Goal: Information Seeking & Learning: Learn about a topic

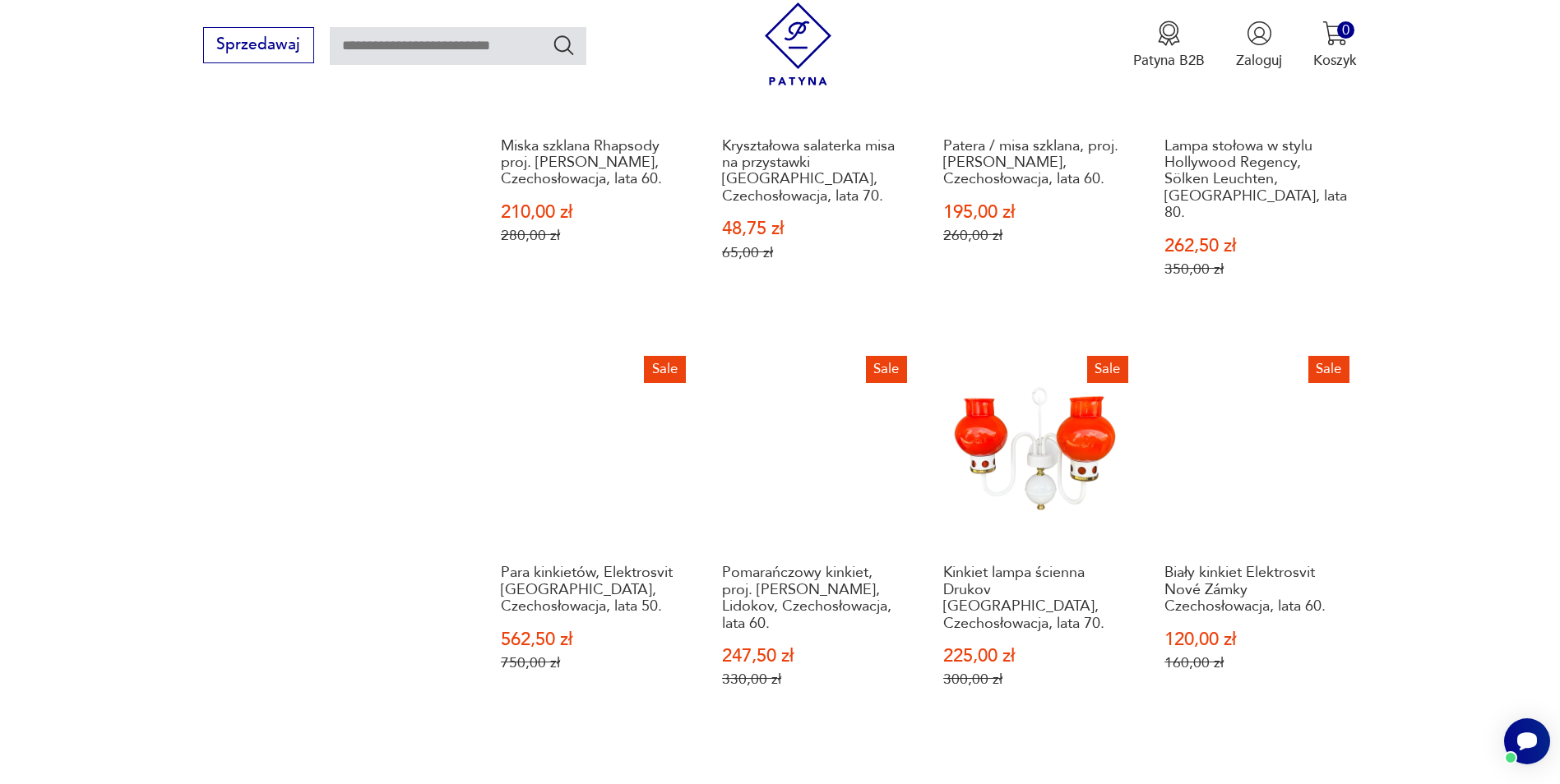
scroll to position [1674, 0]
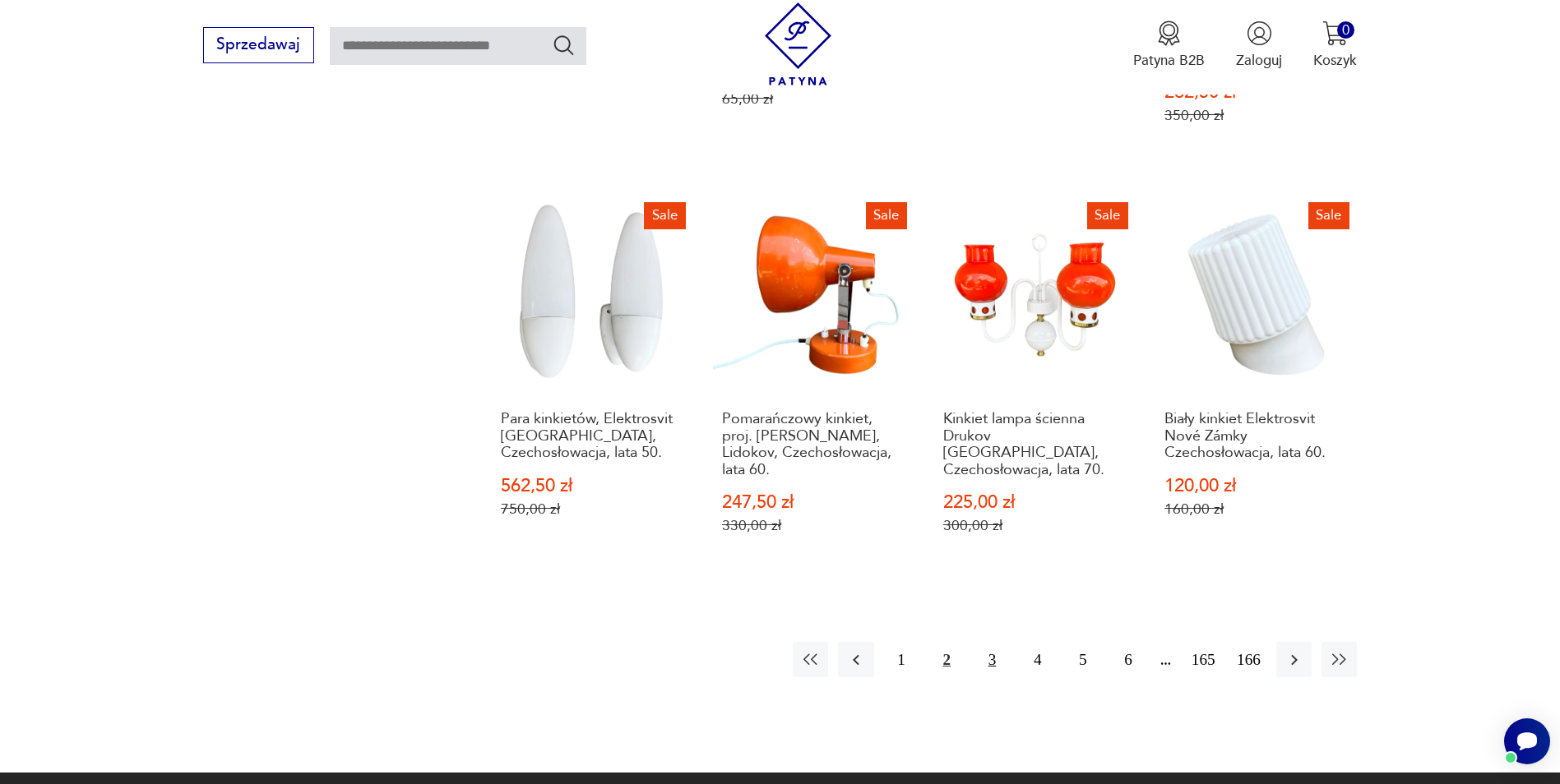
click at [990, 642] on button "3" at bounding box center [992, 660] width 35 height 35
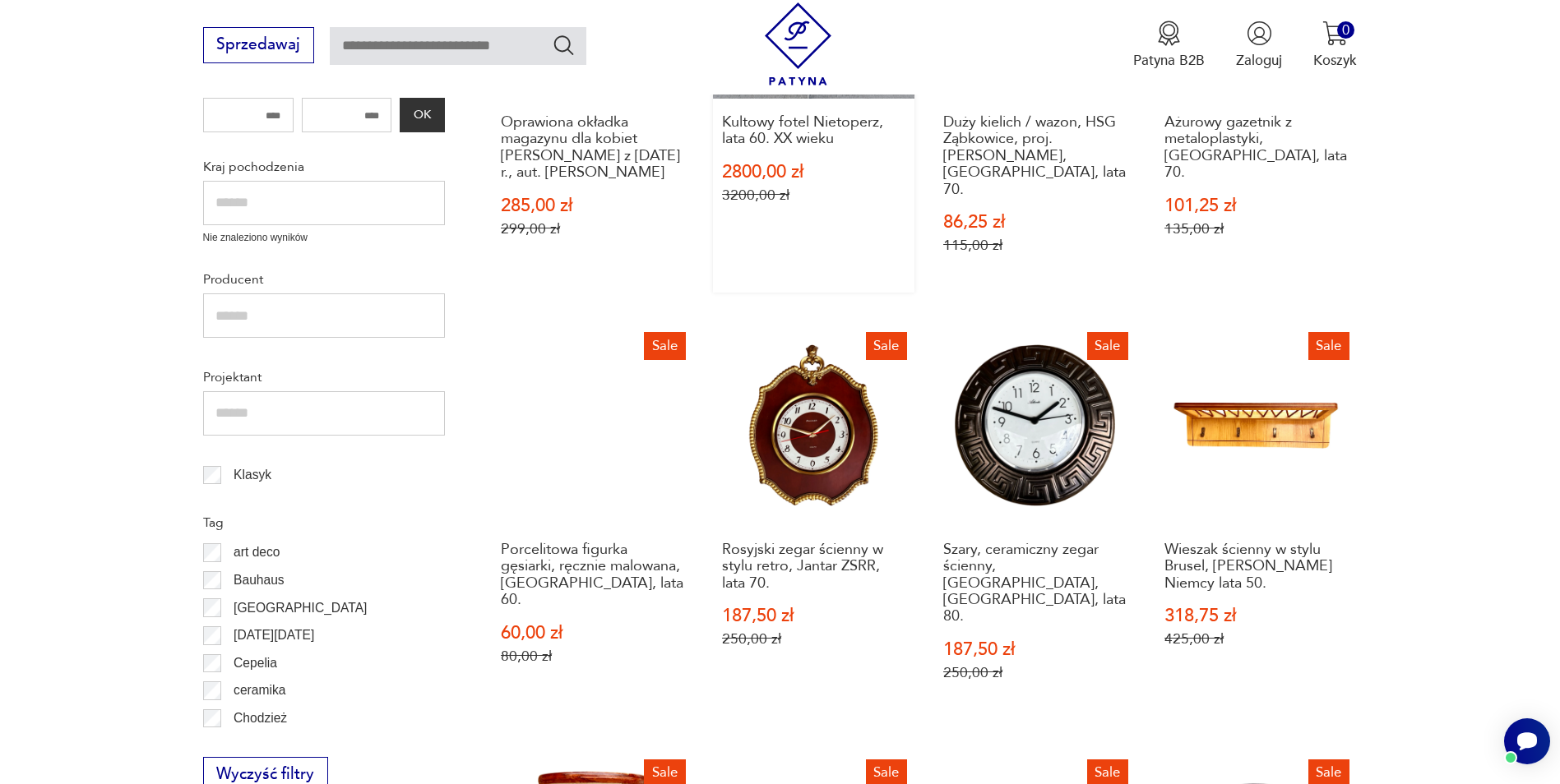
scroll to position [772, 0]
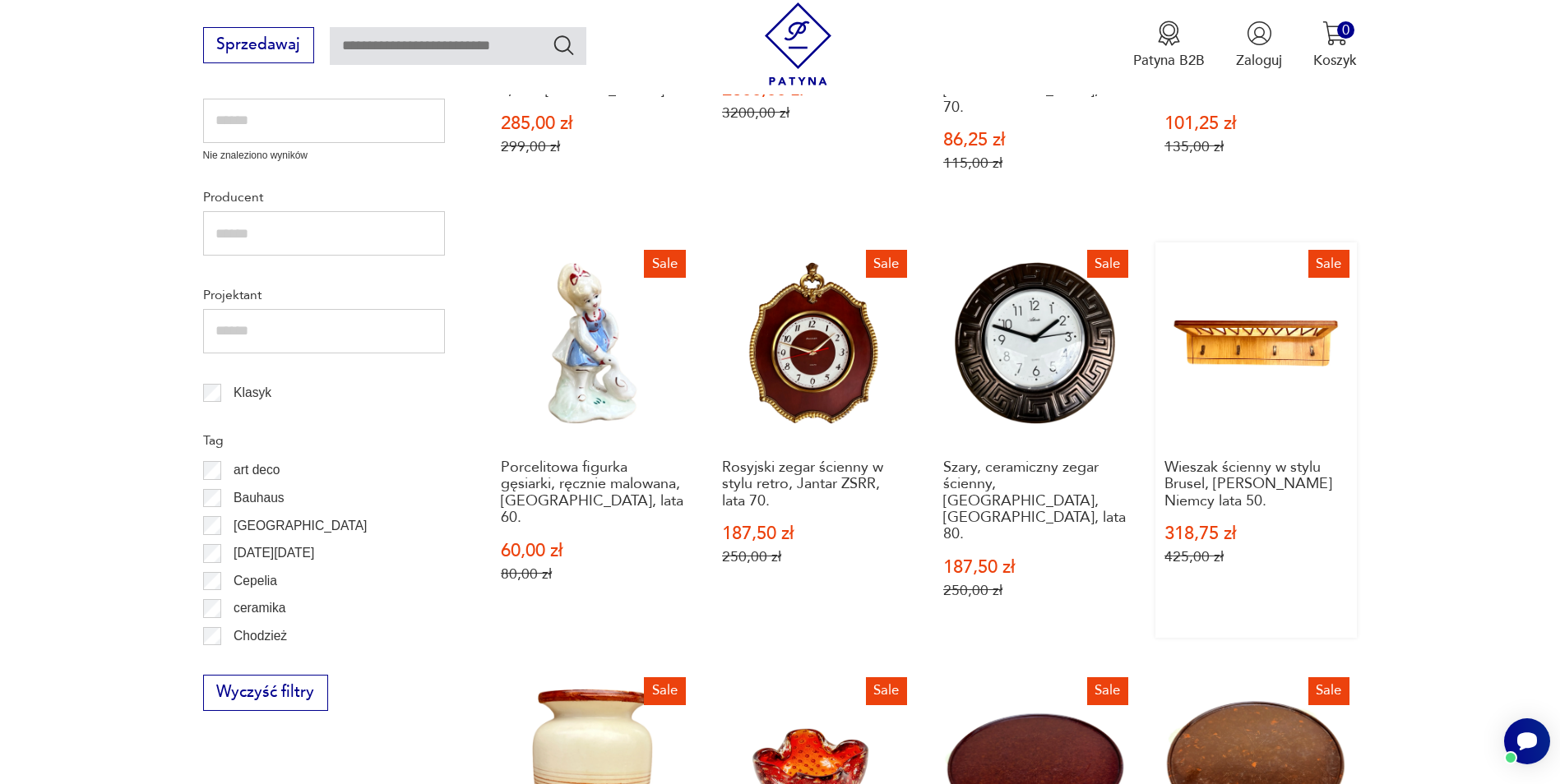
click at [1283, 329] on link "Sale Wieszak ścienny w stylu Brusel, [PERSON_NAME] Niemcy lata 50. 318,75 zł 42…" at bounding box center [1256, 441] width 202 height 396
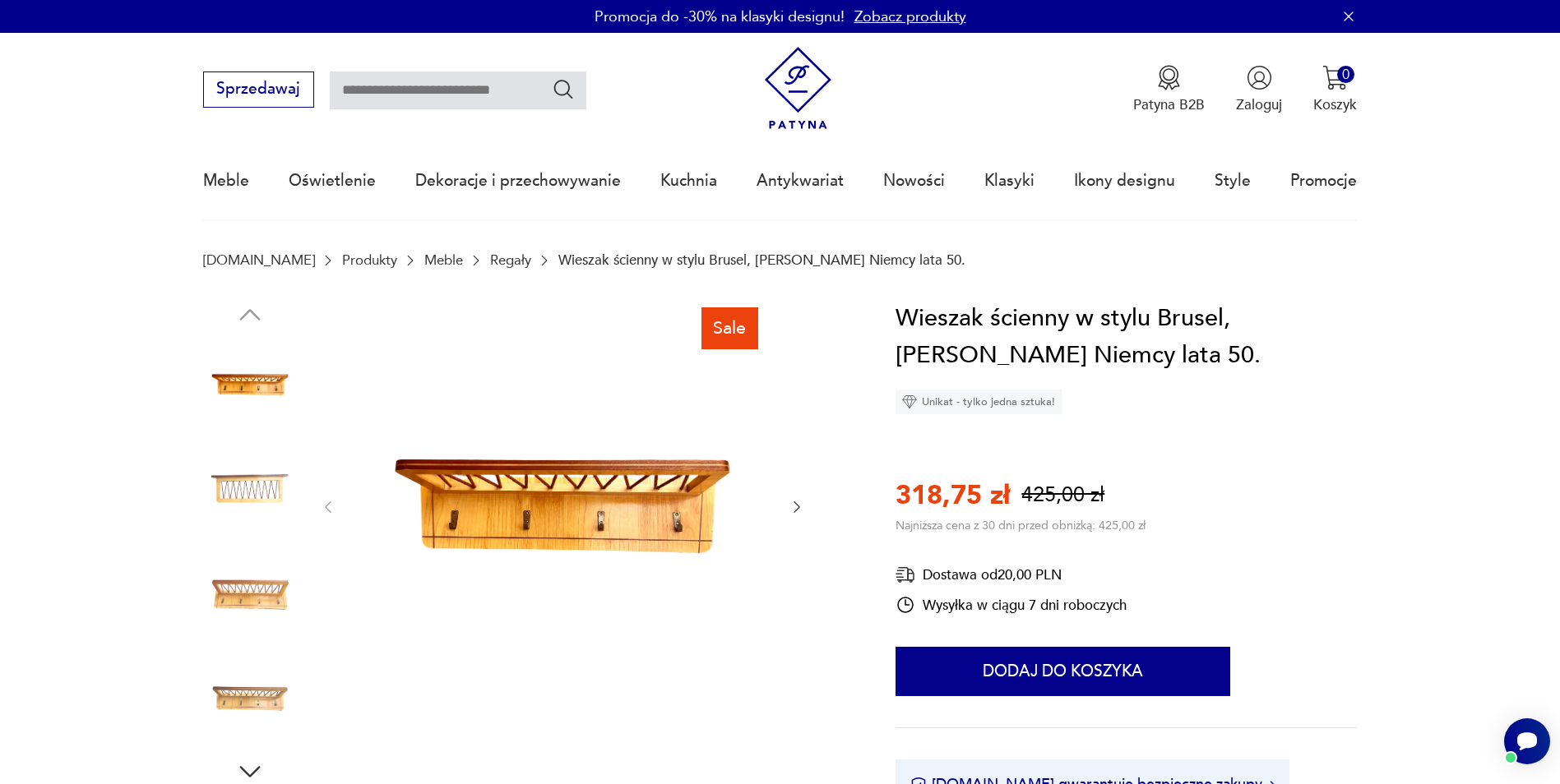
click at [793, 506] on icon "button" at bounding box center [797, 508] width 17 height 17
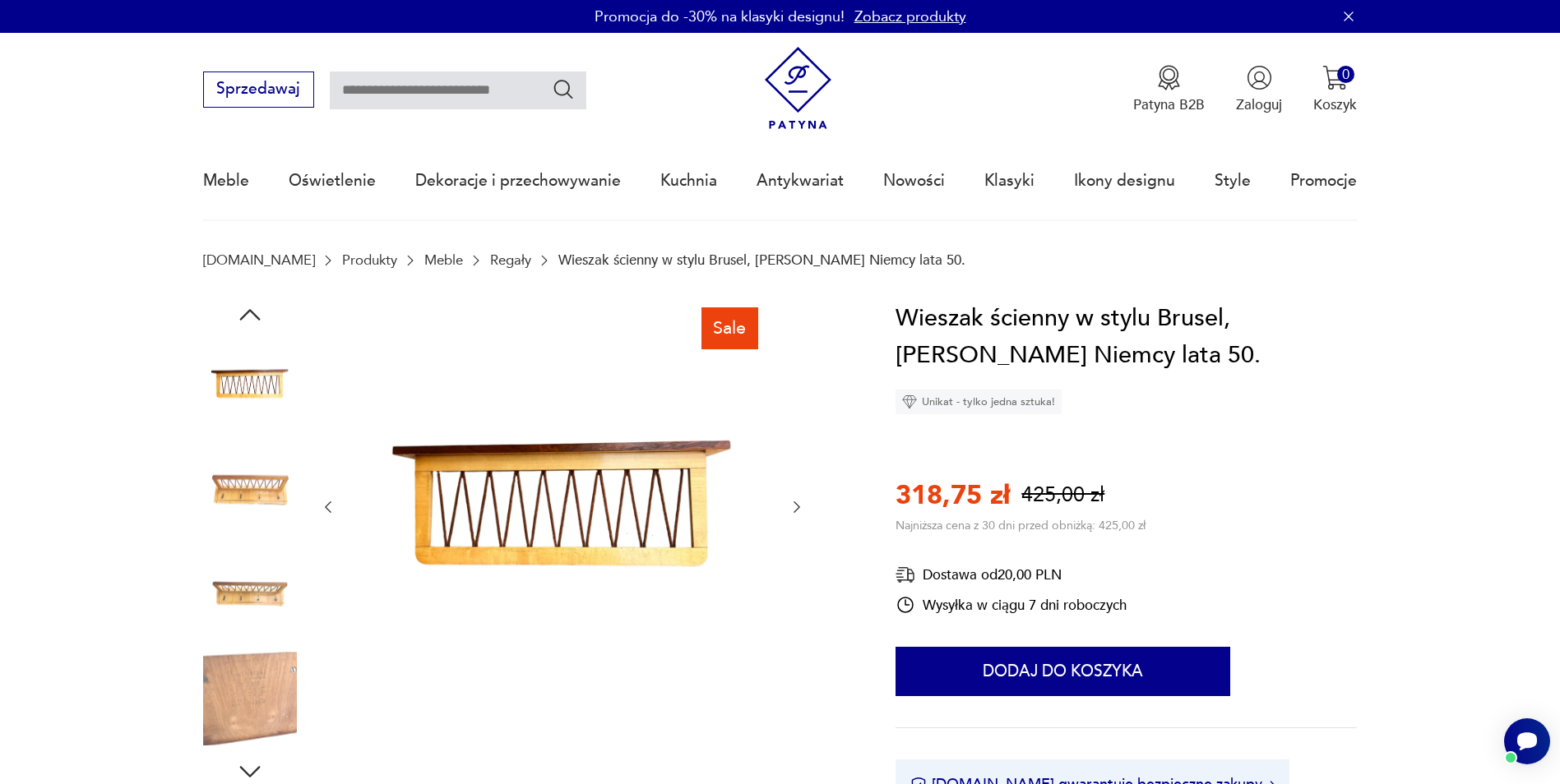
click at [793, 506] on icon "button" at bounding box center [797, 508] width 17 height 17
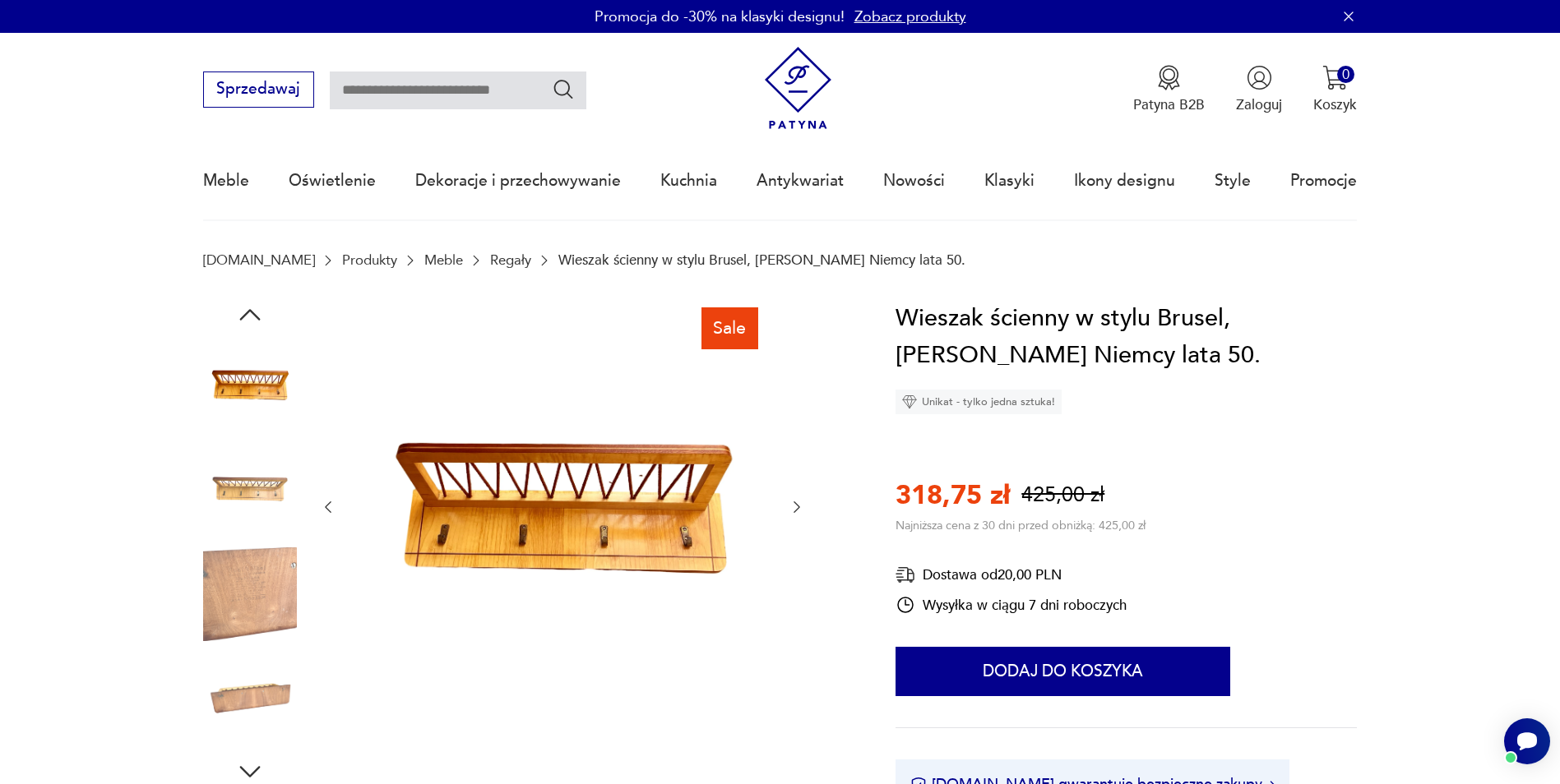
click at [793, 506] on icon "button" at bounding box center [797, 508] width 17 height 17
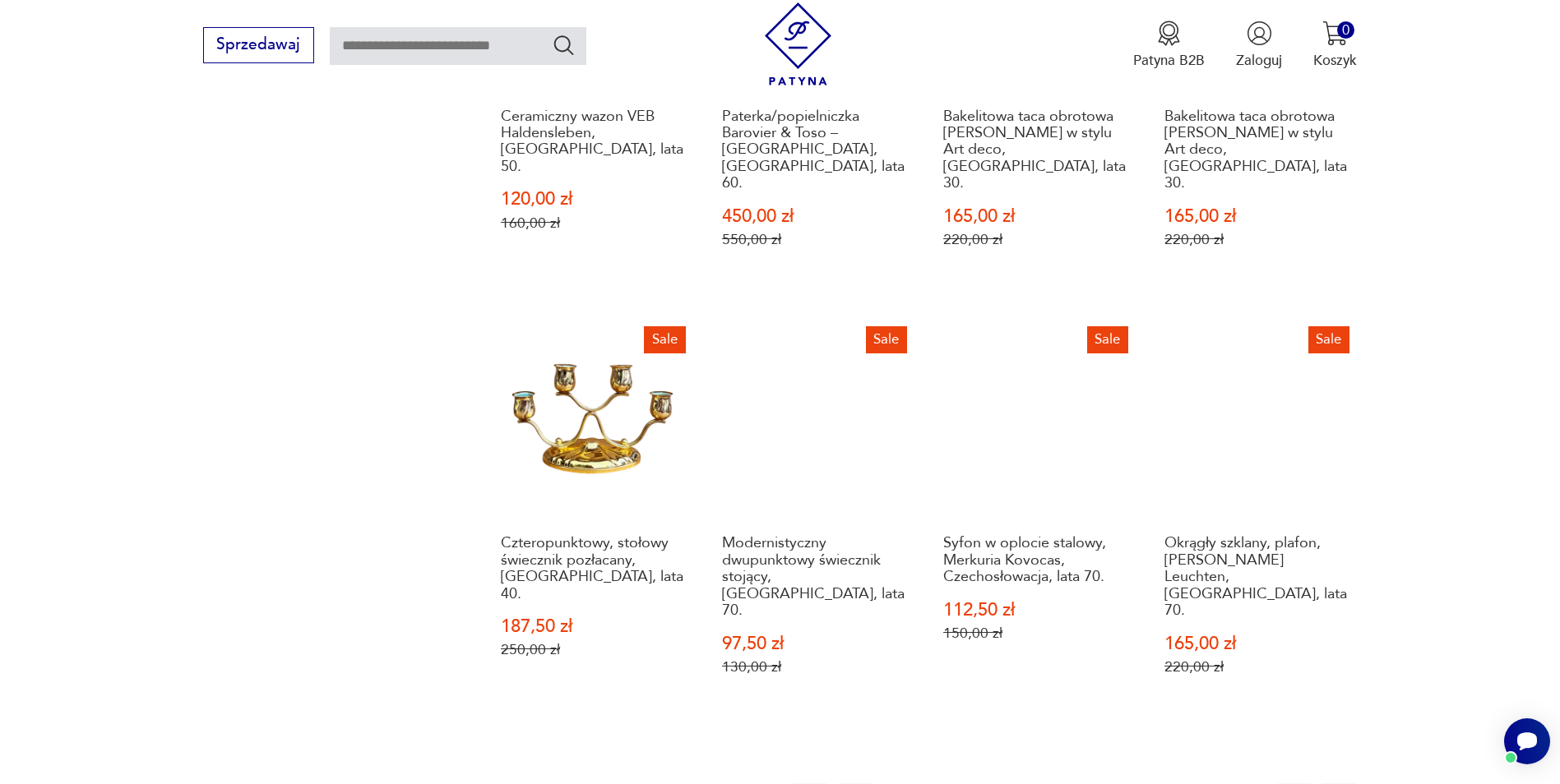
scroll to position [1594, 0]
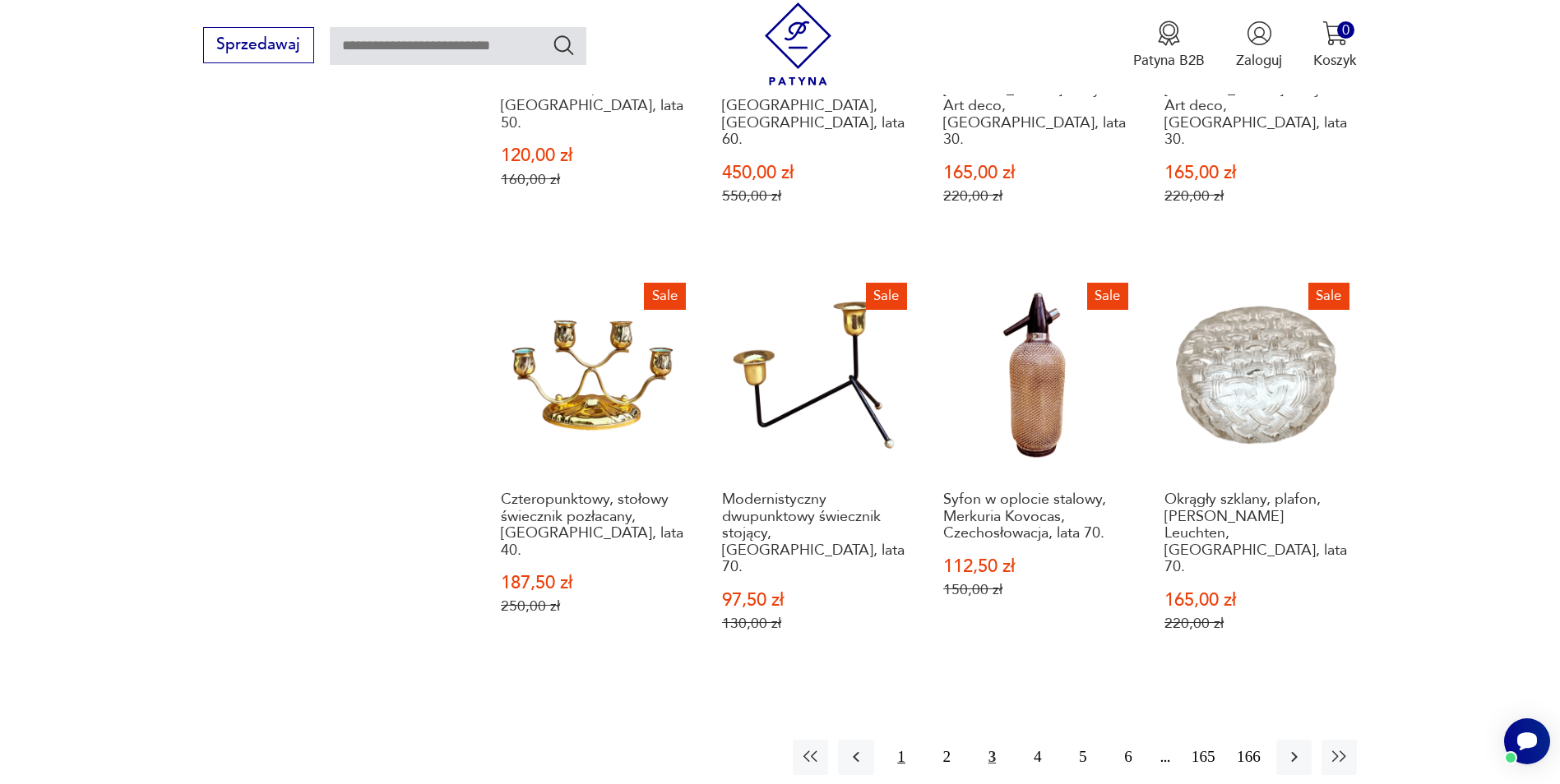
click at [904, 740] on button "1" at bounding box center [902, 758] width 35 height 35
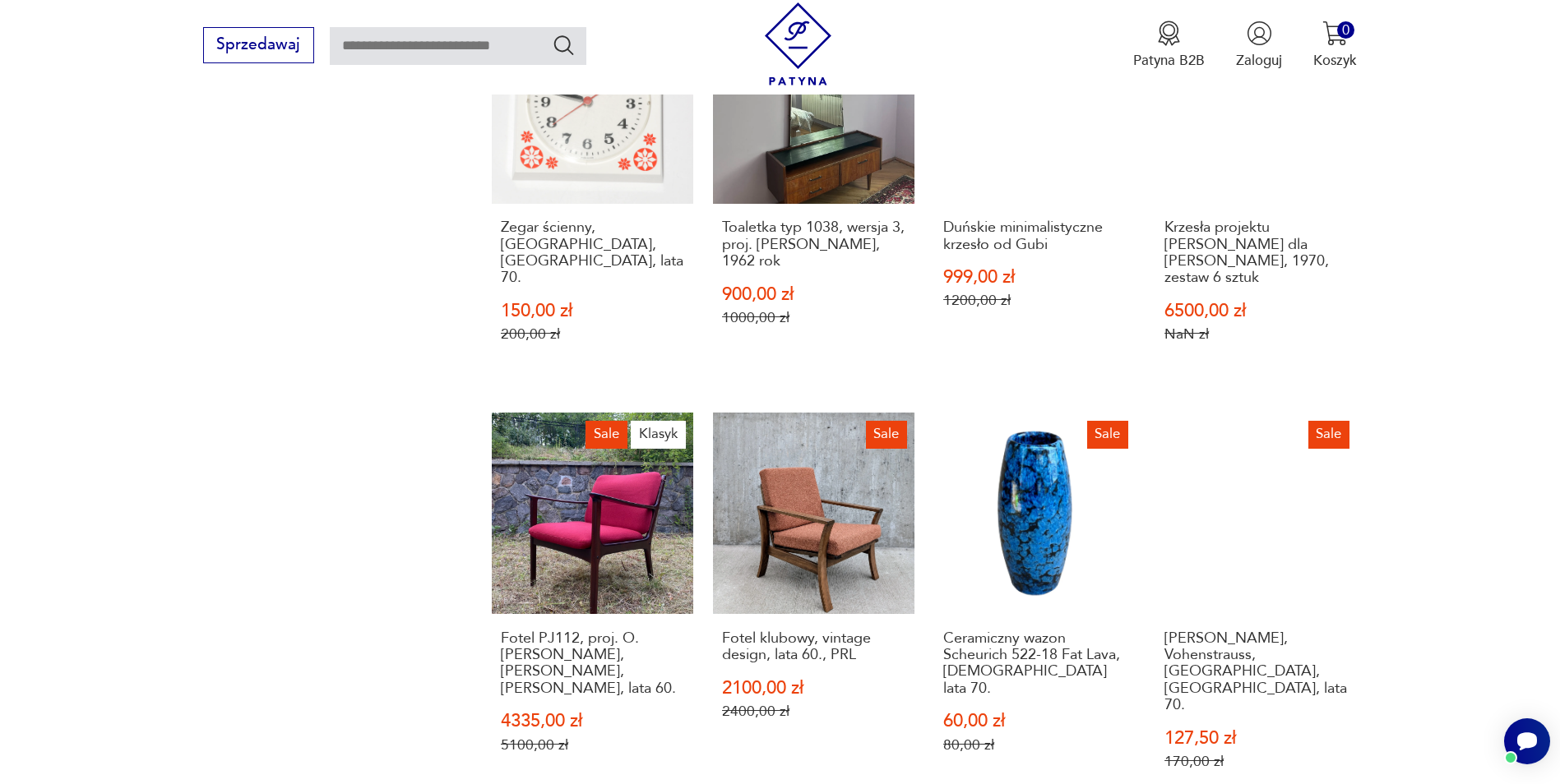
scroll to position [1676, 0]
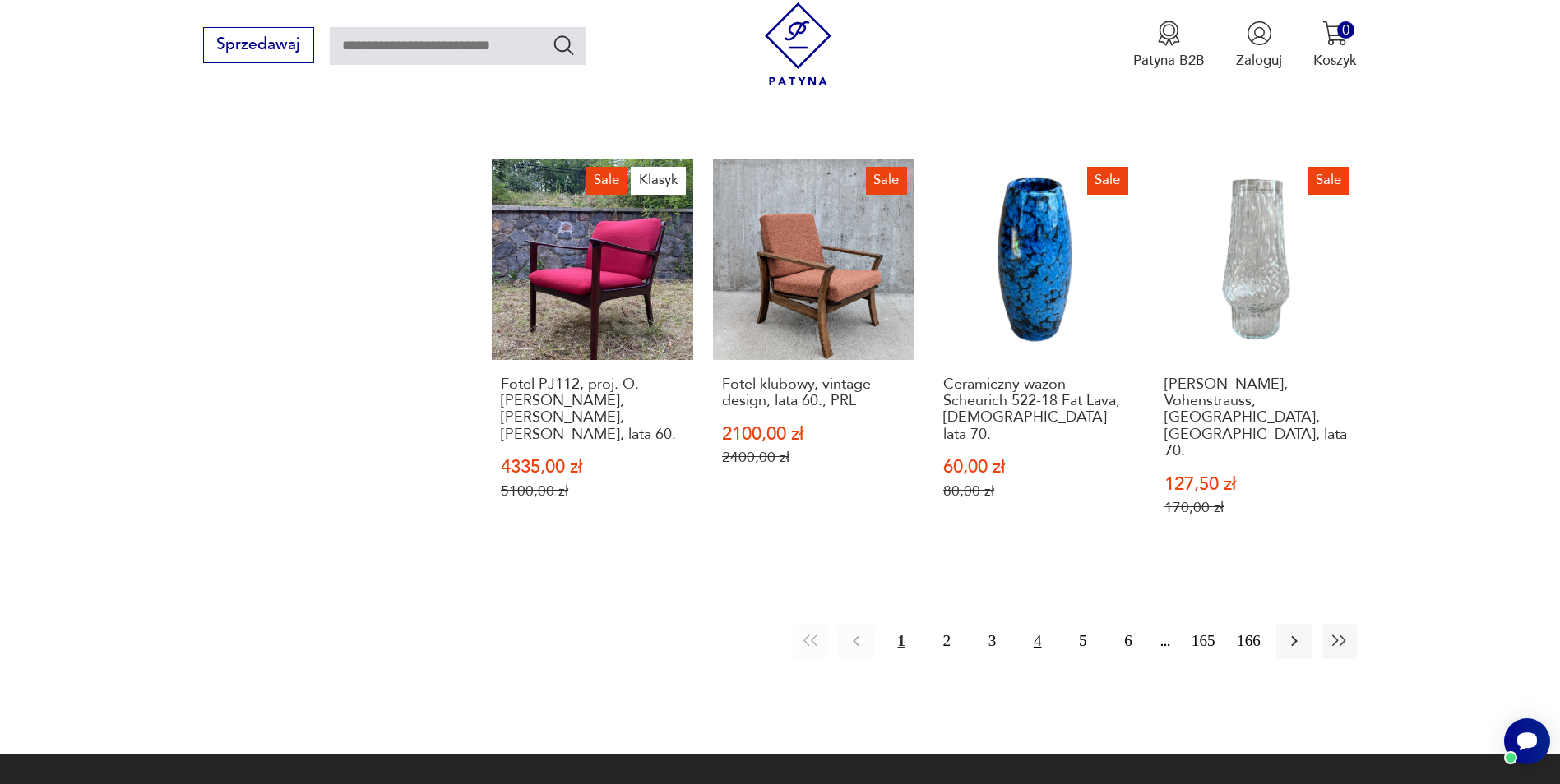
click at [1043, 623] on button "4" at bounding box center [1037, 641] width 35 height 35
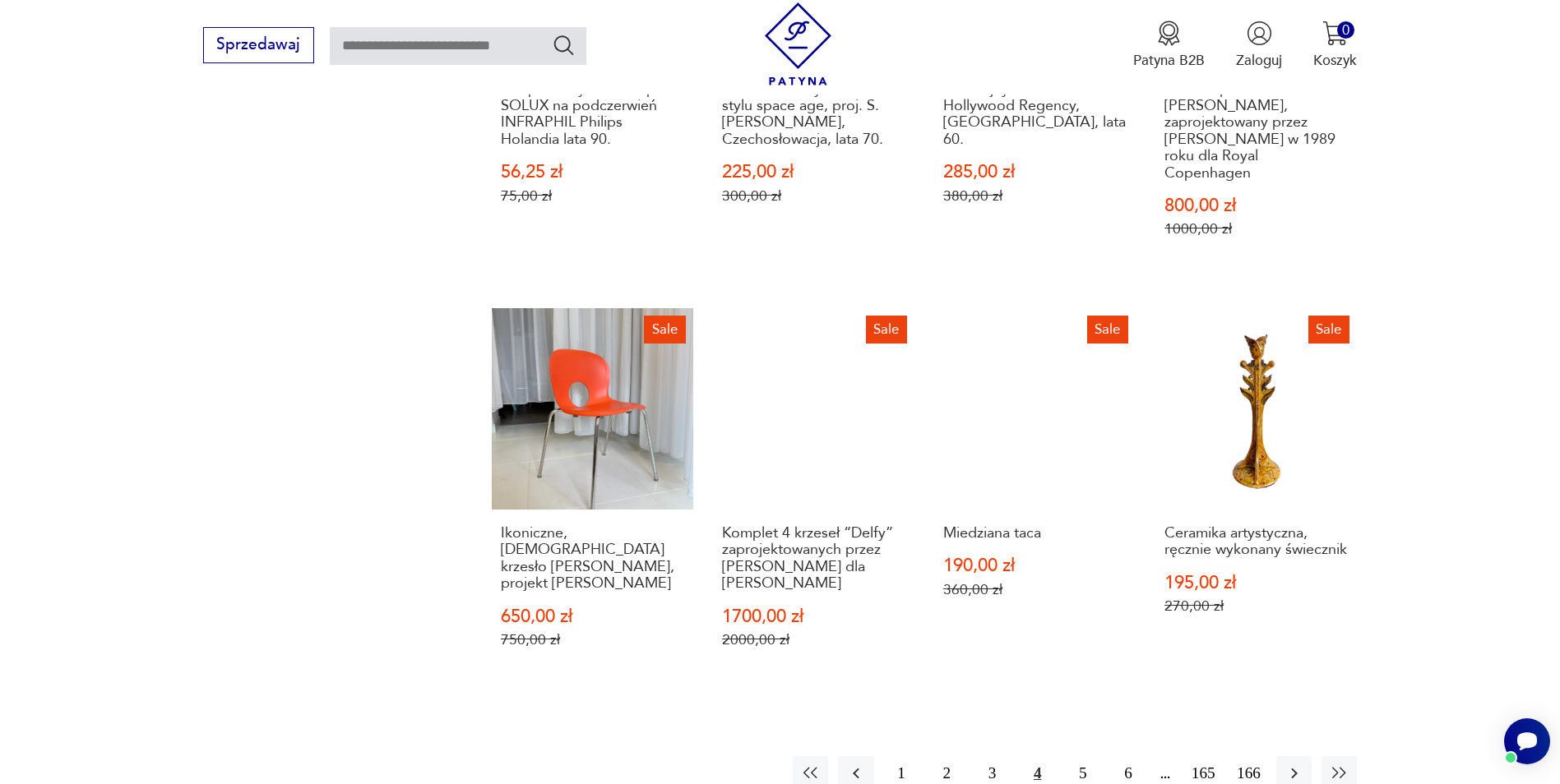
scroll to position [1676, 0]
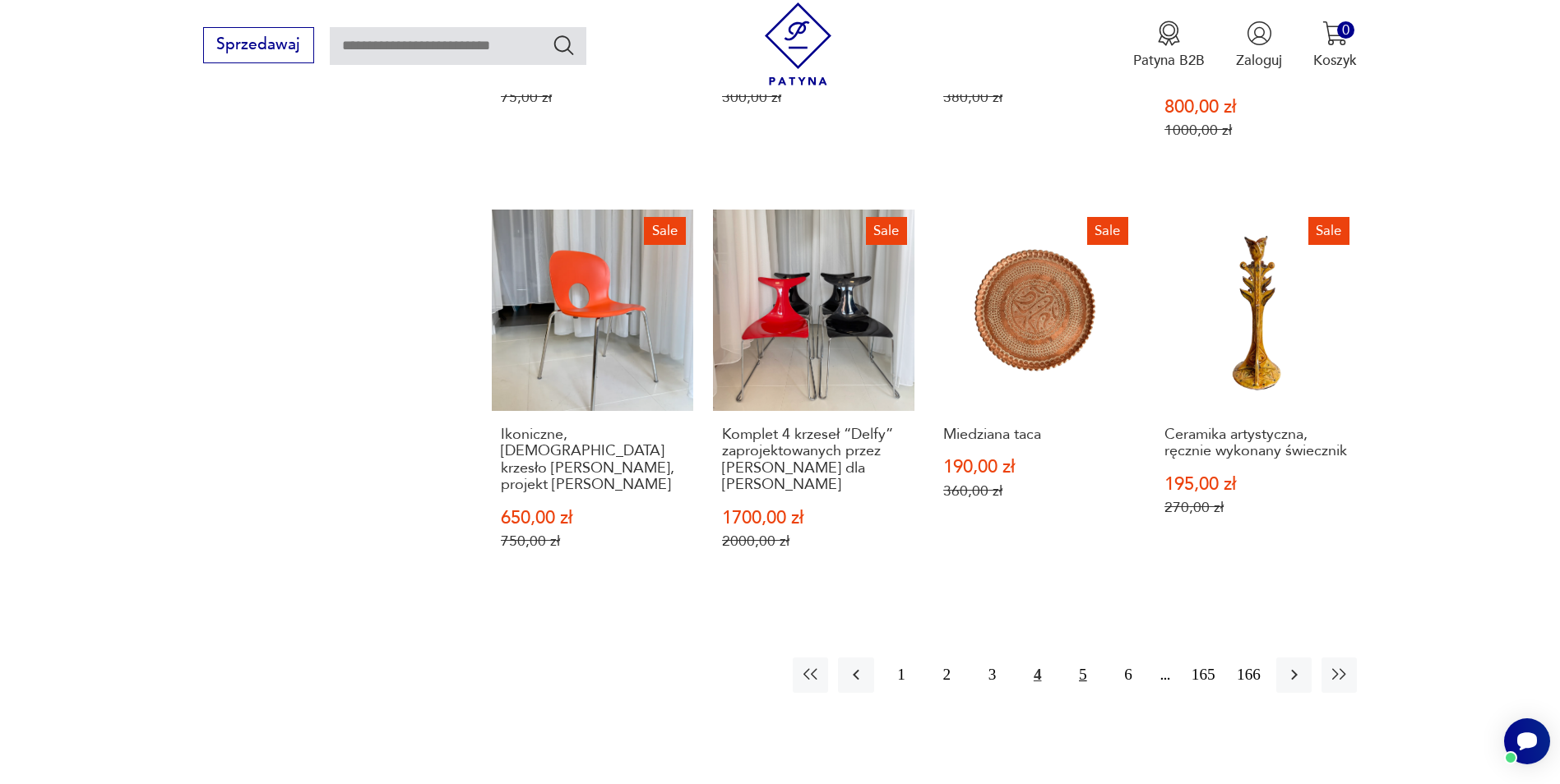
click at [1083, 658] on button "5" at bounding box center [1083, 676] width 35 height 35
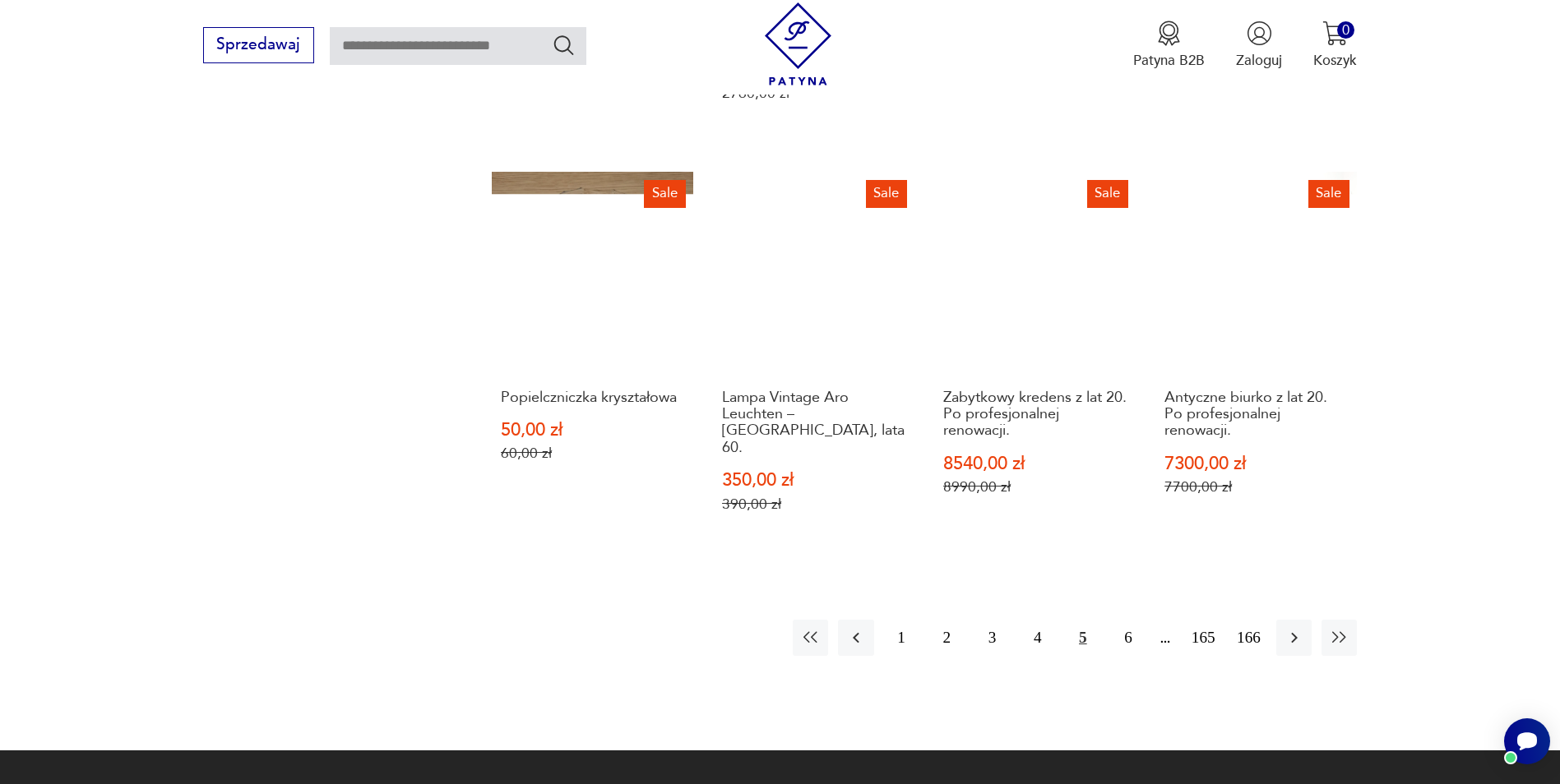
scroll to position [1676, 0]
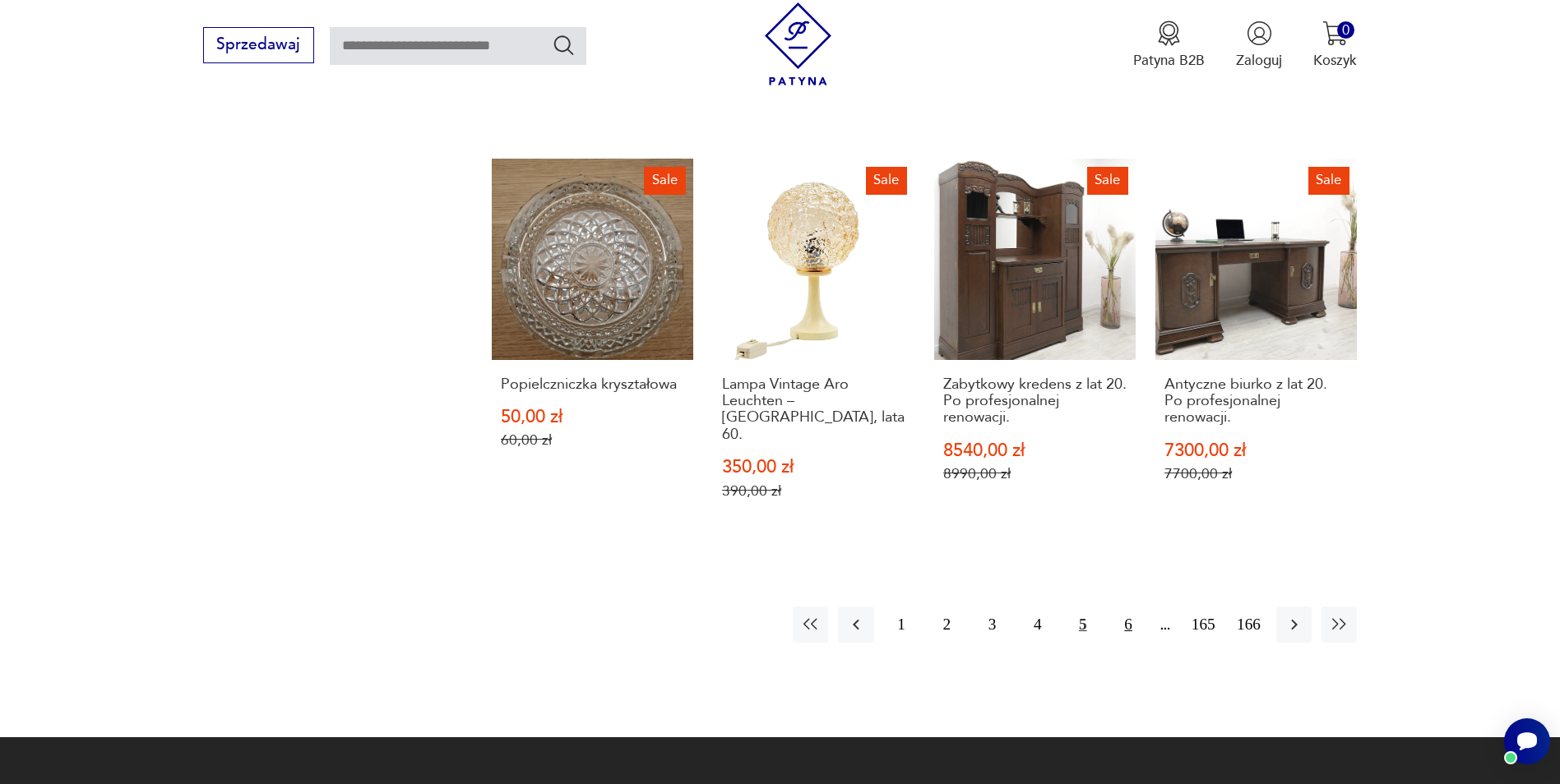
click at [1129, 607] on button "6" at bounding box center [1128, 624] width 35 height 35
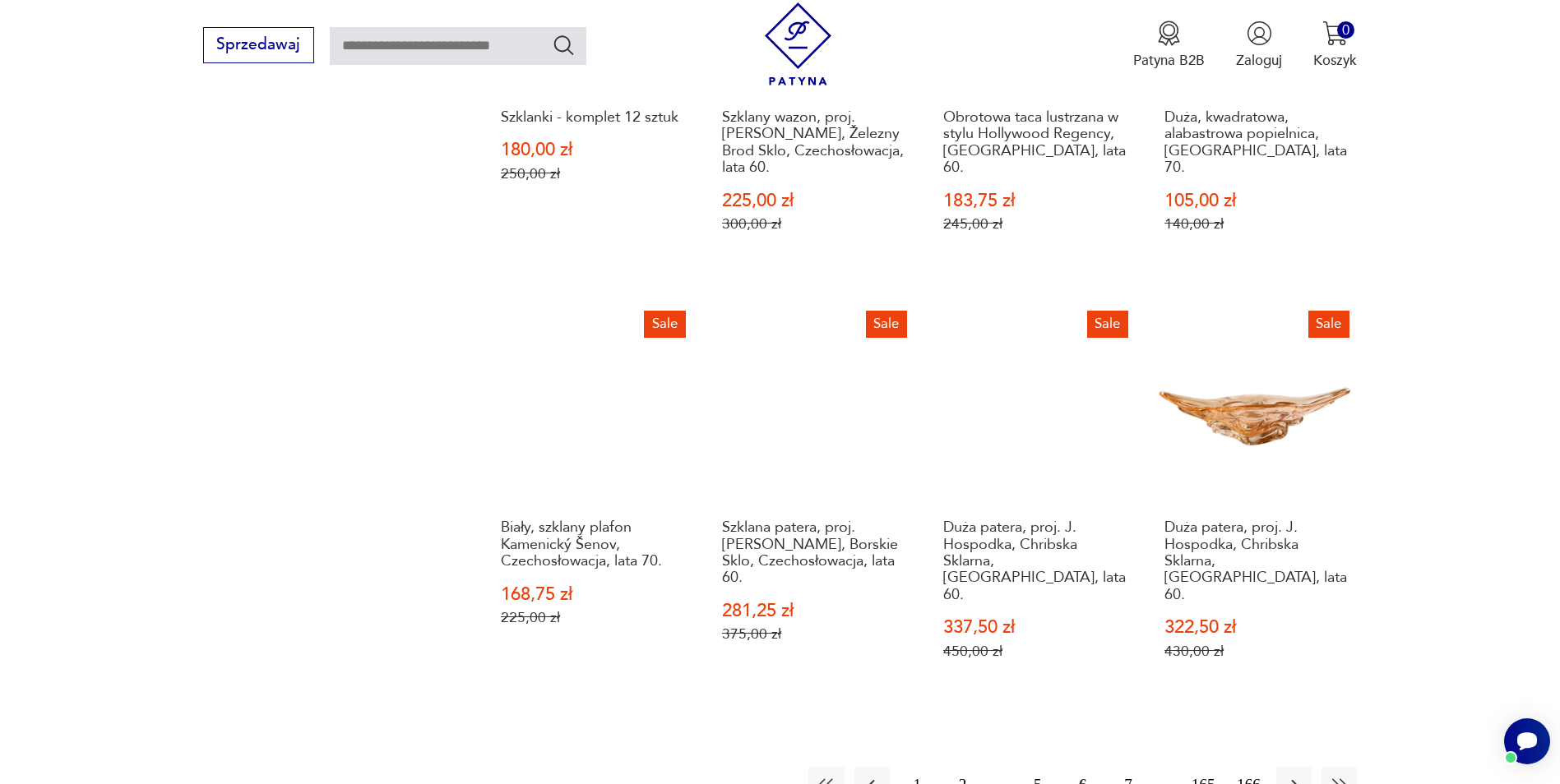
scroll to position [1594, 0]
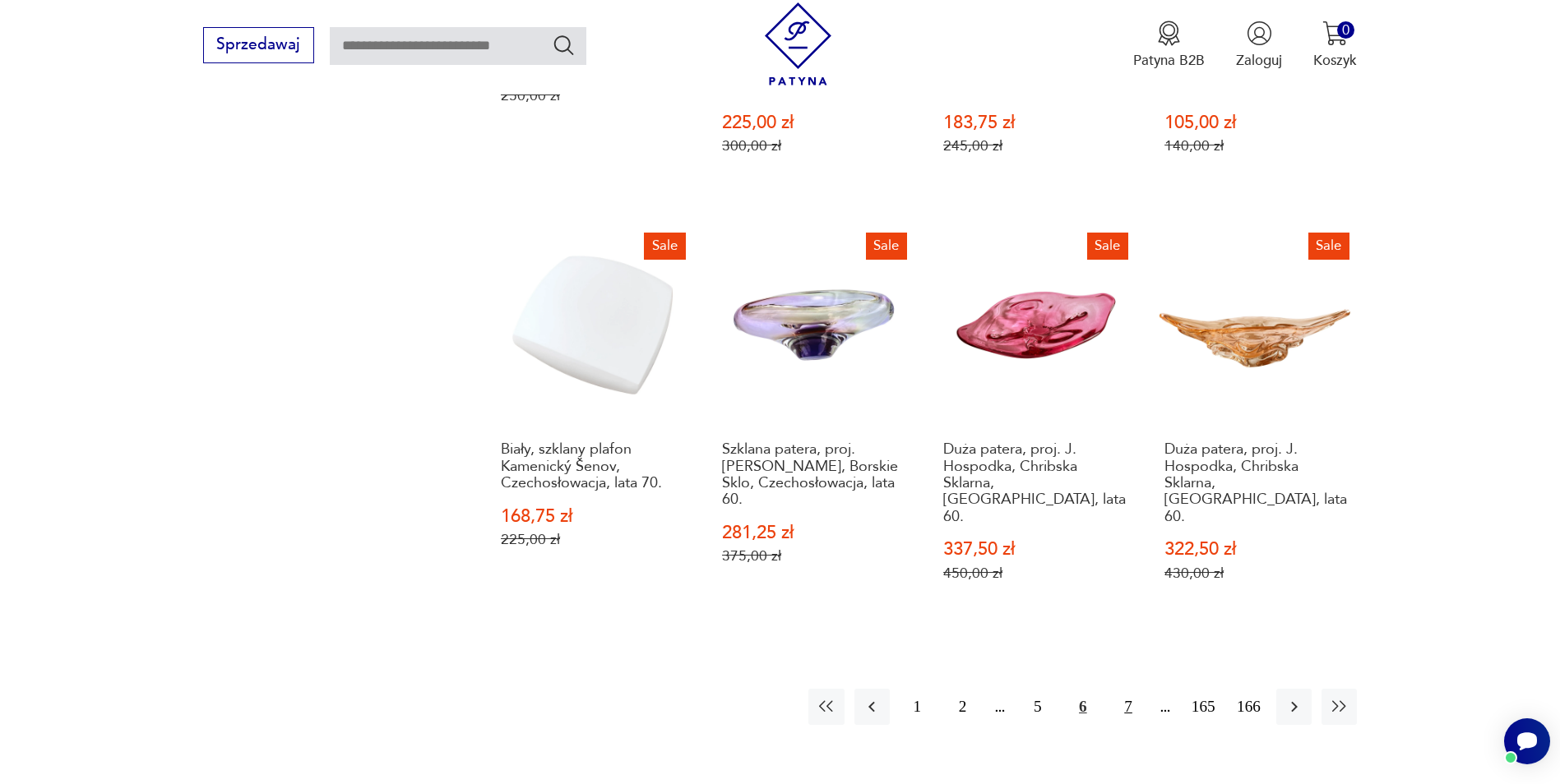
click at [1131, 689] on button "7" at bounding box center [1128, 707] width 35 height 35
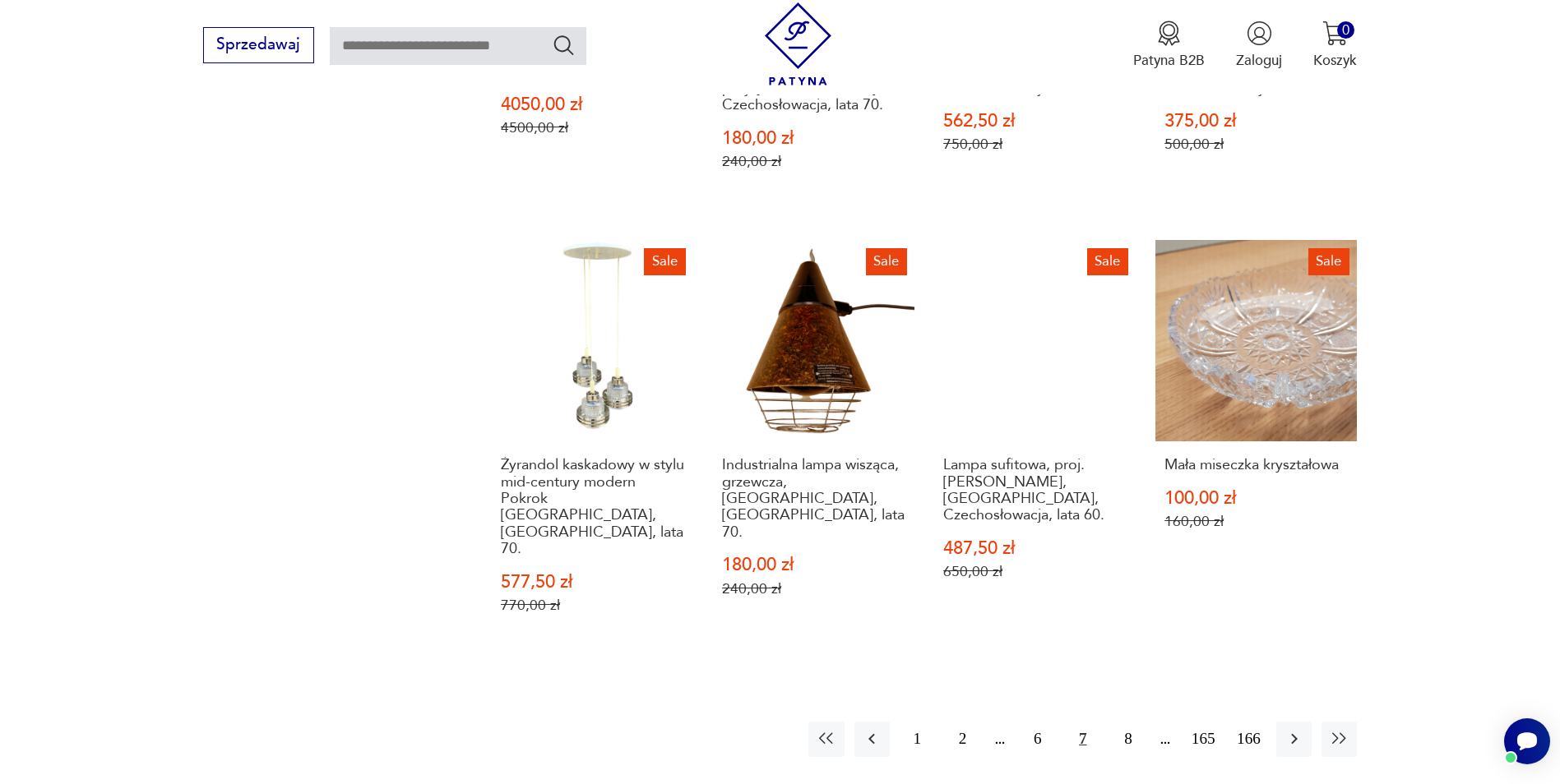
scroll to position [1841, 0]
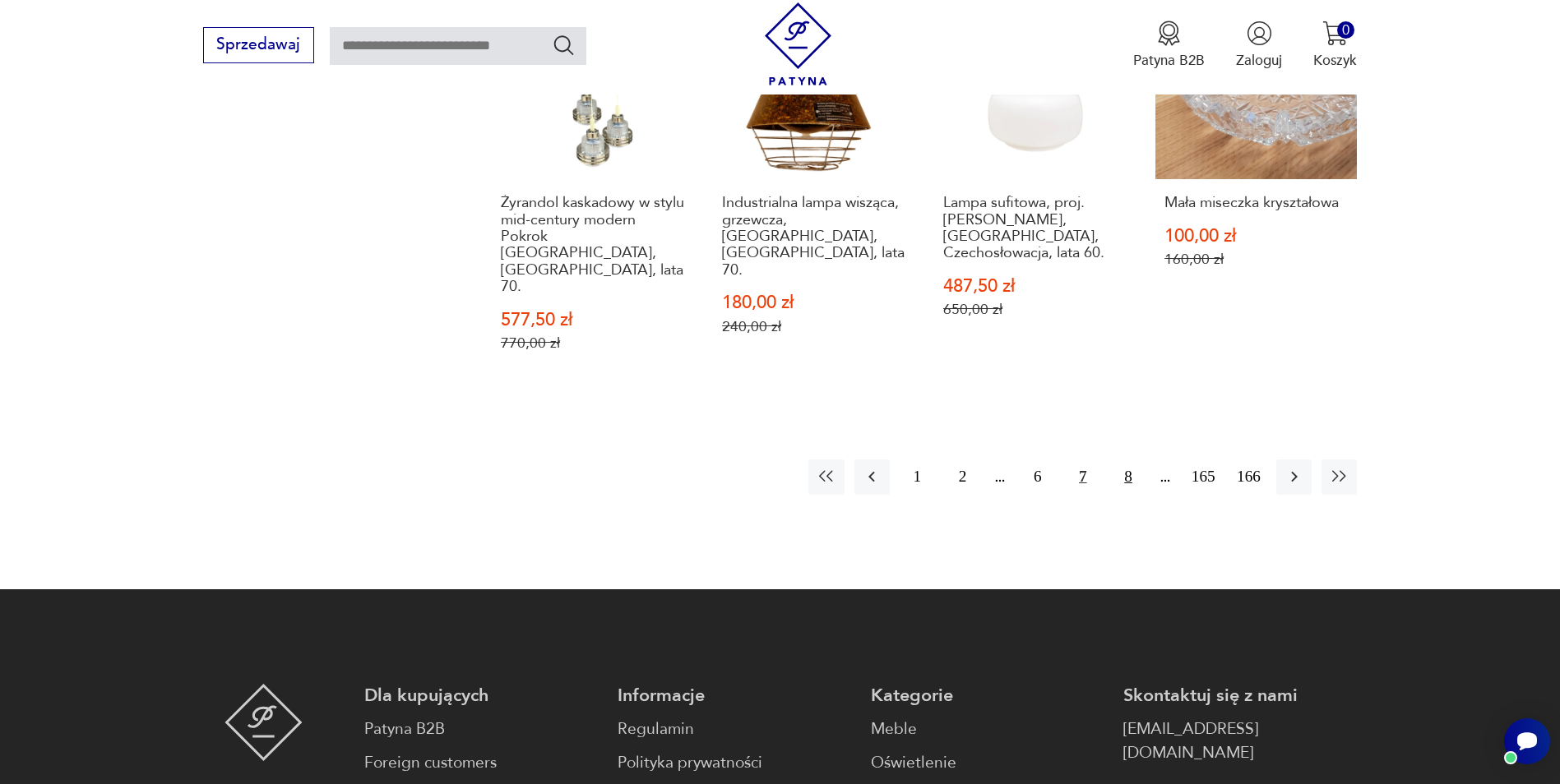
click at [1131, 459] on button "8" at bounding box center [1128, 477] width 35 height 35
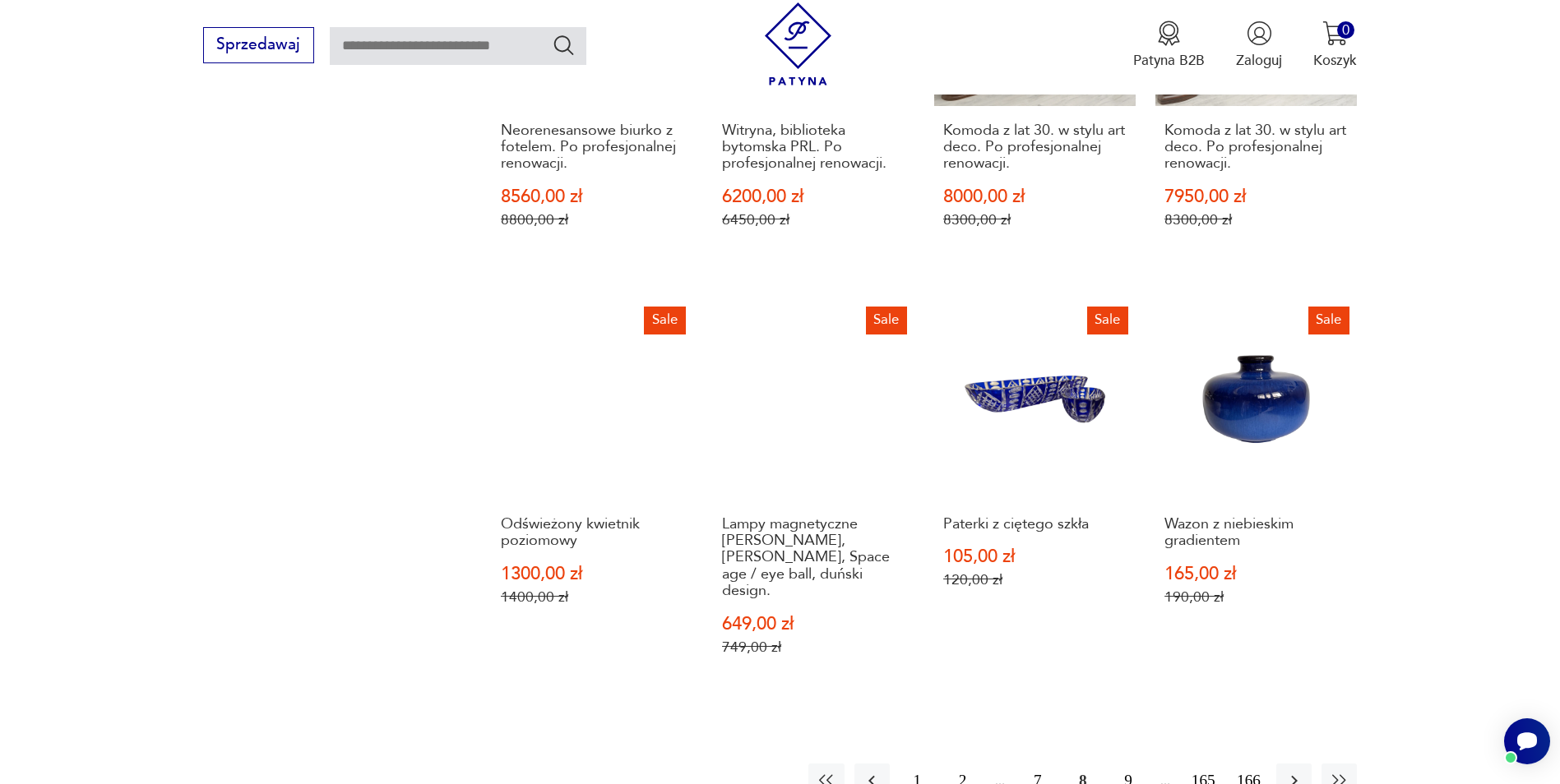
scroll to position [1676, 0]
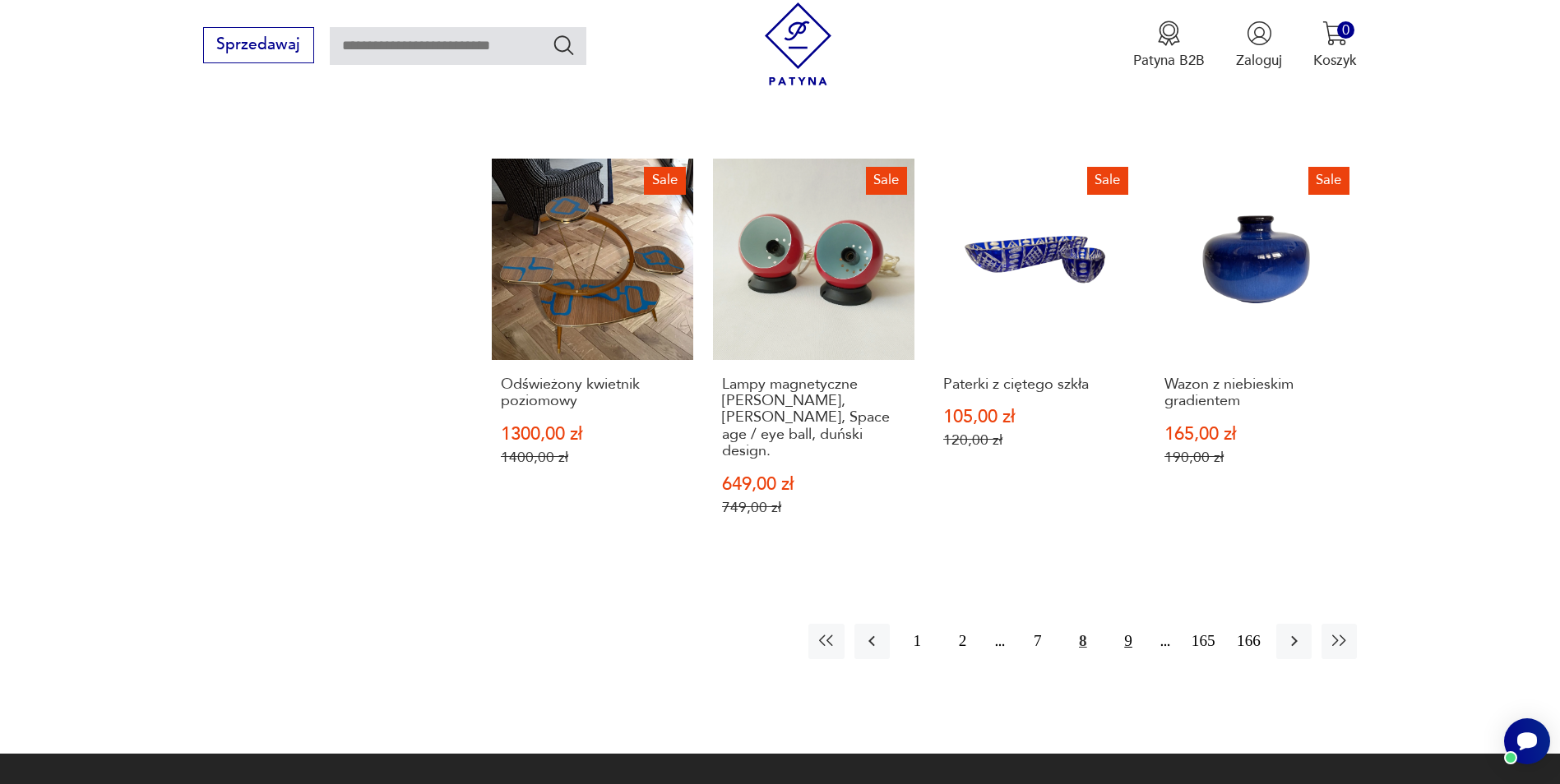
click at [1127, 623] on button "9" at bounding box center [1128, 641] width 35 height 35
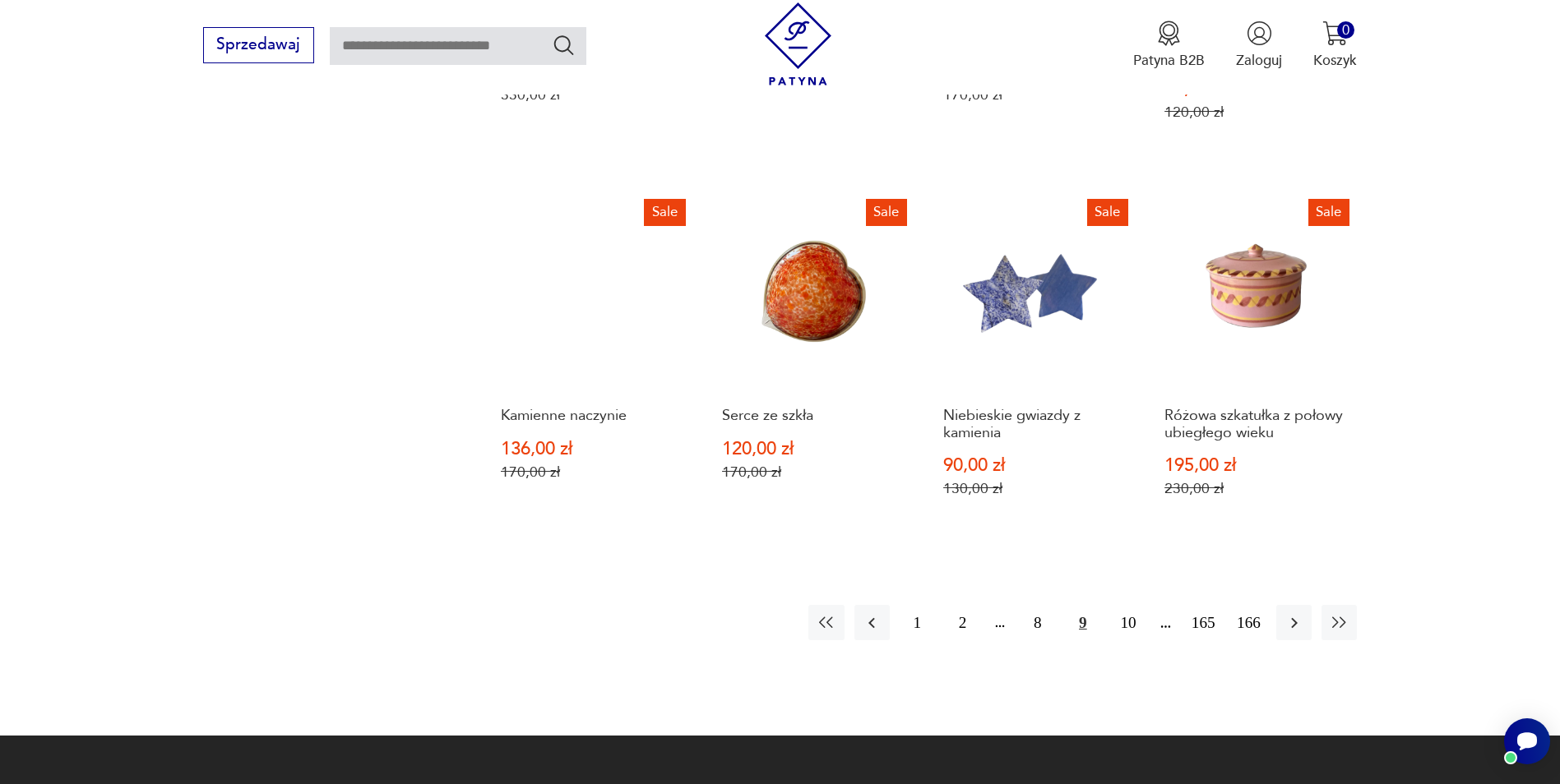
scroll to position [1594, 0]
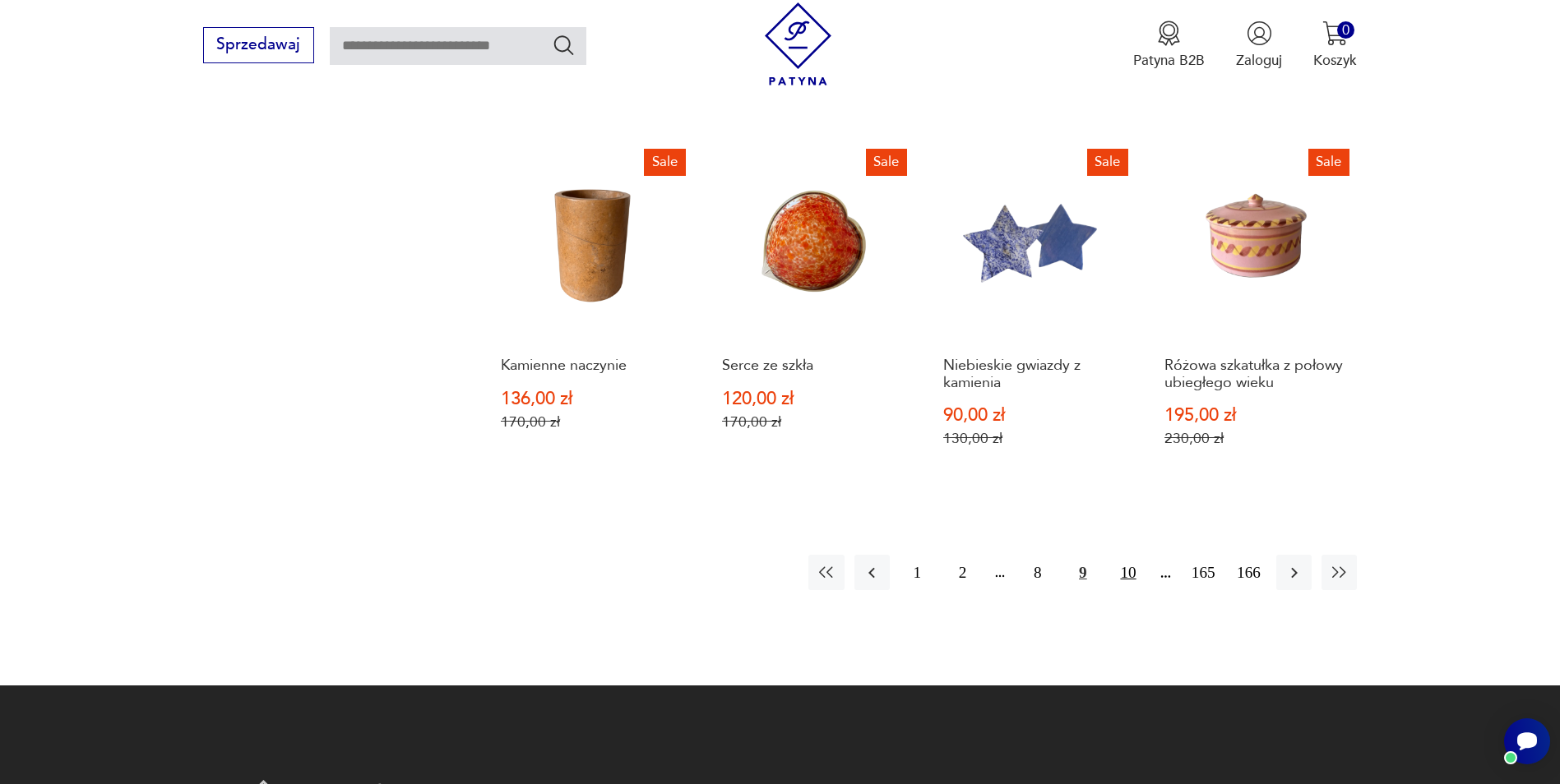
click at [1125, 576] on button "10" at bounding box center [1128, 572] width 35 height 35
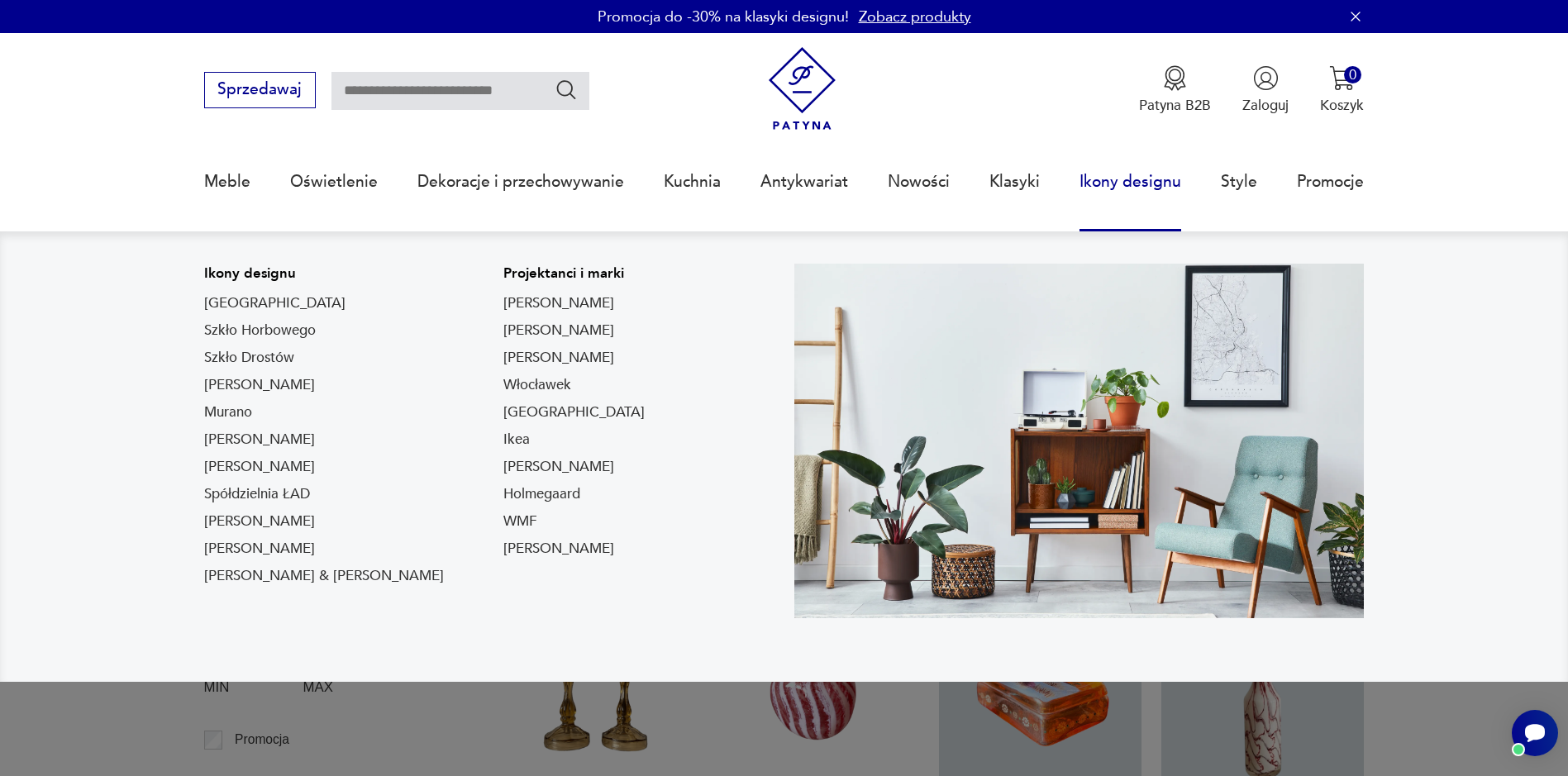
click at [1140, 185] on link "Ikony designu" at bounding box center [1130, 181] width 101 height 76
click at [1144, 178] on link "Ikony designu" at bounding box center [1130, 181] width 101 height 76
click at [503, 442] on link "Ikea" at bounding box center [516, 439] width 26 height 20
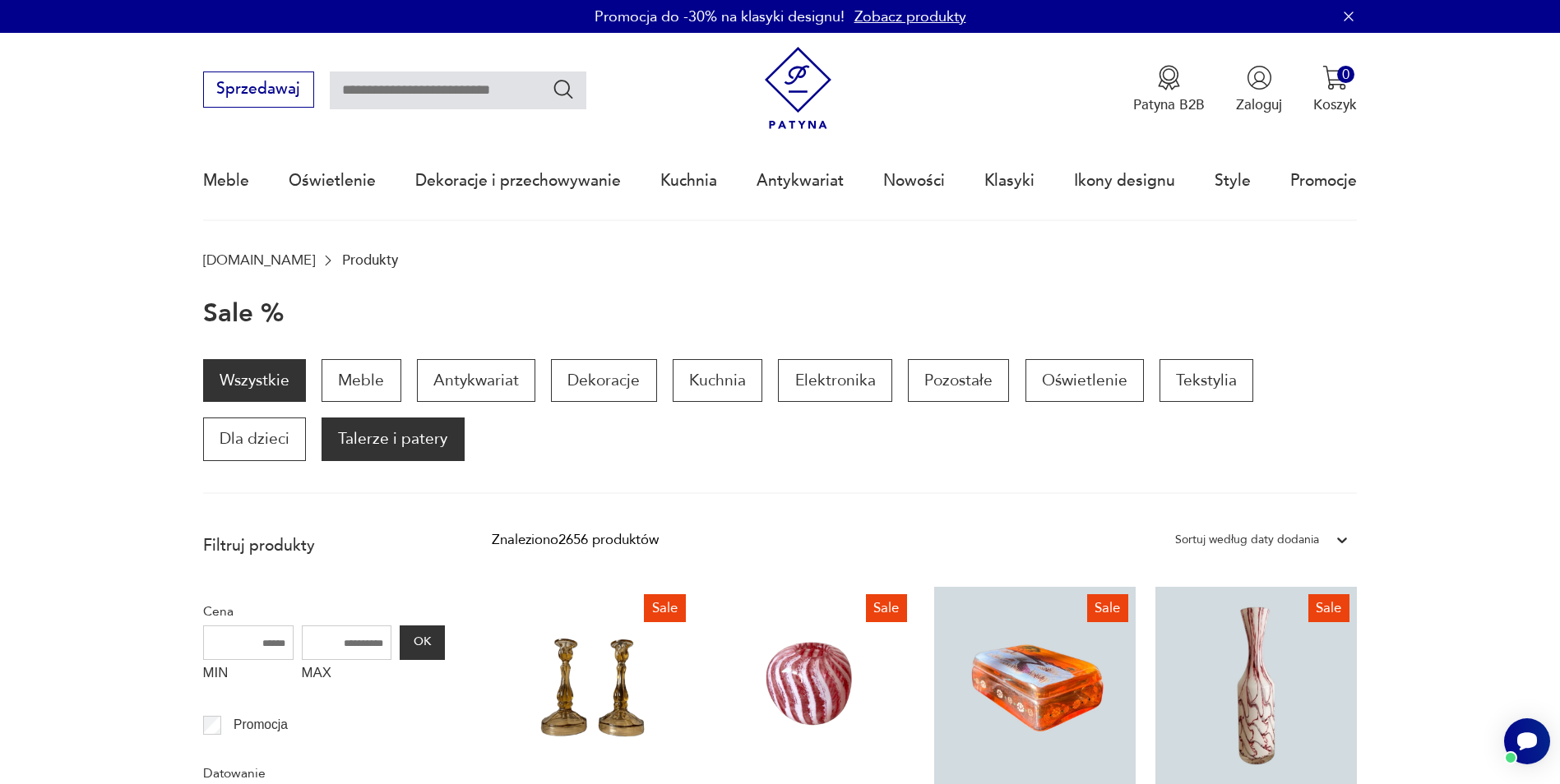
type input "****"
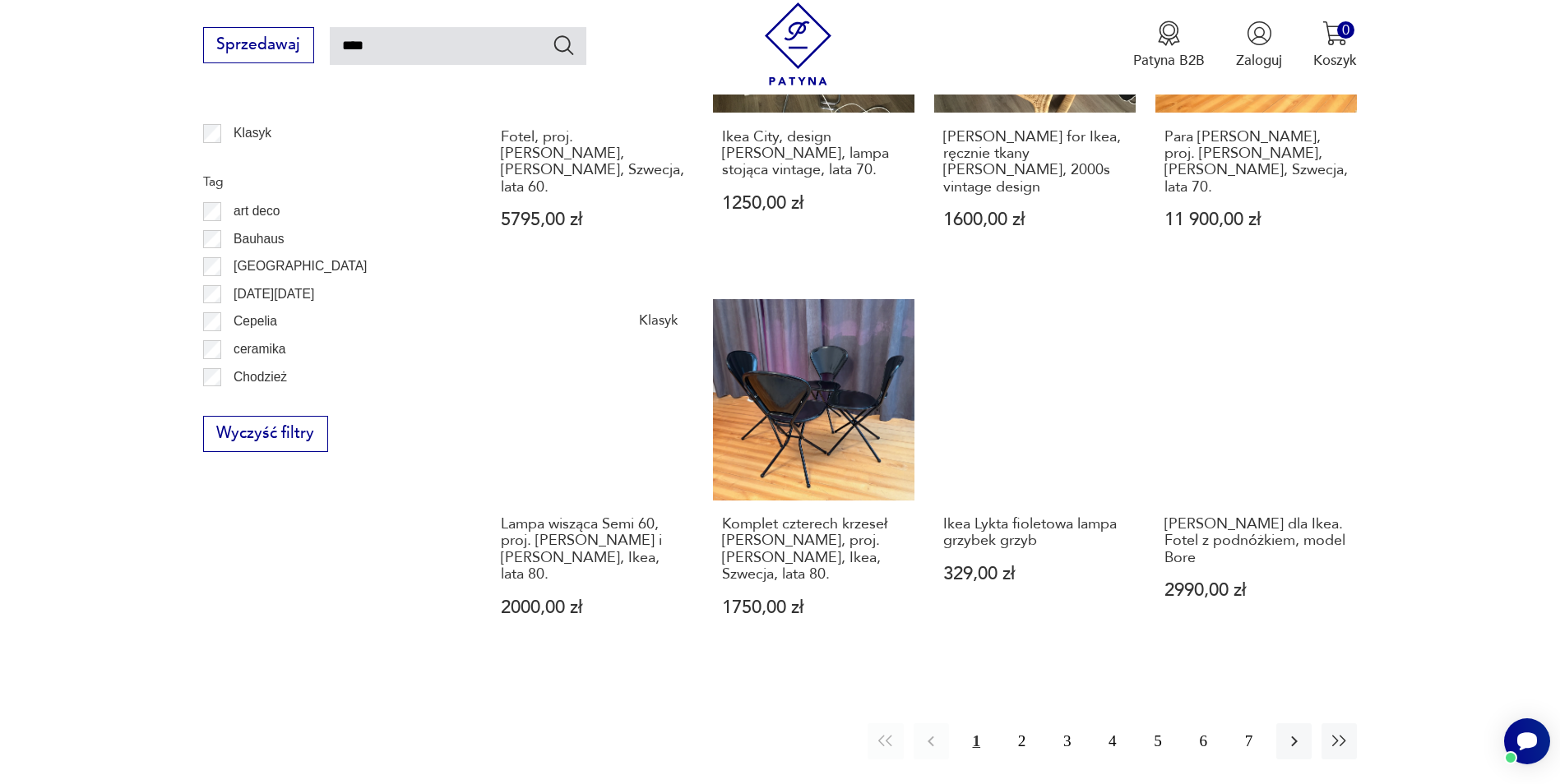
scroll to position [1430, 0]
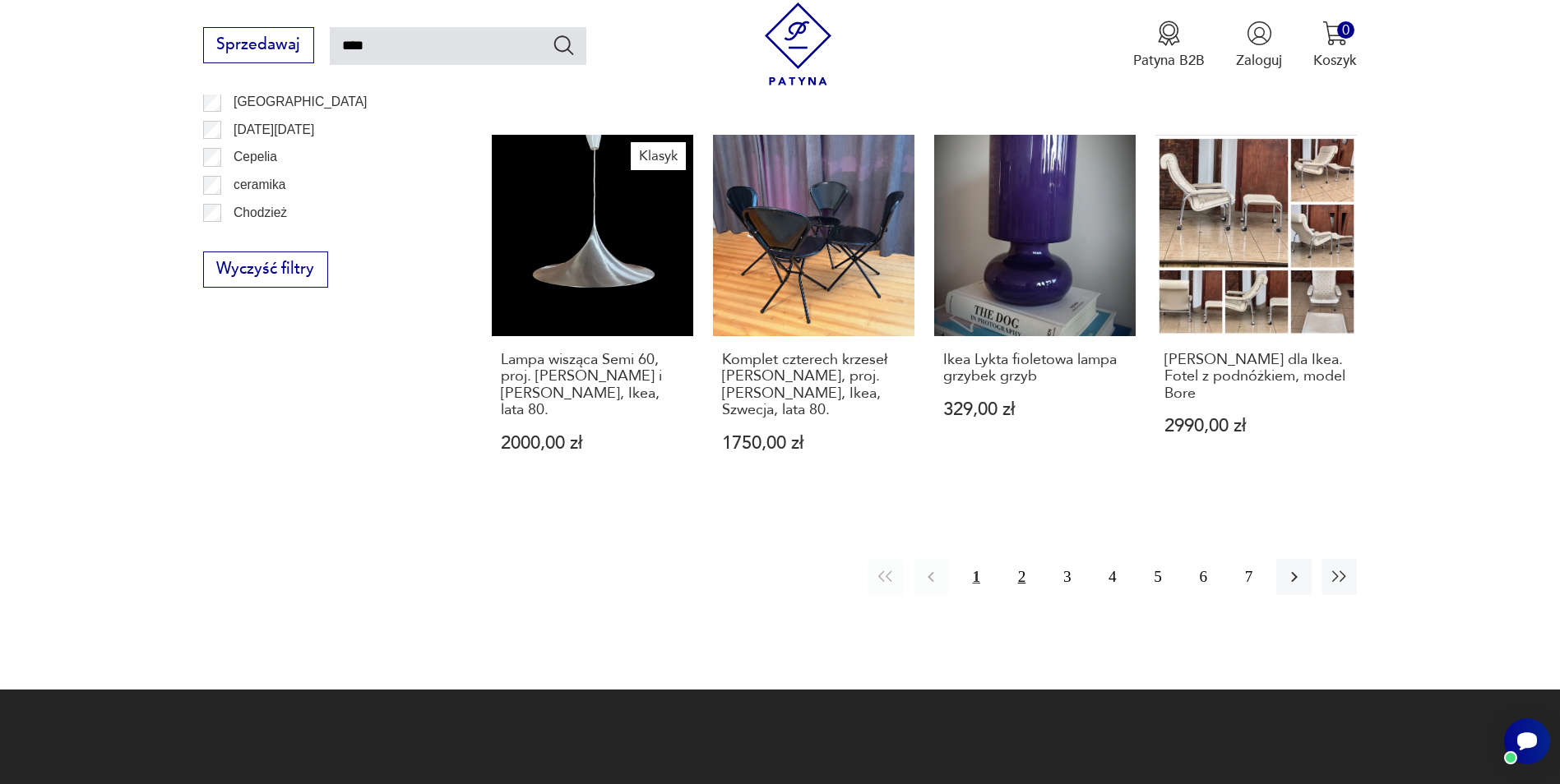
click at [1020, 559] on button "2" at bounding box center [1021, 577] width 35 height 35
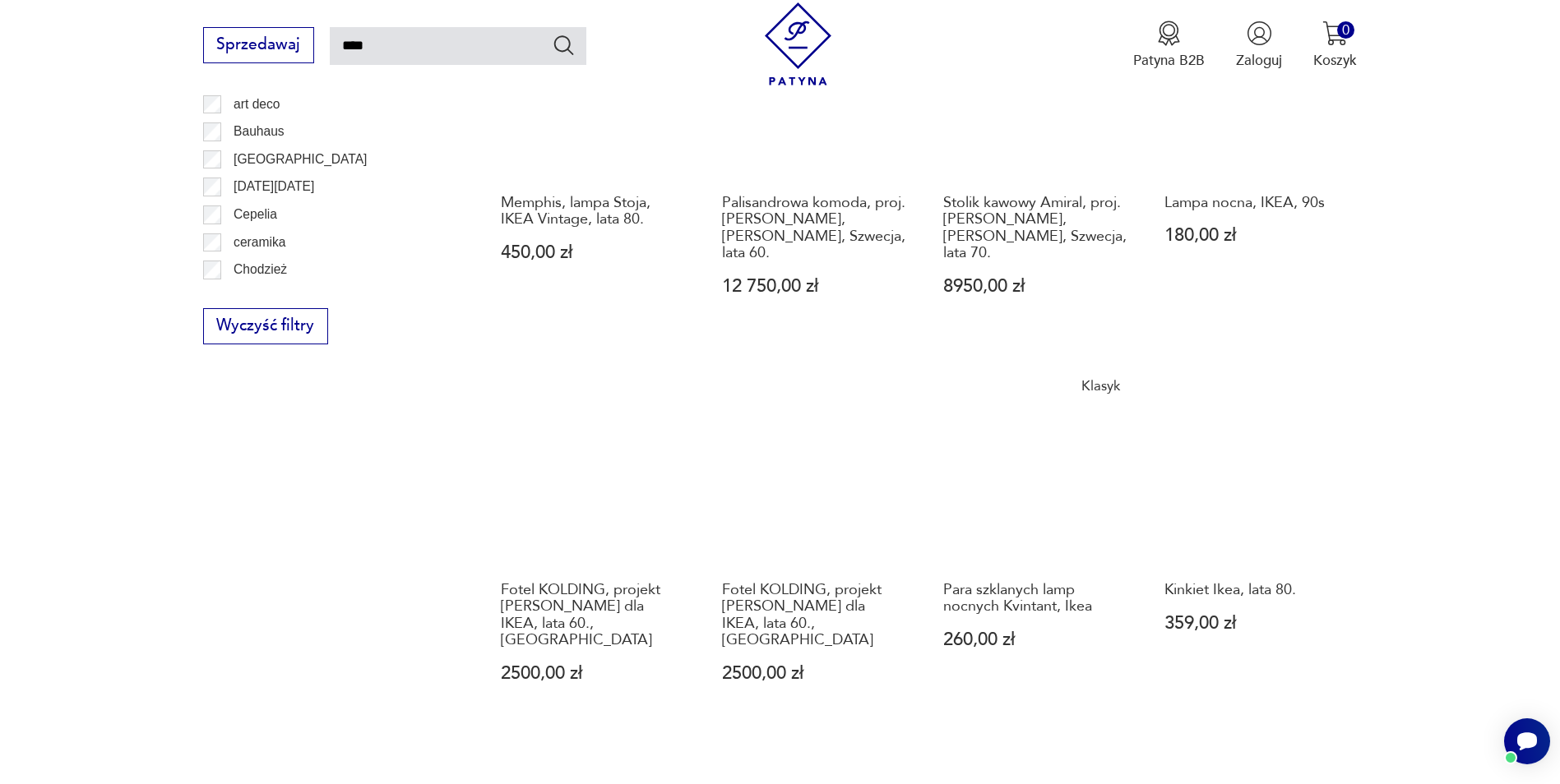
scroll to position [1245, 0]
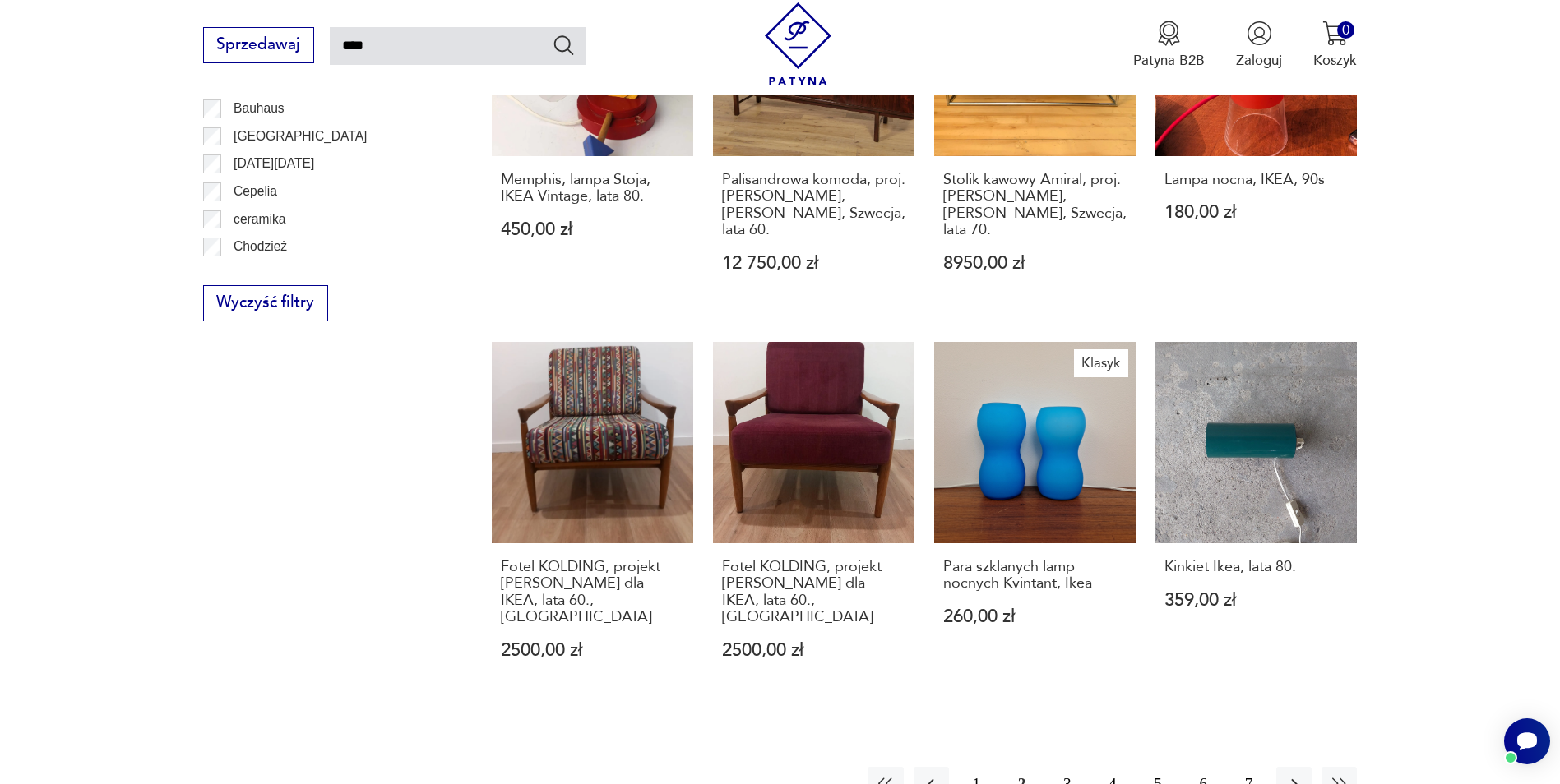
click at [1063, 767] on button "3" at bounding box center [1067, 785] width 35 height 35
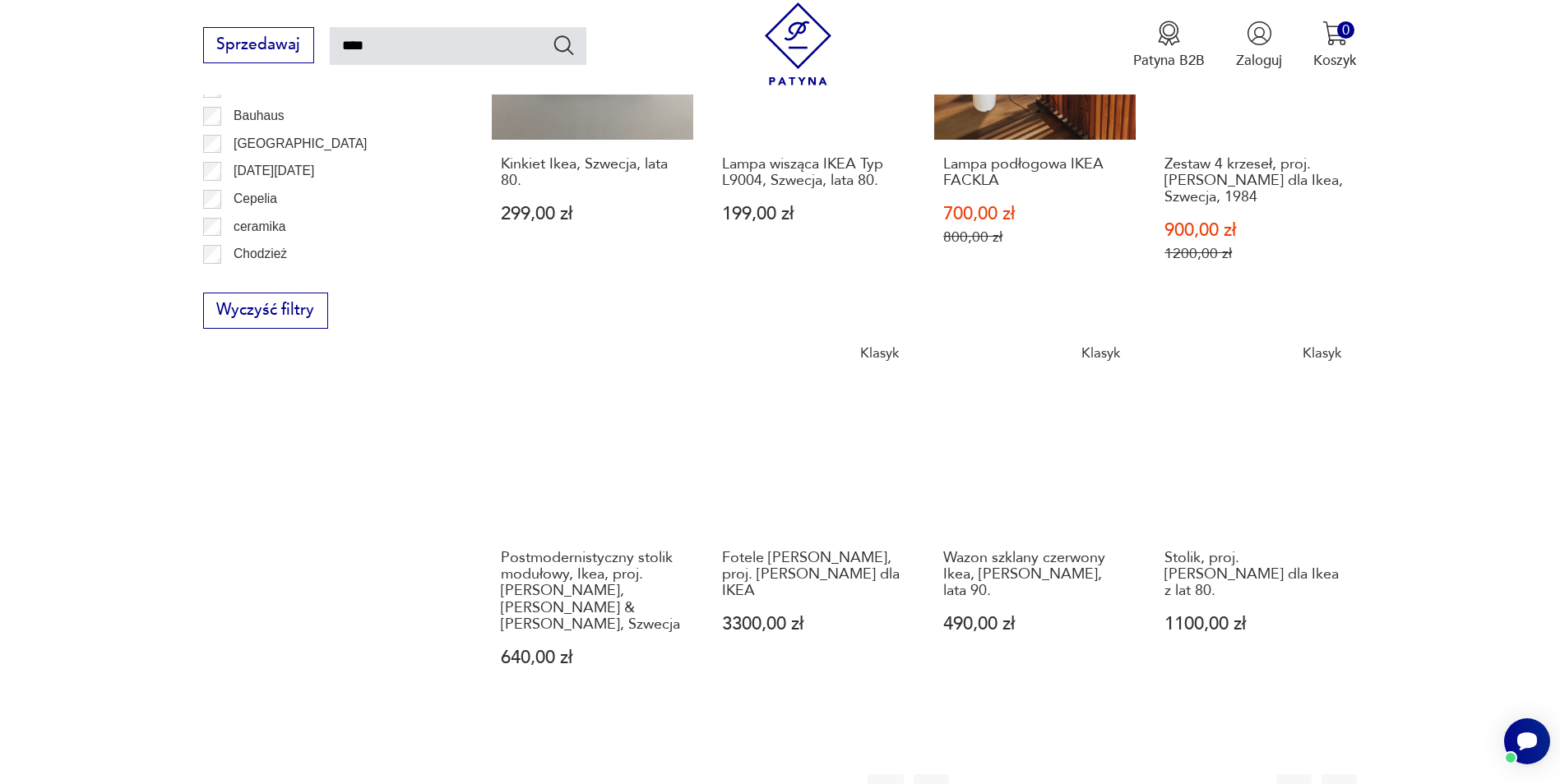
scroll to position [1327, 0]
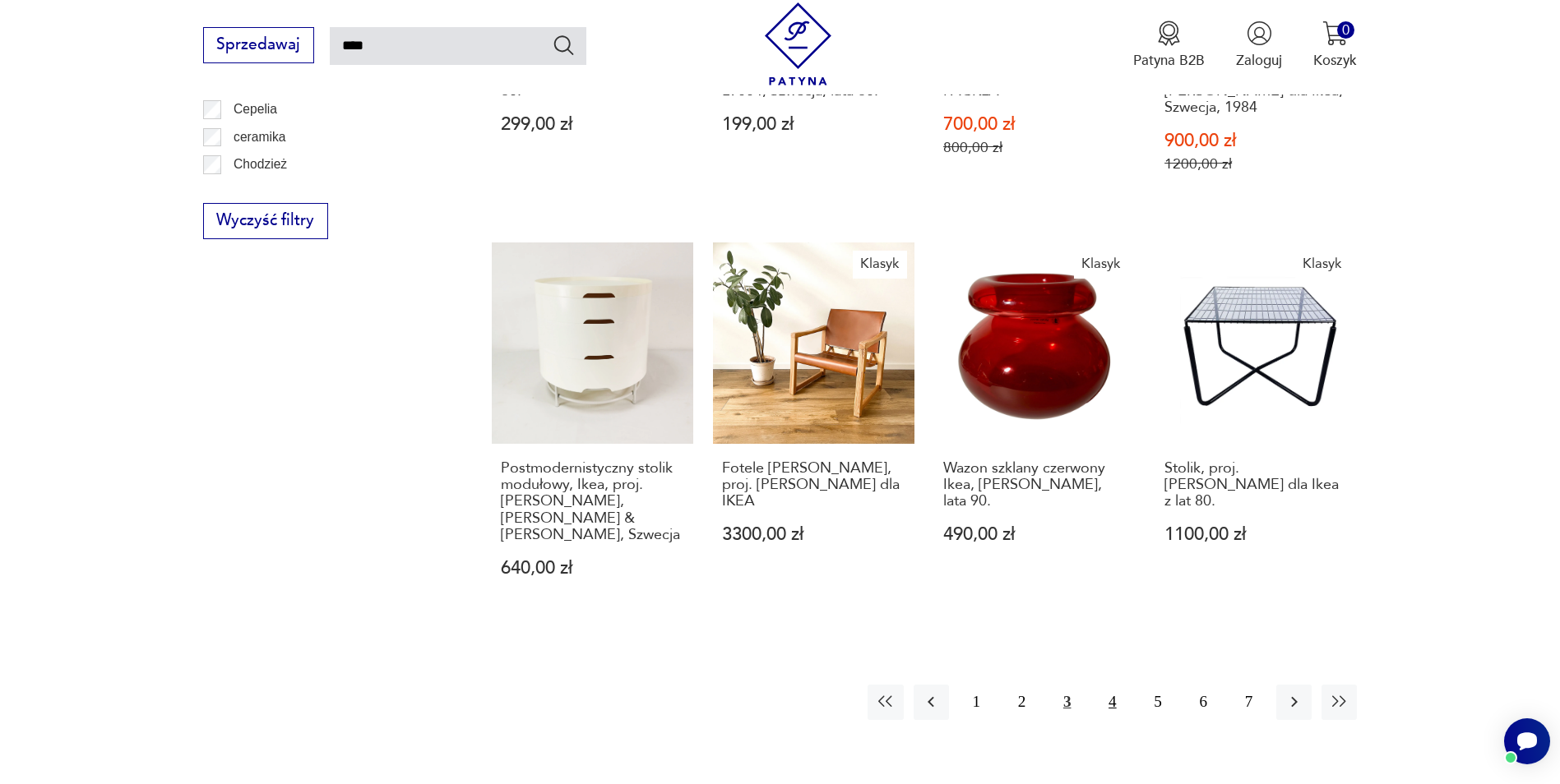
click at [1112, 685] on button "4" at bounding box center [1112, 703] width 35 height 35
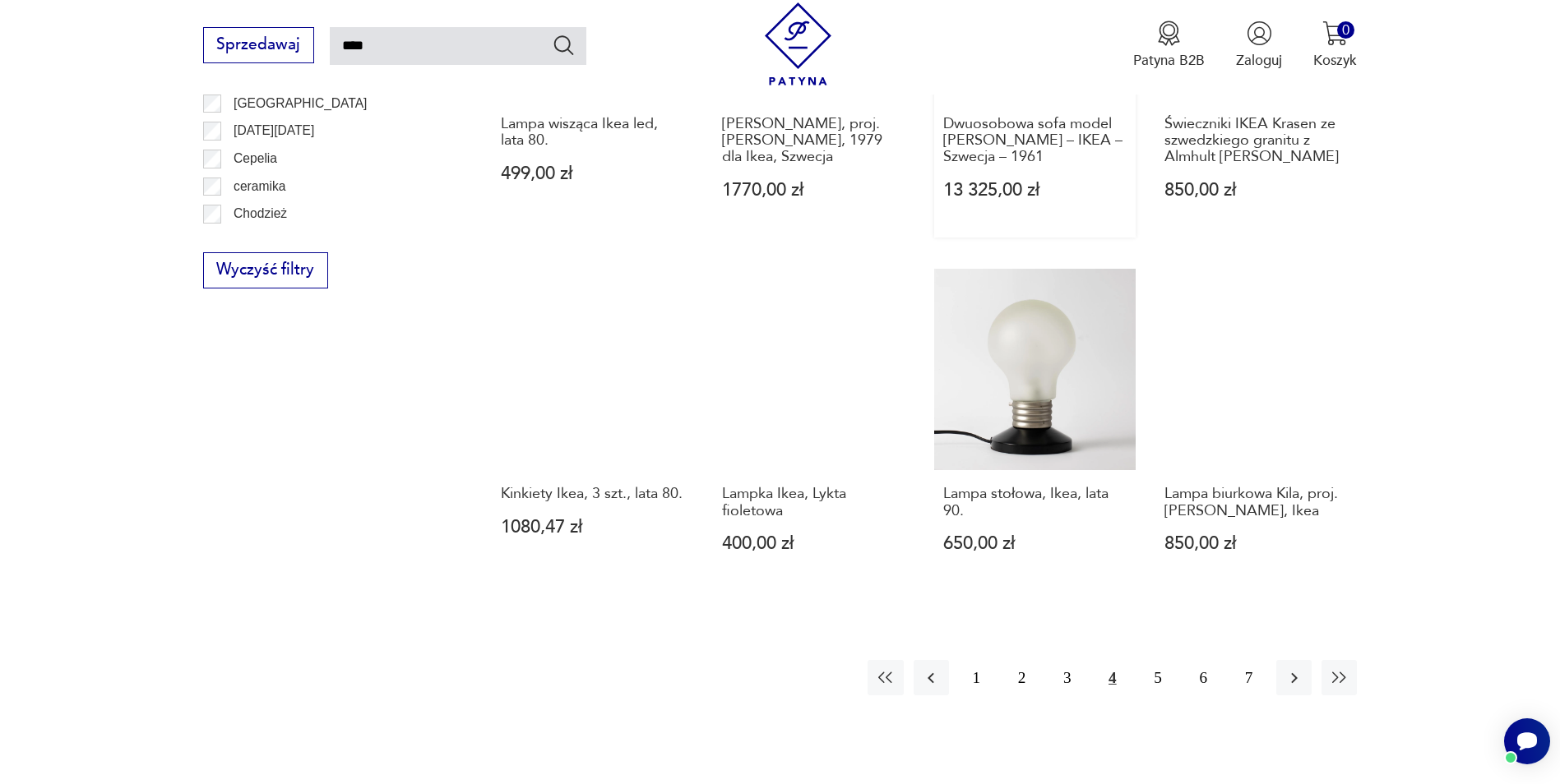
scroll to position [1409, 0]
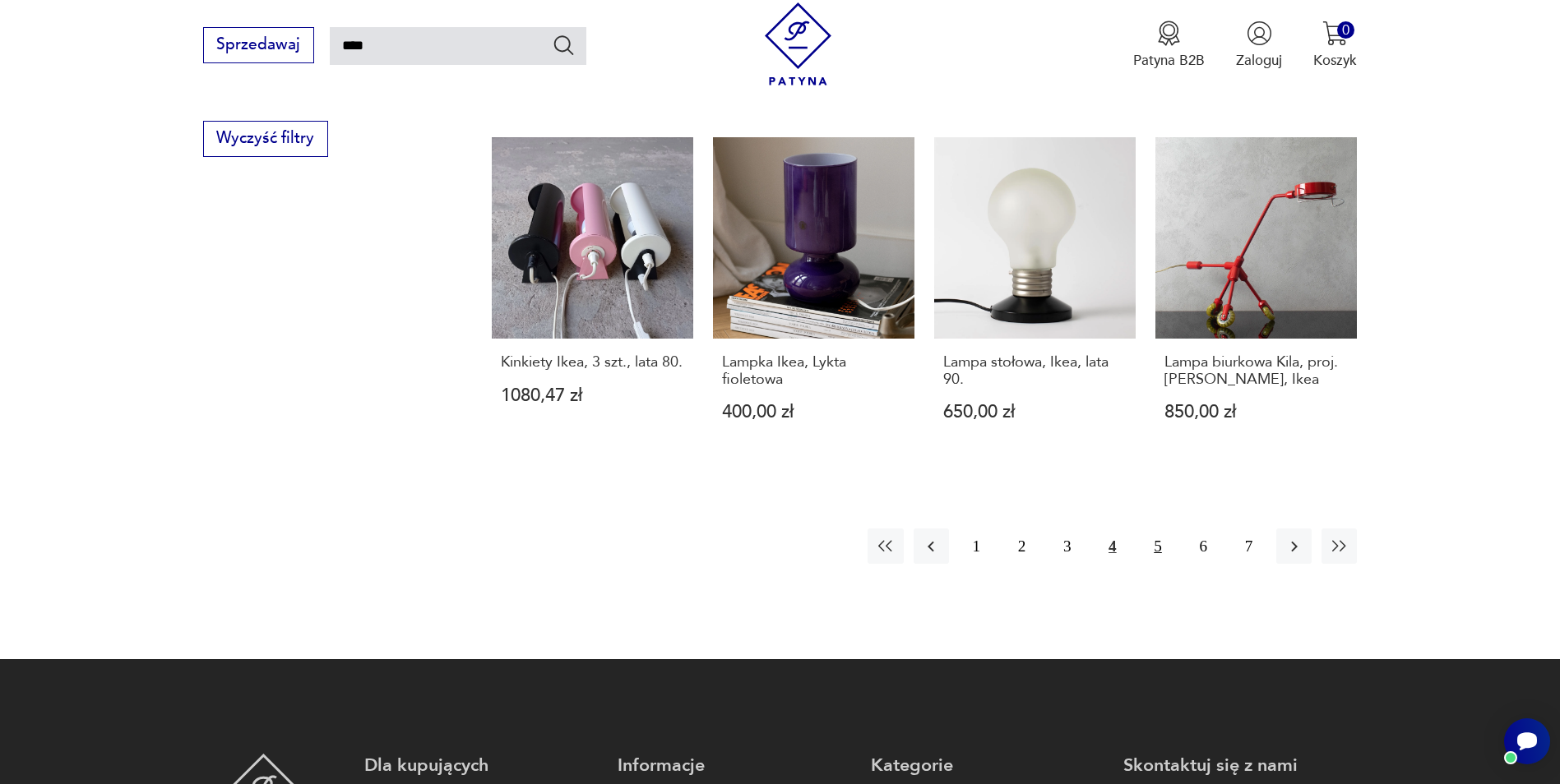
click at [1162, 528] on button "5" at bounding box center [1158, 546] width 35 height 35
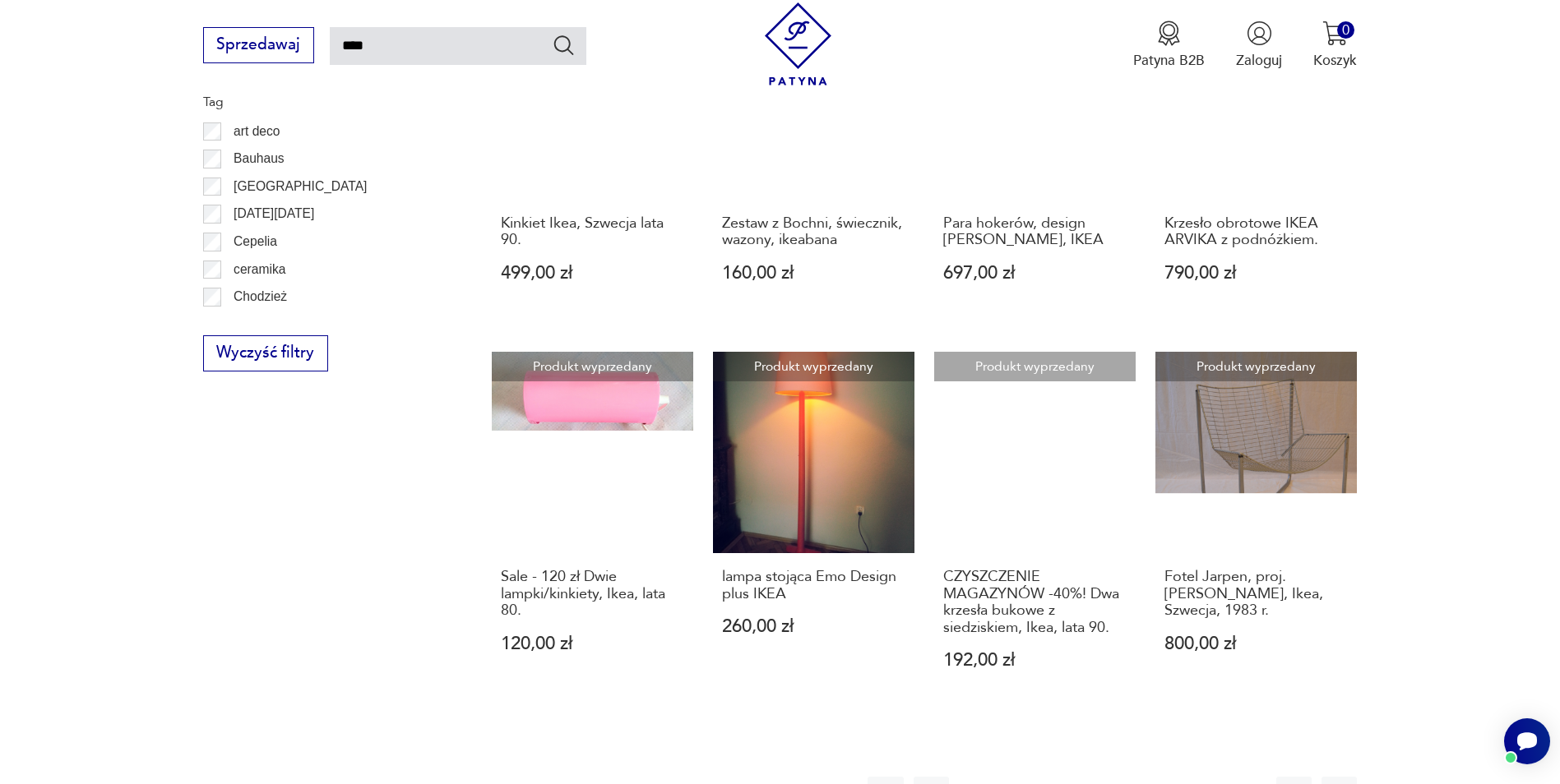
scroll to position [1245, 0]
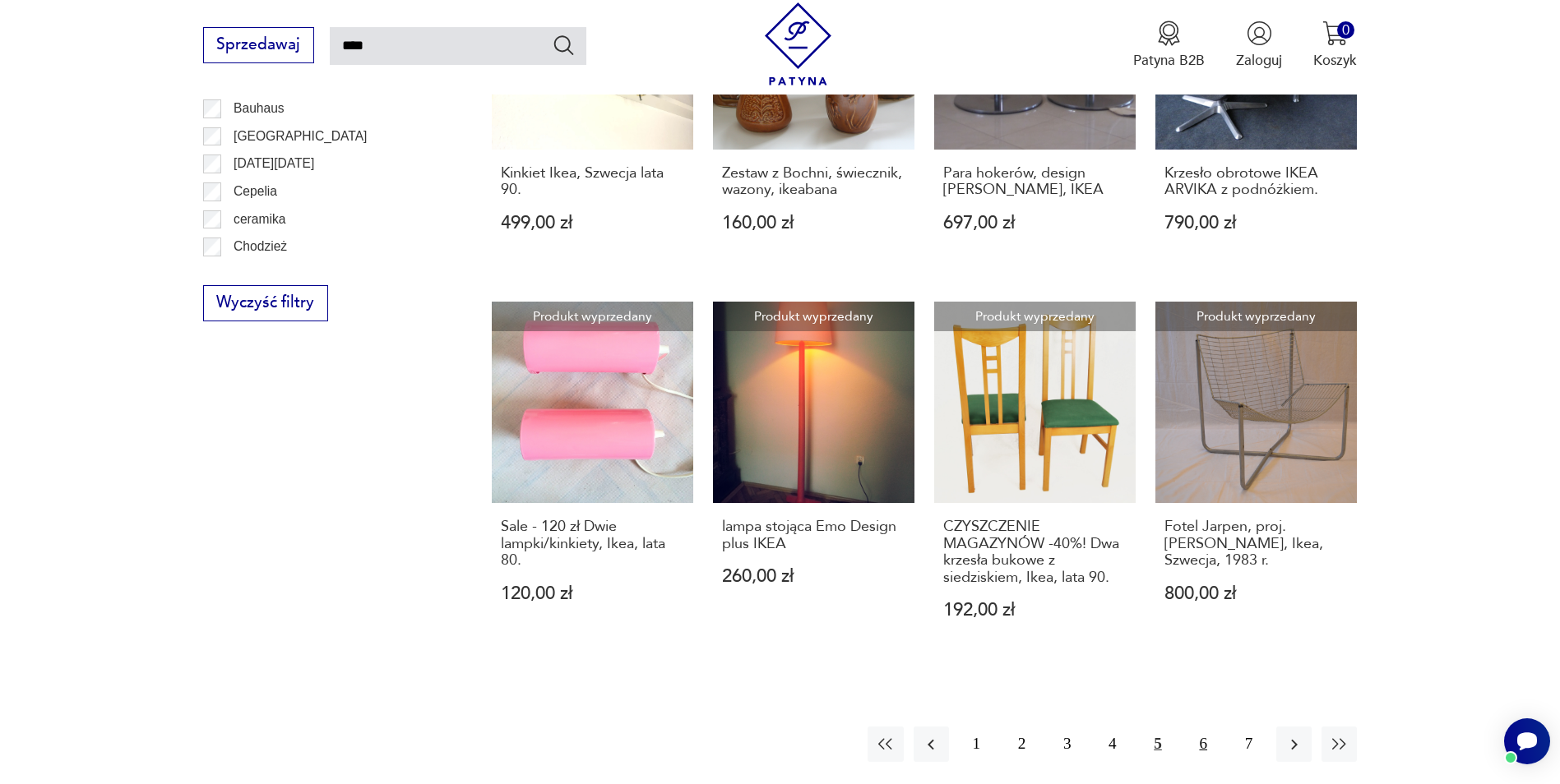
click at [1201, 727] on button "6" at bounding box center [1203, 745] width 35 height 35
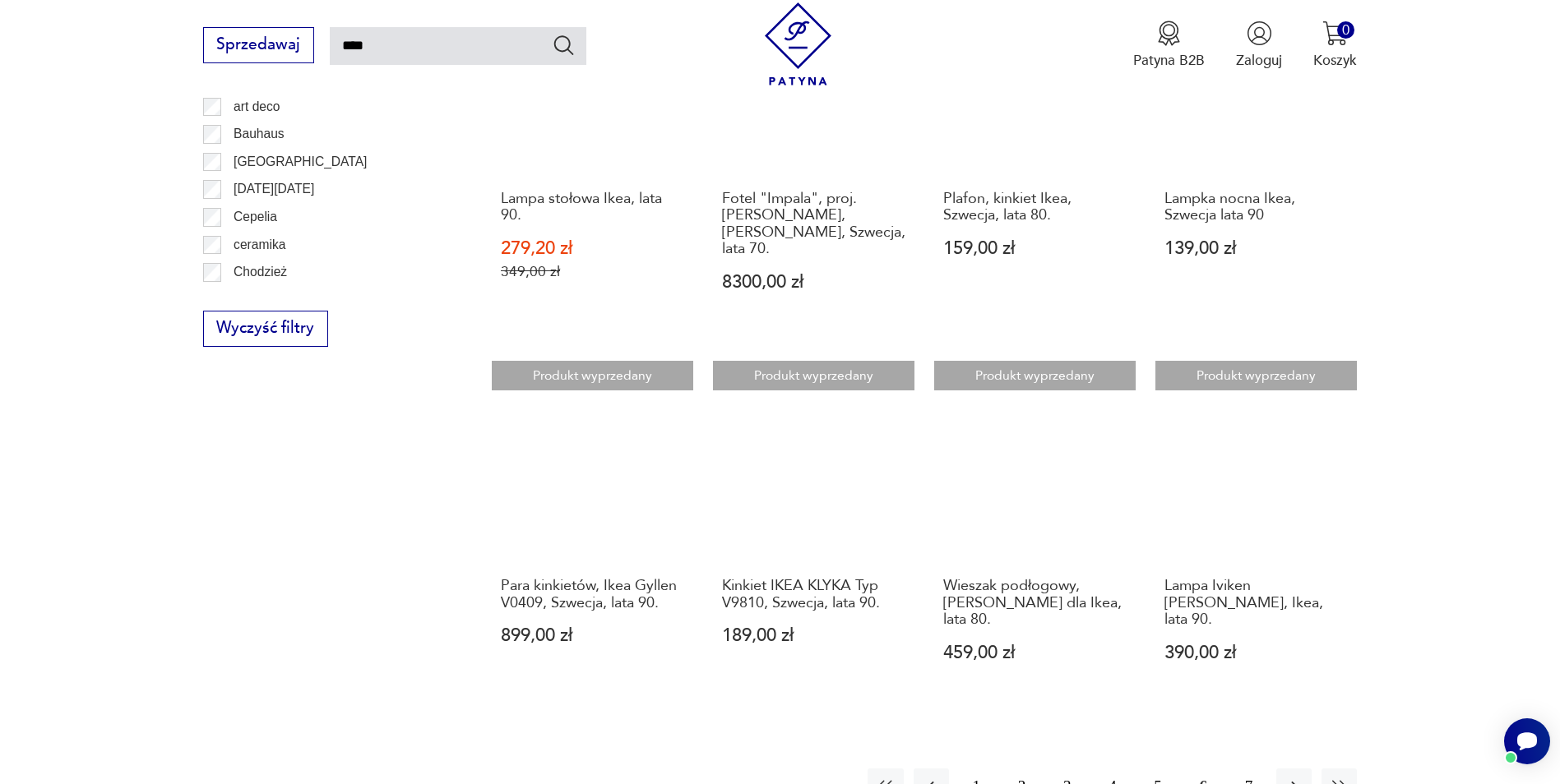
scroll to position [1492, 0]
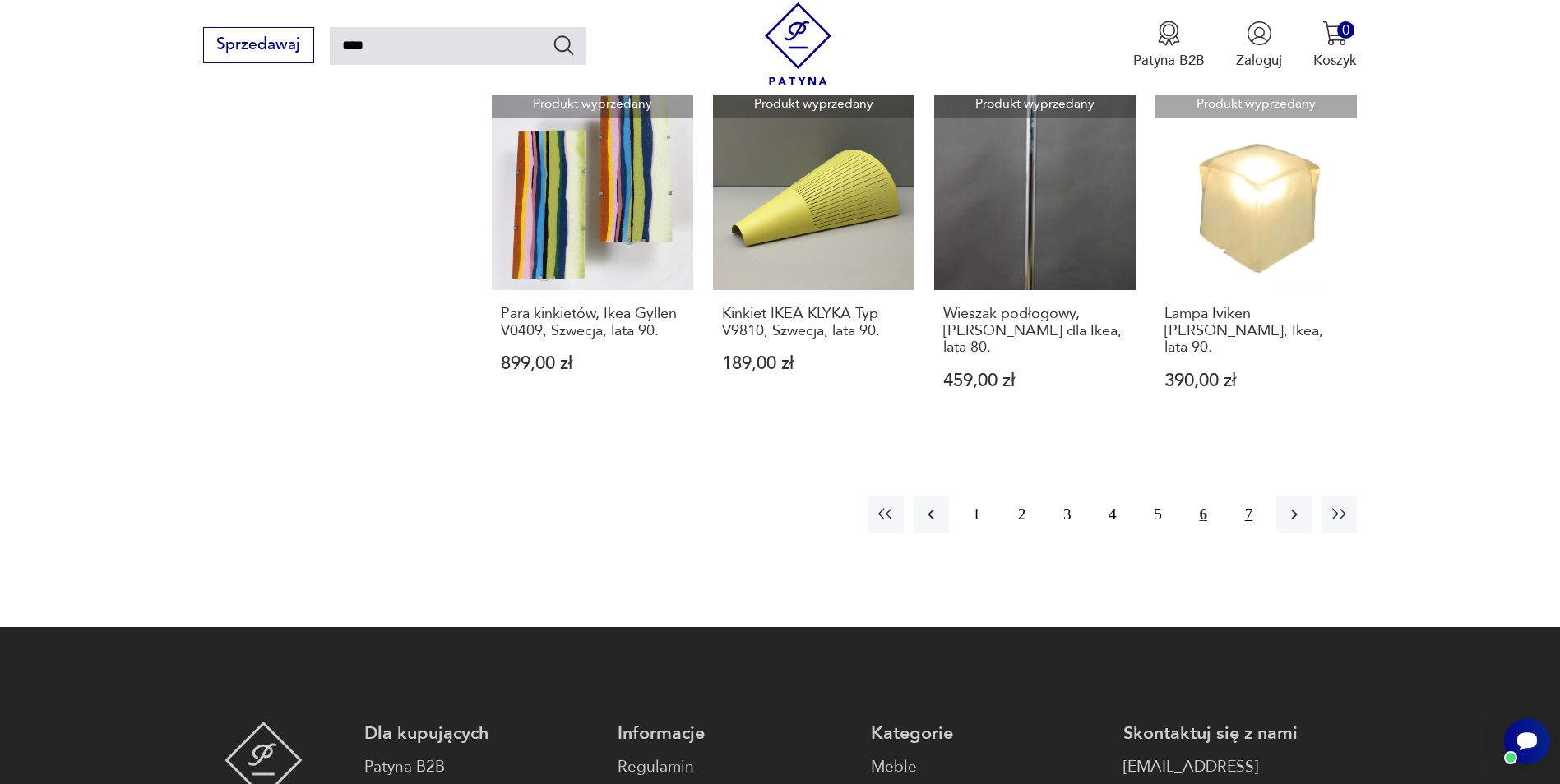
click at [1251, 497] on button "7" at bounding box center [1248, 514] width 35 height 35
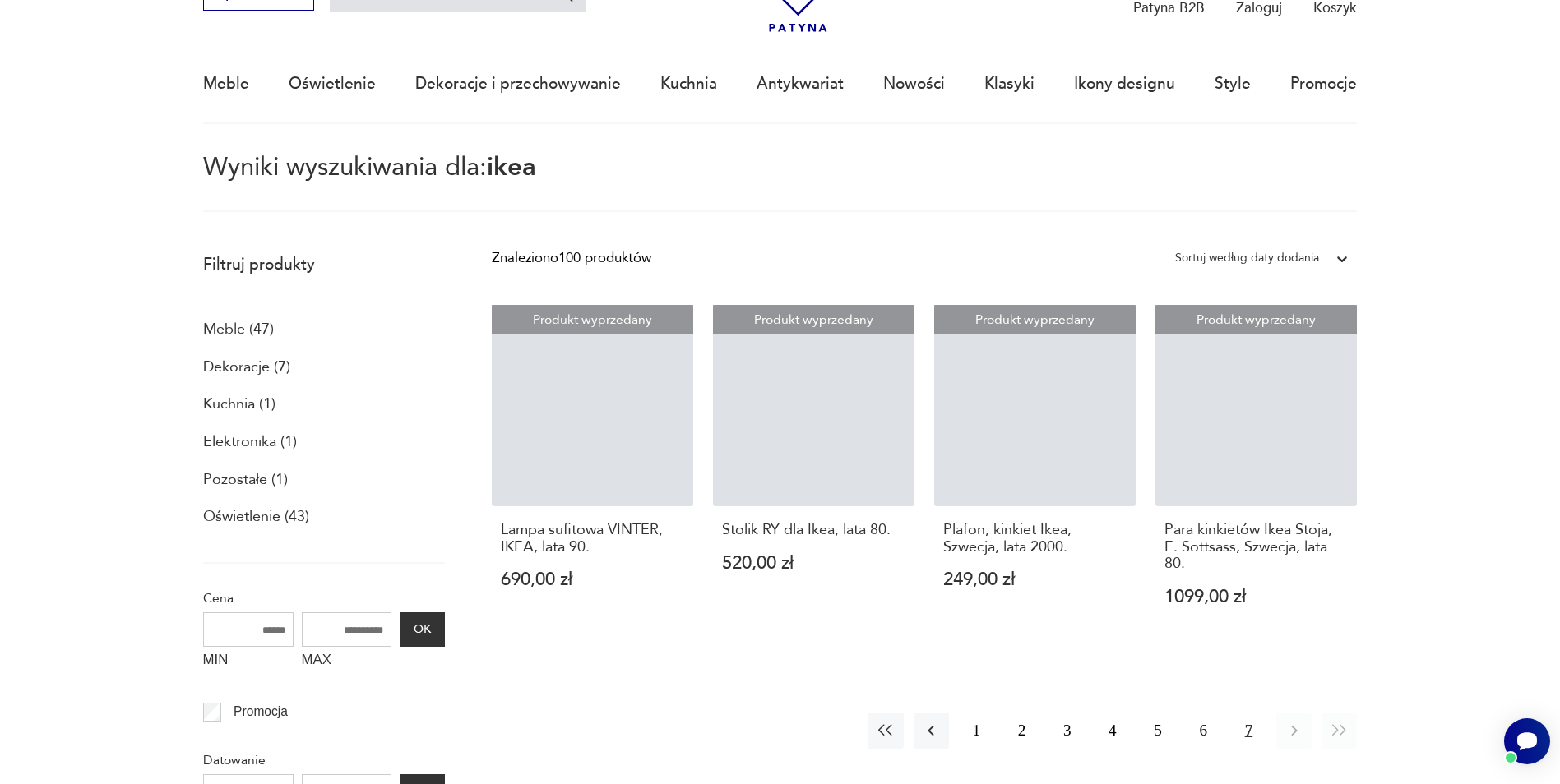
scroll to position [94, 0]
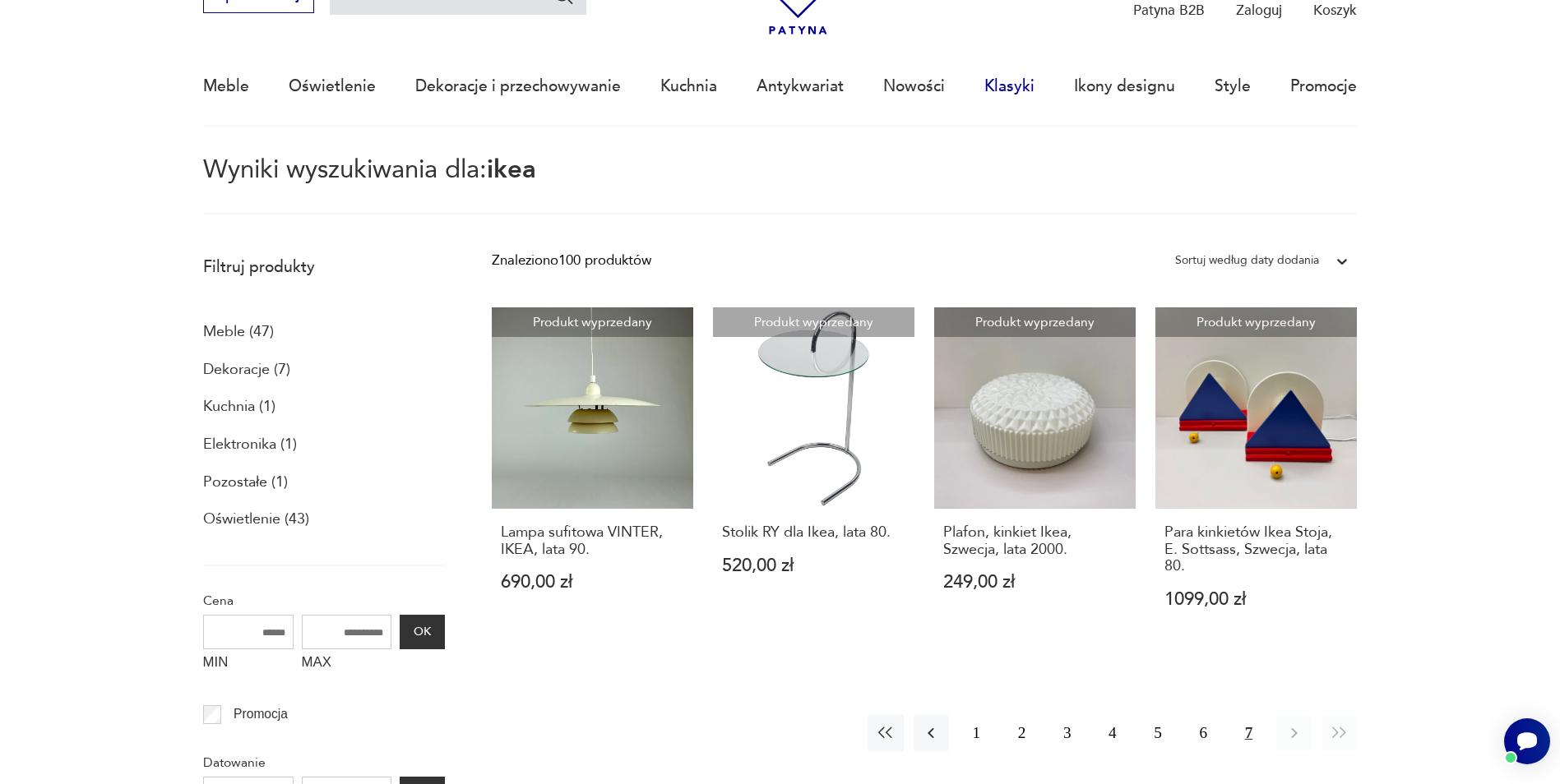
click at [1007, 85] on link "Klasyki" at bounding box center [1009, 86] width 50 height 76
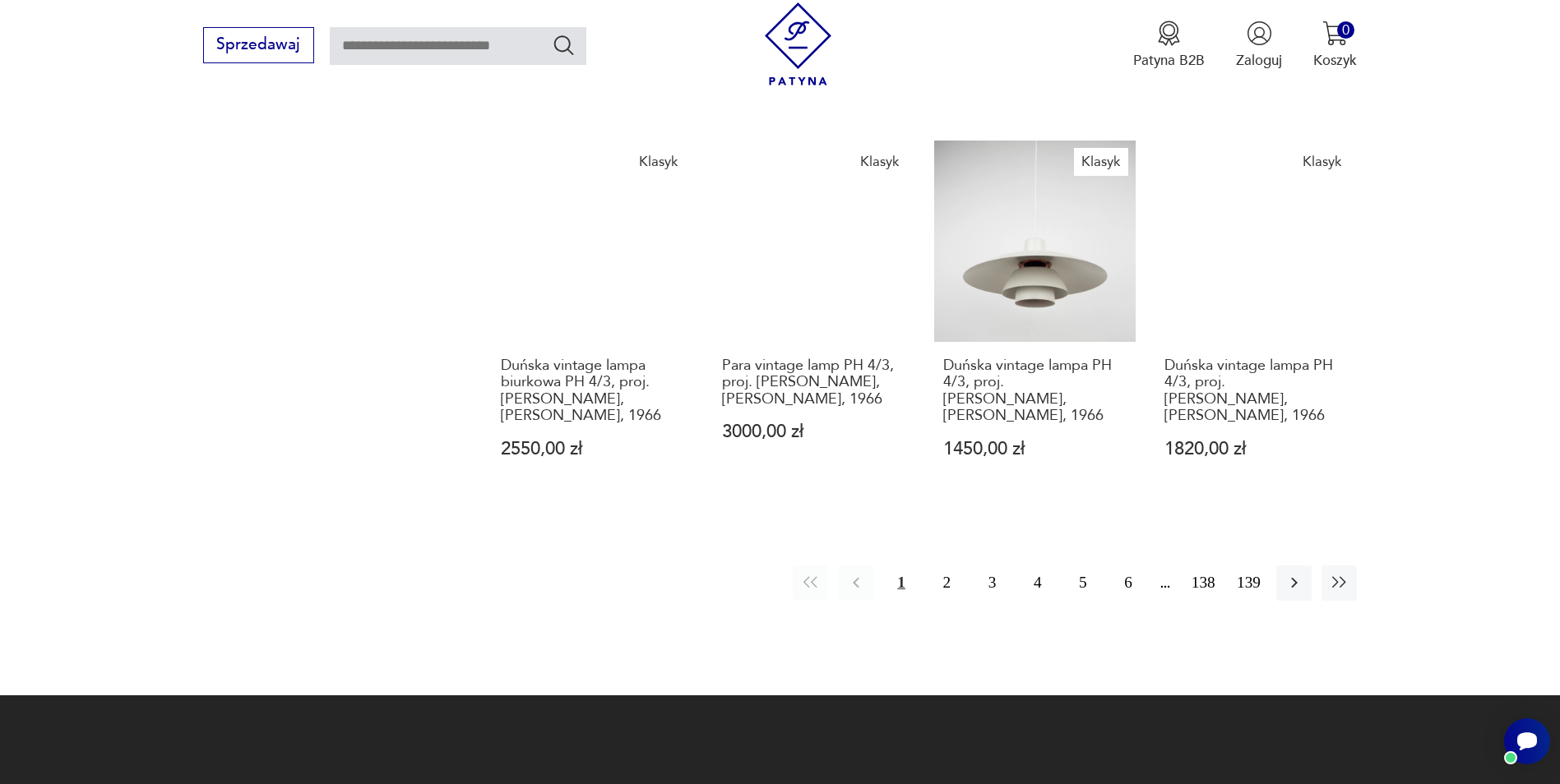
scroll to position [1575, 0]
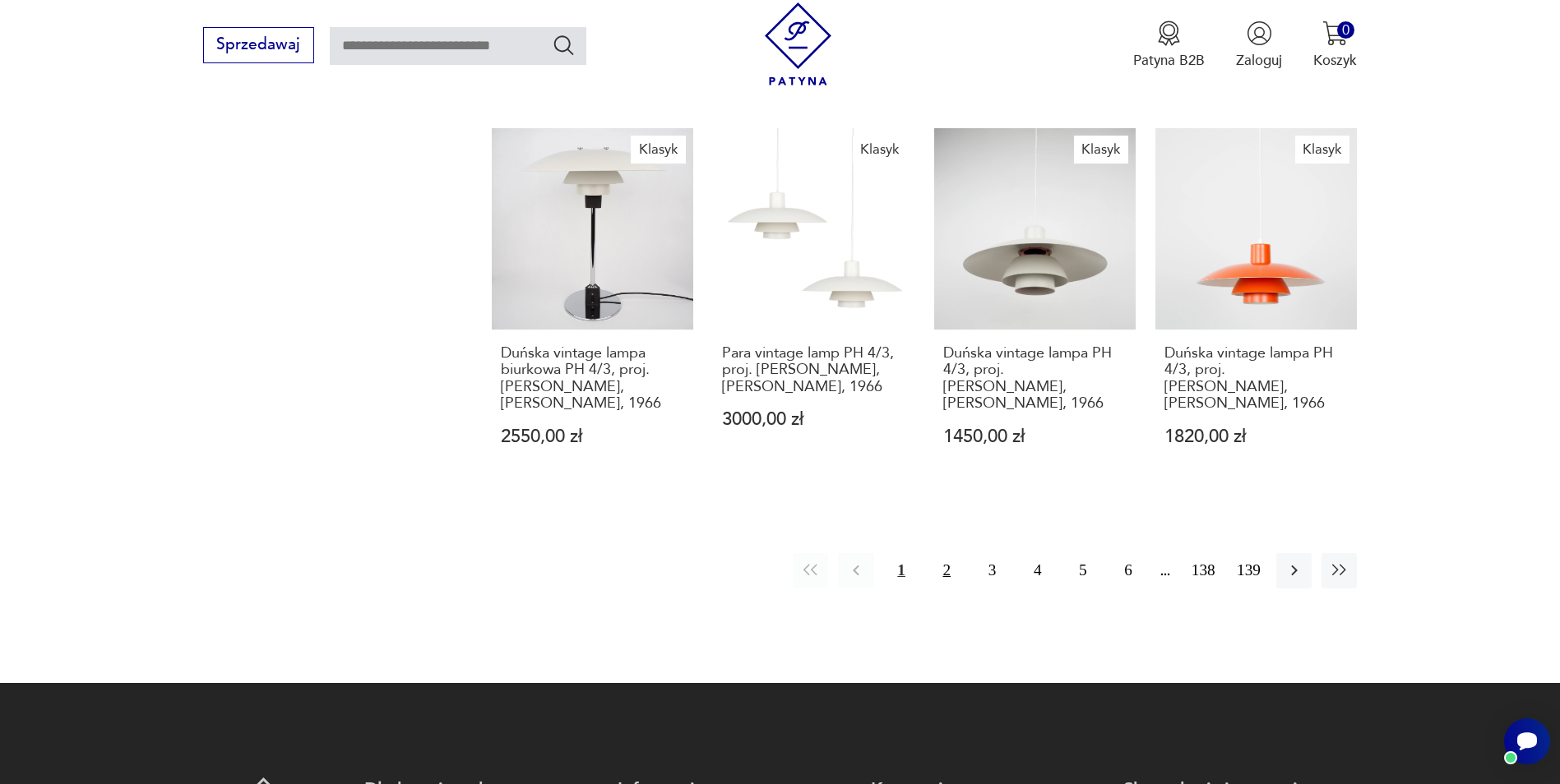
click at [945, 553] on button "2" at bounding box center [947, 571] width 35 height 35
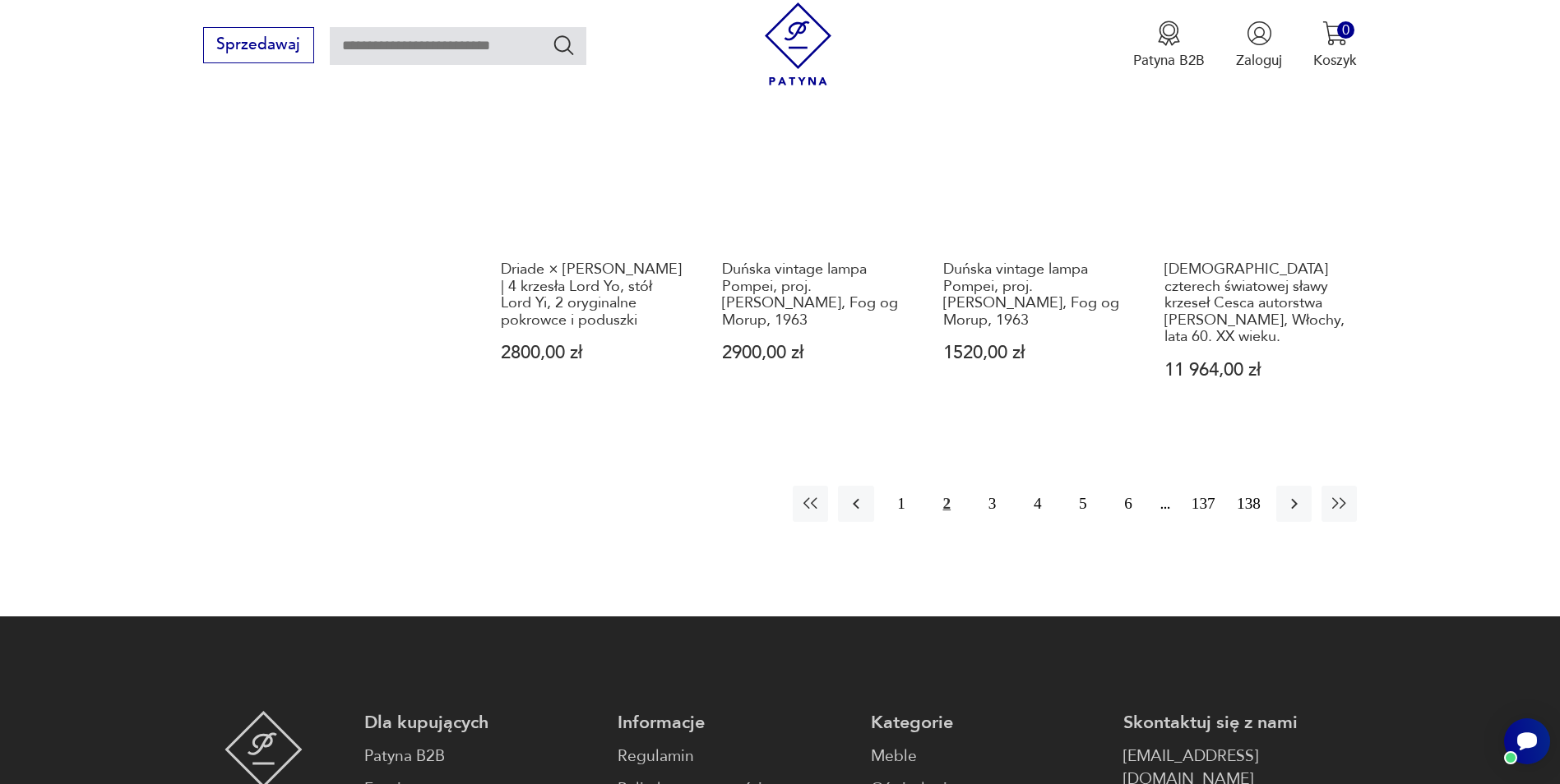
scroll to position [1742, 0]
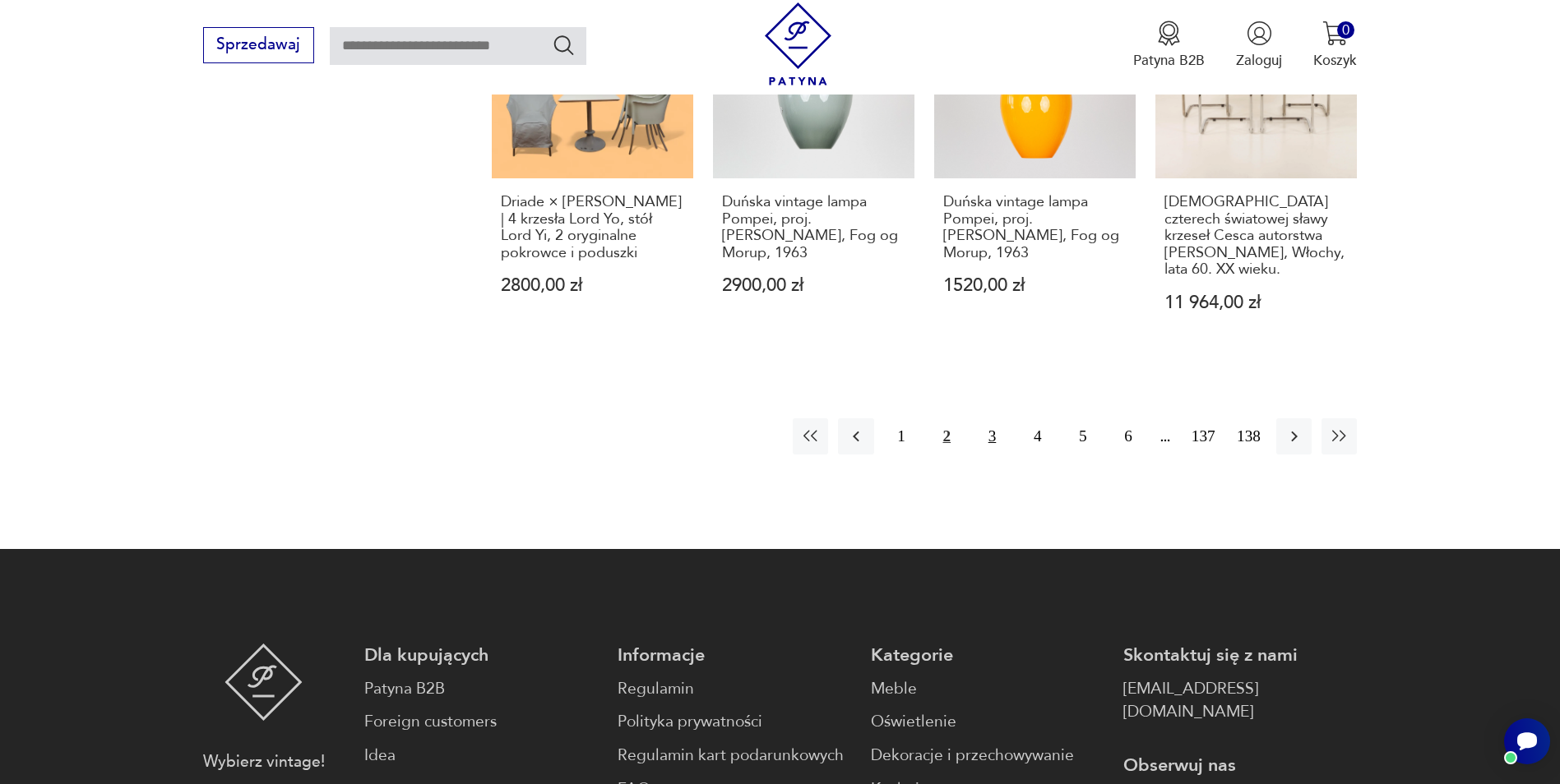
click at [992, 418] on button "3" at bounding box center [992, 436] width 35 height 35
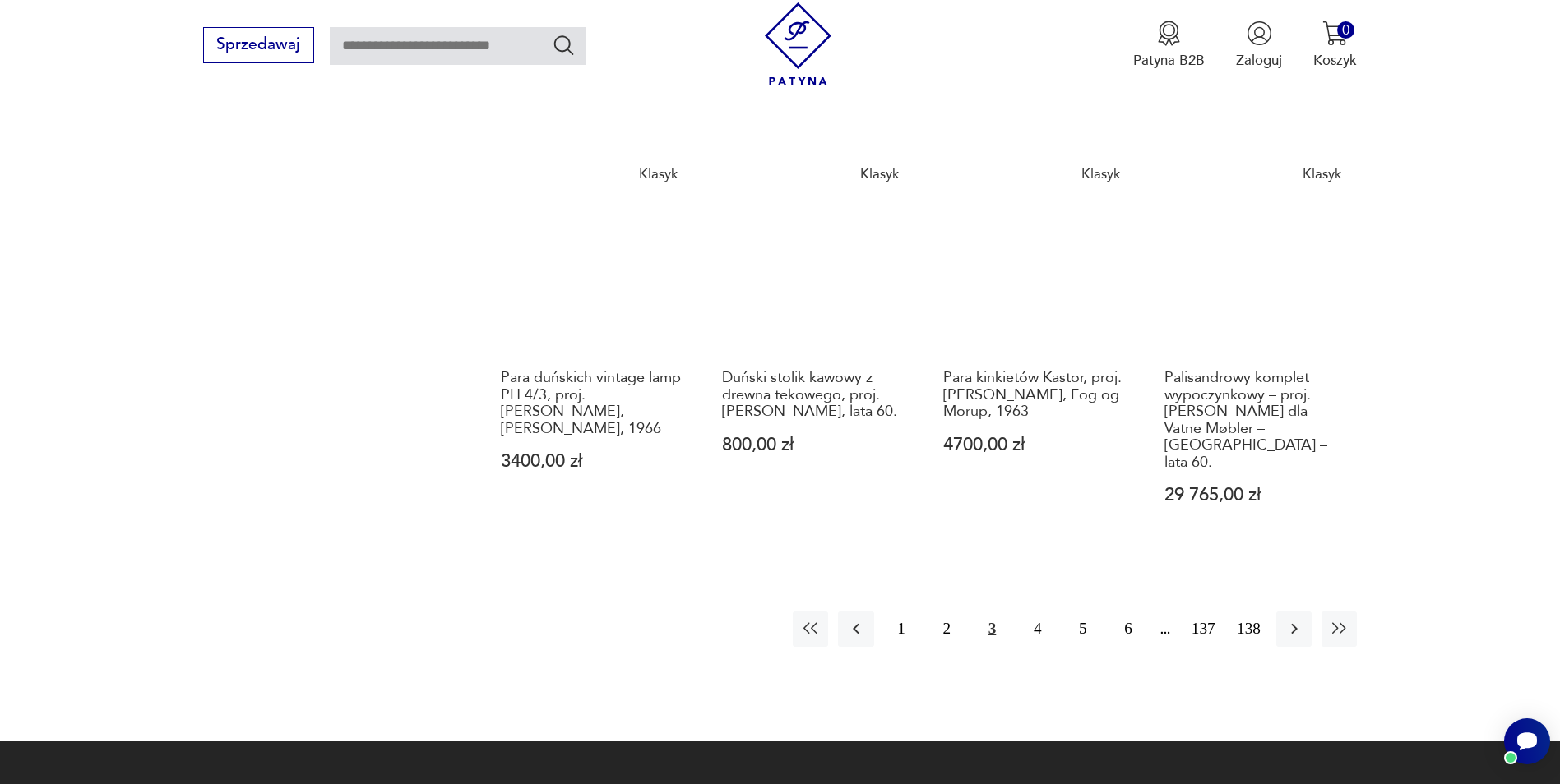
scroll to position [1495, 0]
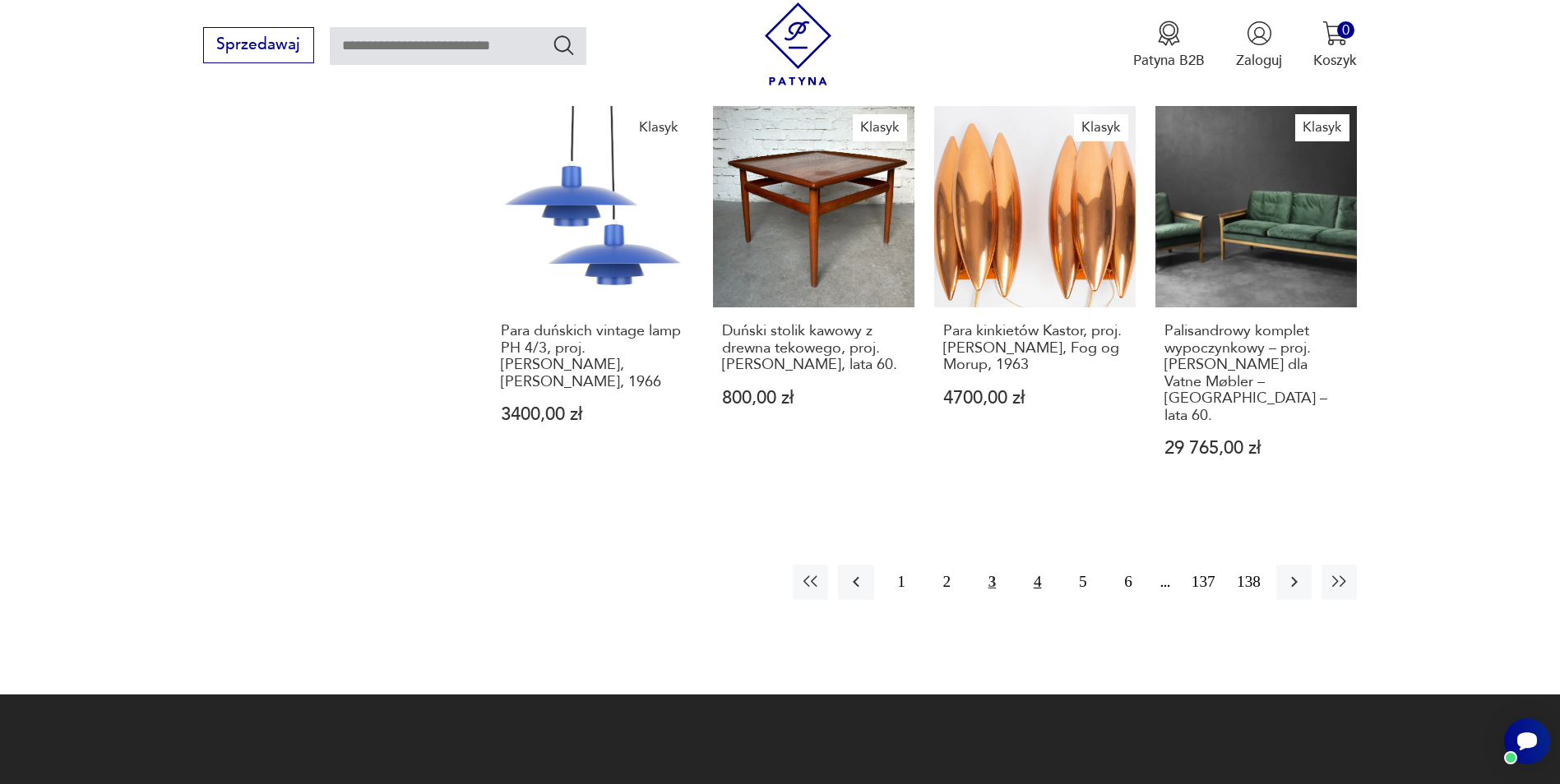
click at [1038, 565] on button "4" at bounding box center [1037, 582] width 35 height 35
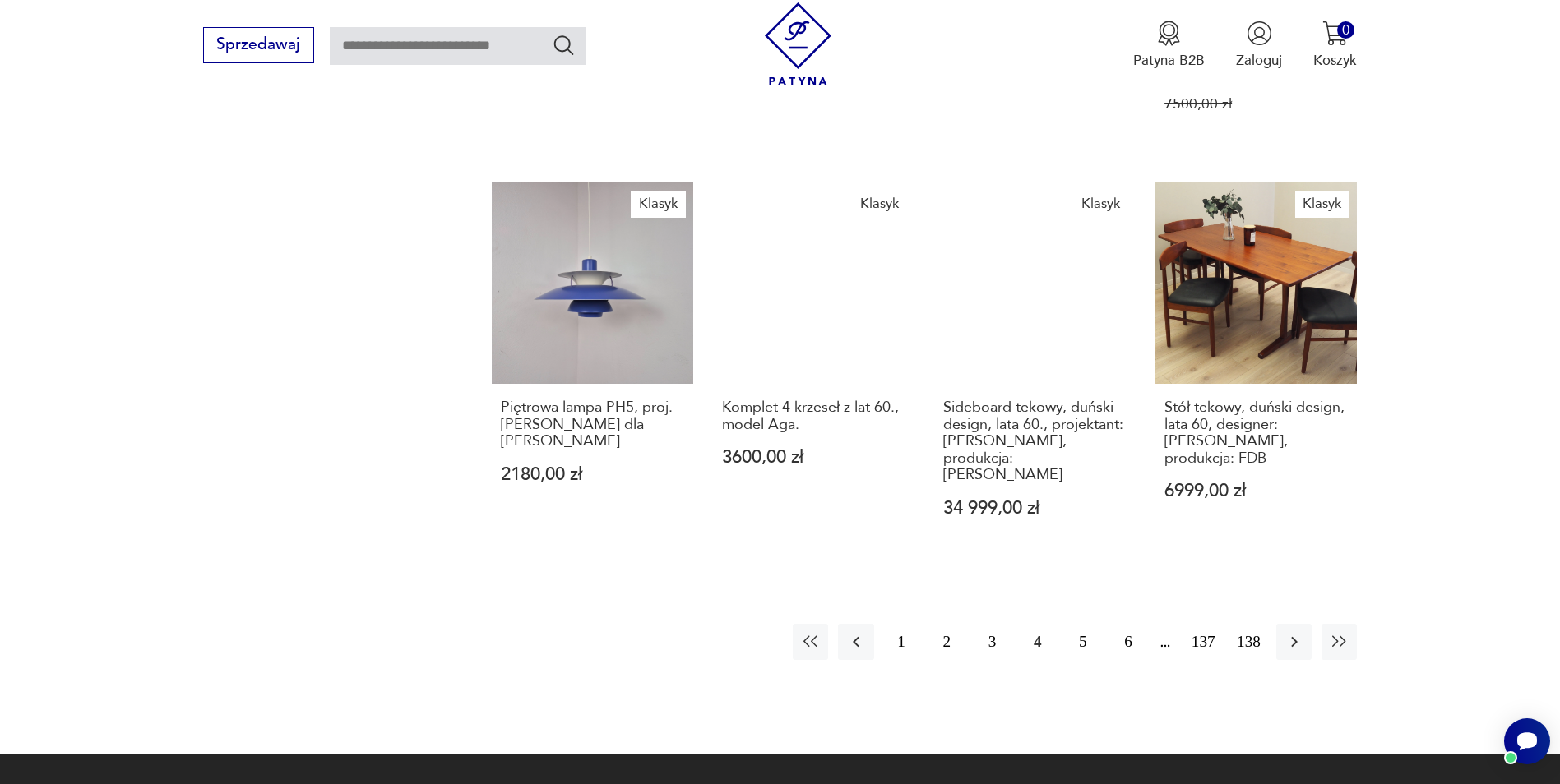
scroll to position [1495, 0]
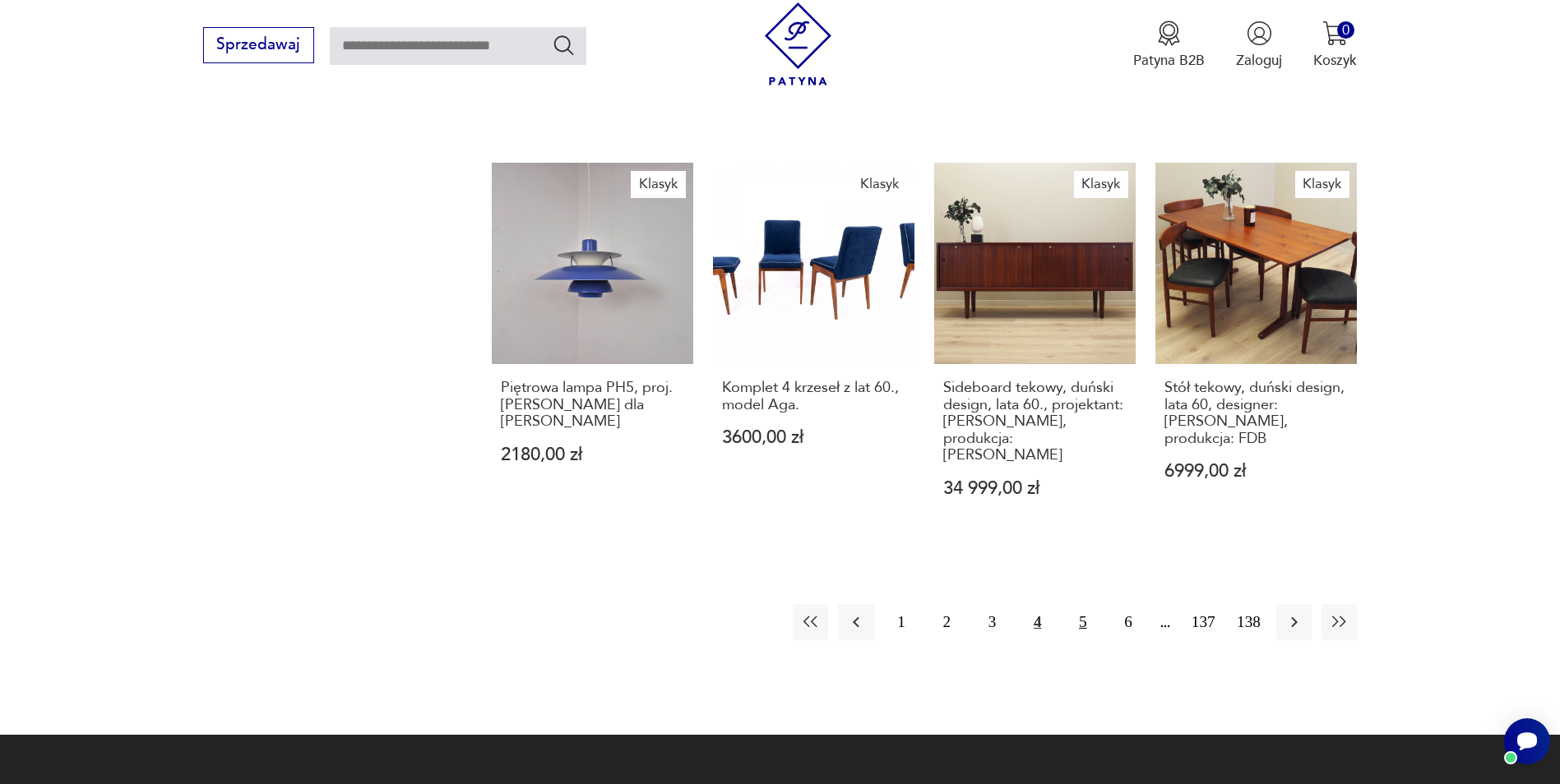
click at [1083, 604] on button "5" at bounding box center [1083, 622] width 35 height 35
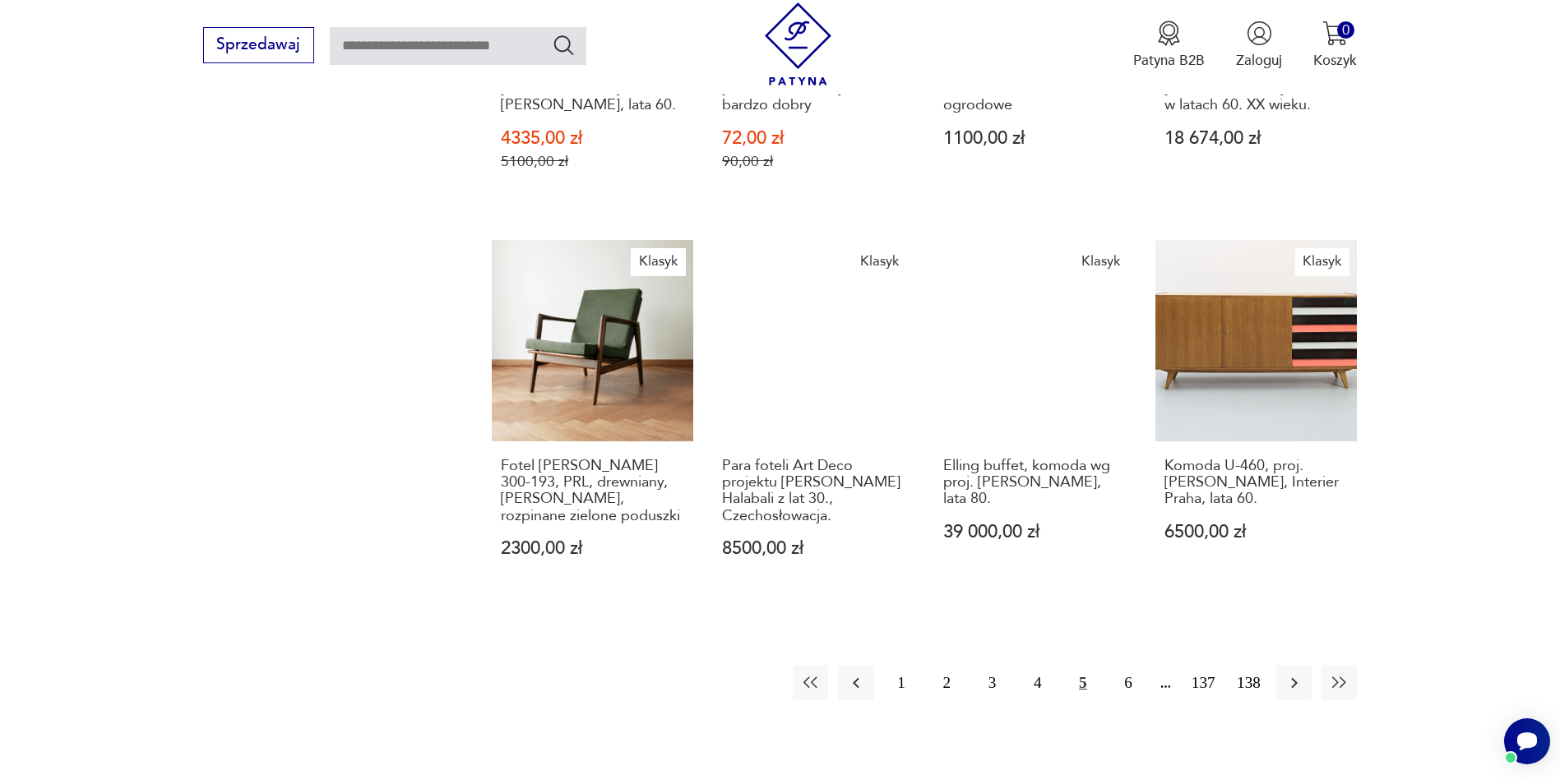
scroll to position [1413, 0]
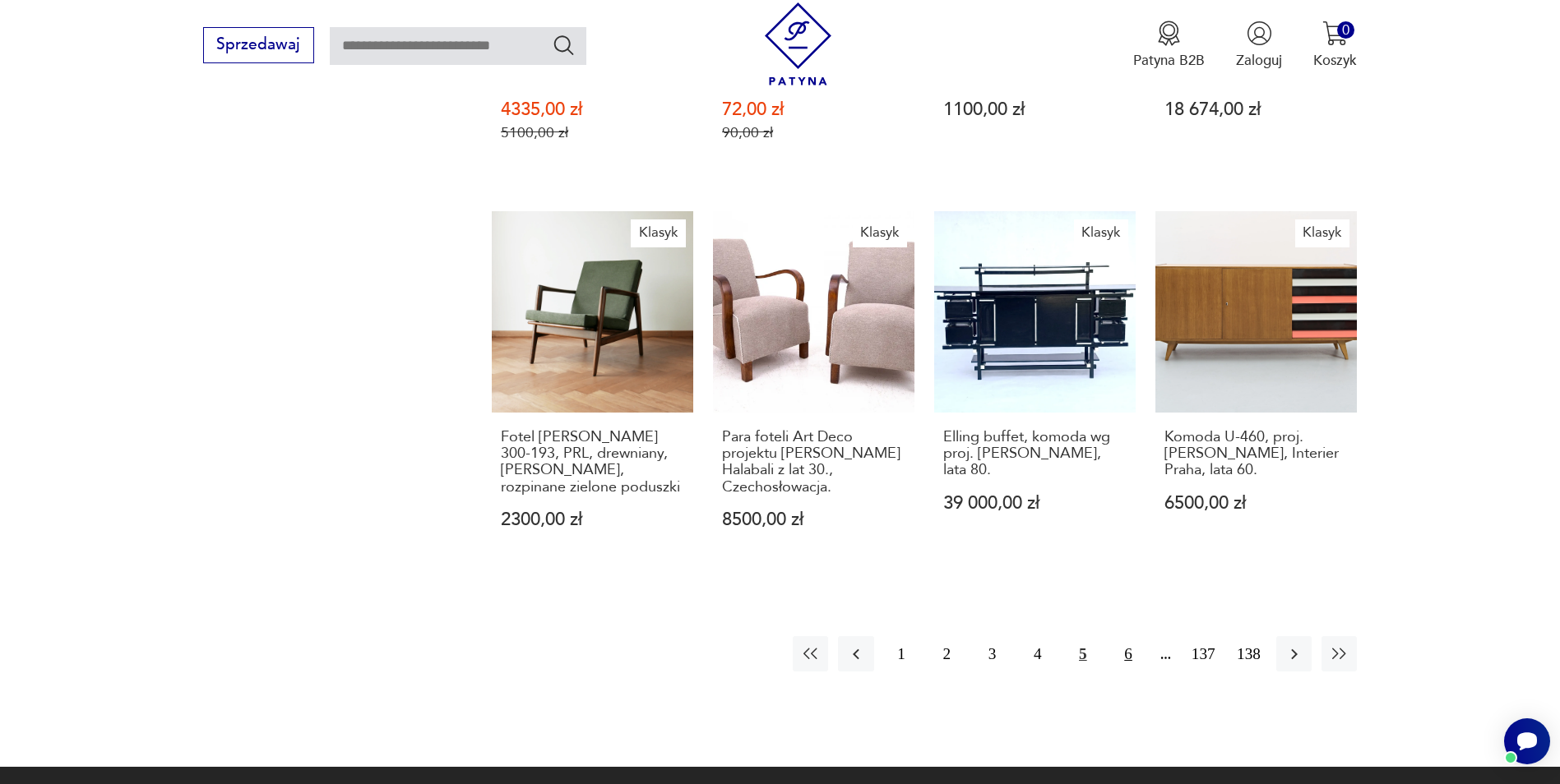
click at [1128, 637] on button "6" at bounding box center [1128, 654] width 35 height 35
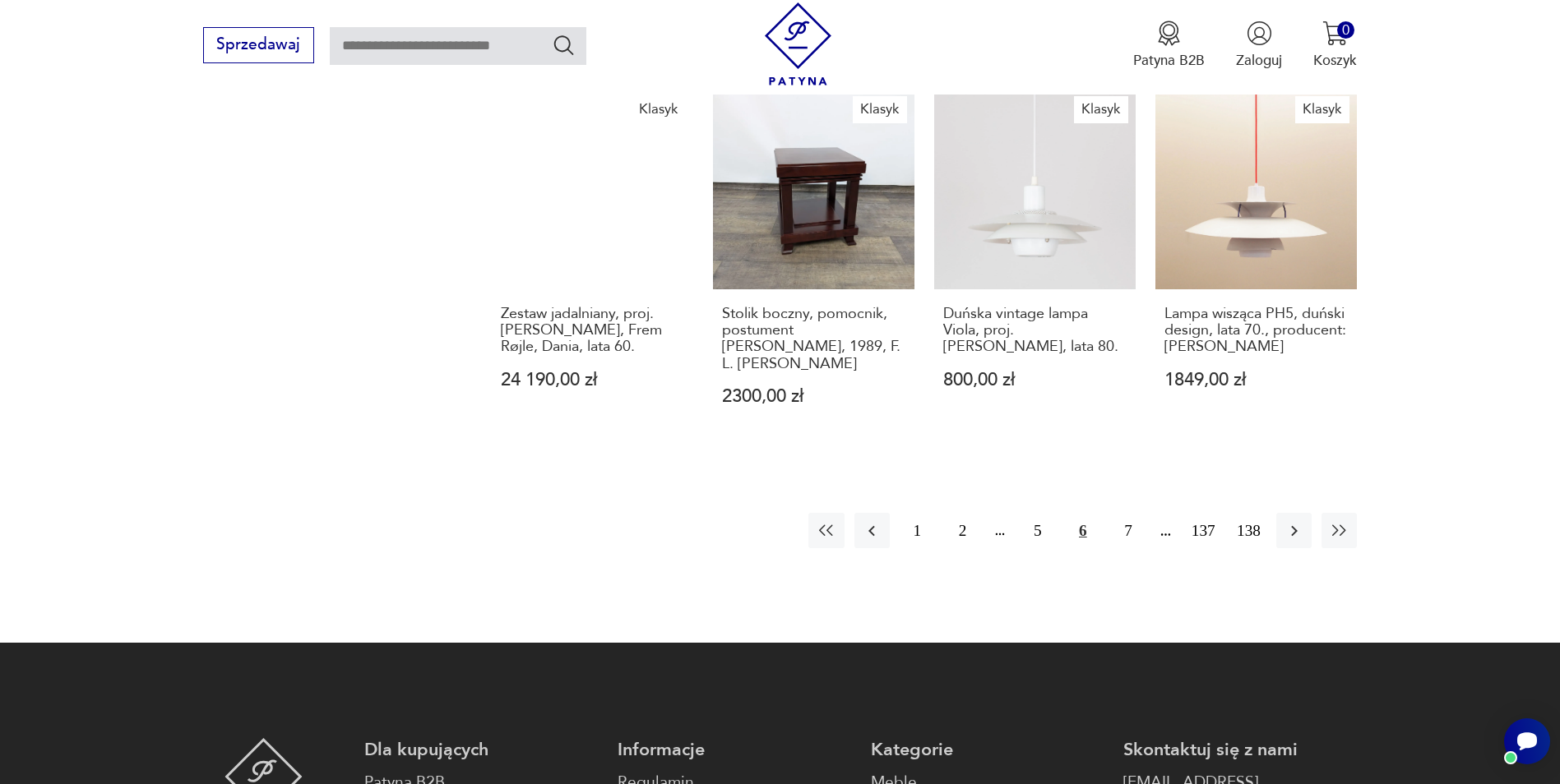
scroll to position [1742, 0]
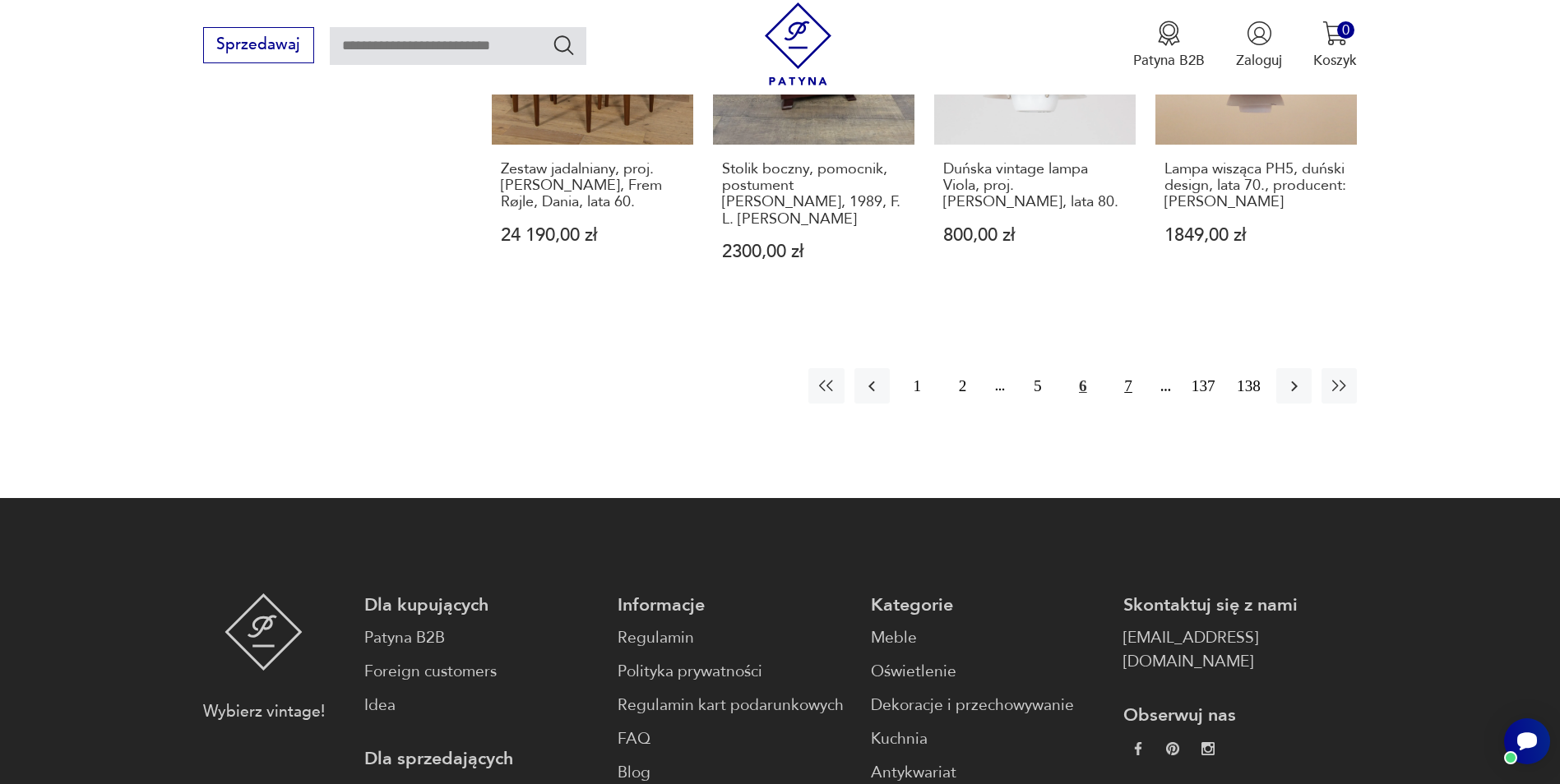
click at [1127, 369] on button "7" at bounding box center [1128, 386] width 35 height 35
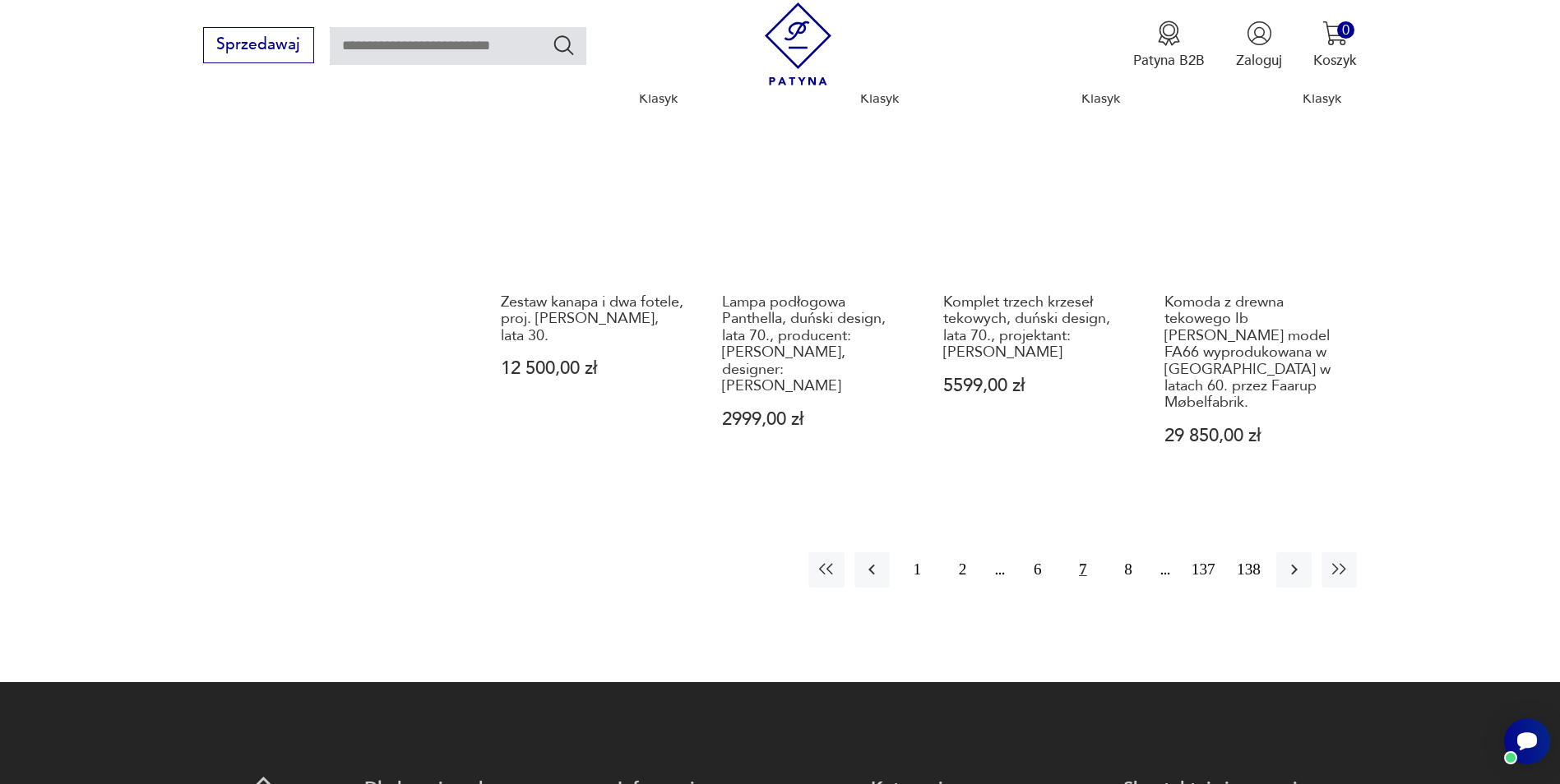
scroll to position [1577, 0]
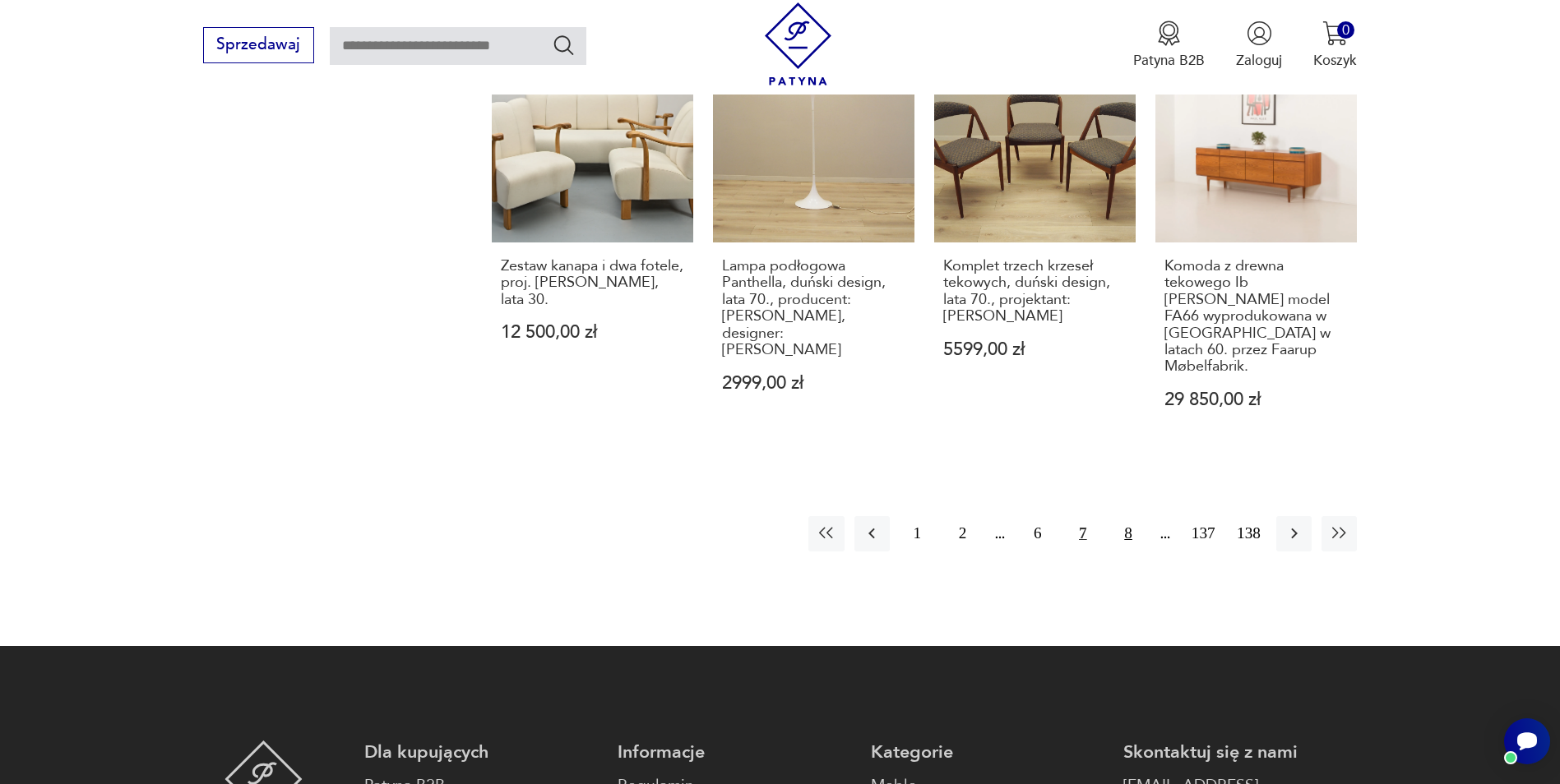
click at [1131, 516] on button "8" at bounding box center [1128, 534] width 35 height 35
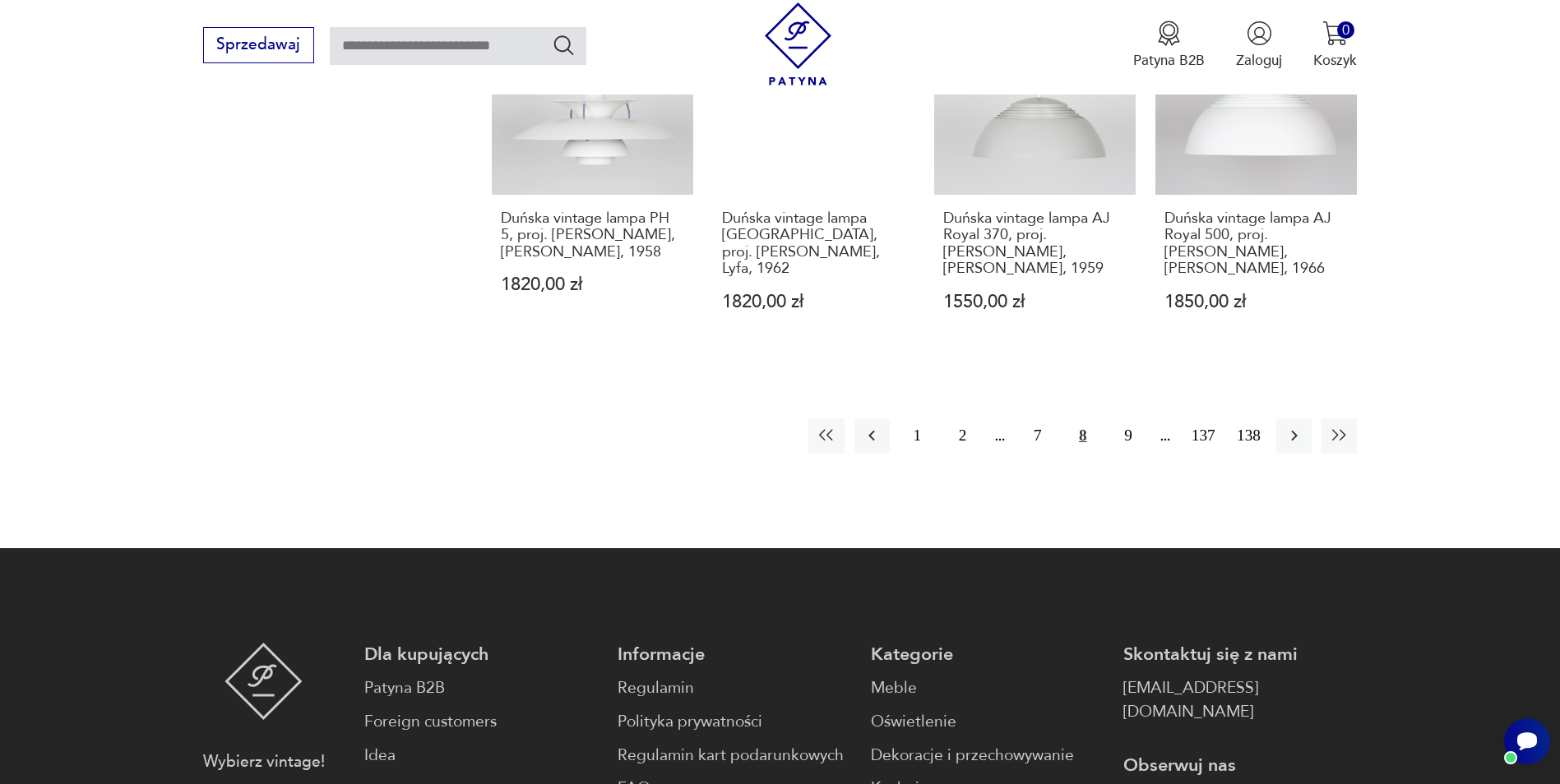
scroll to position [1659, 0]
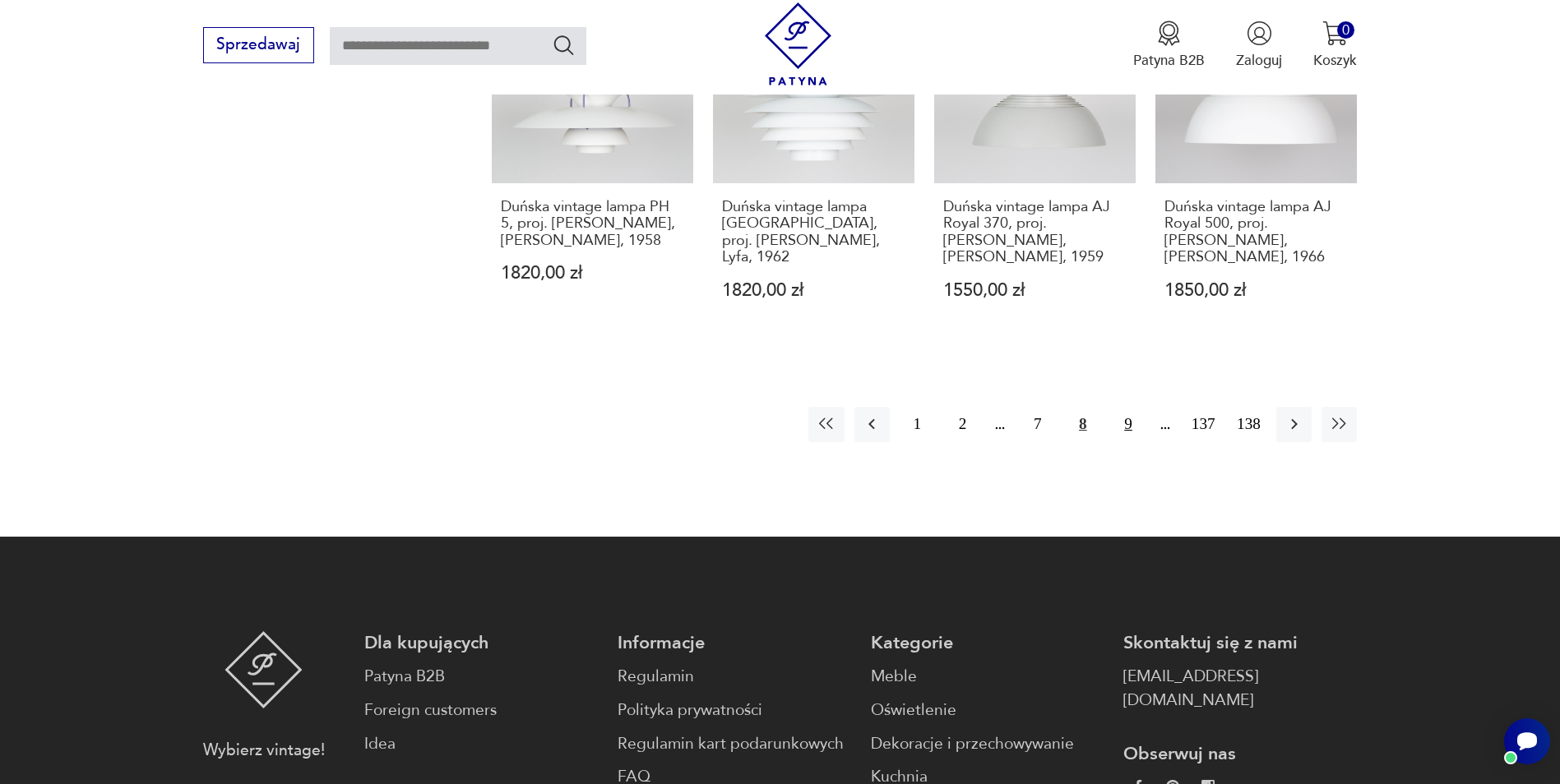
click at [1127, 407] on button "9" at bounding box center [1128, 425] width 35 height 35
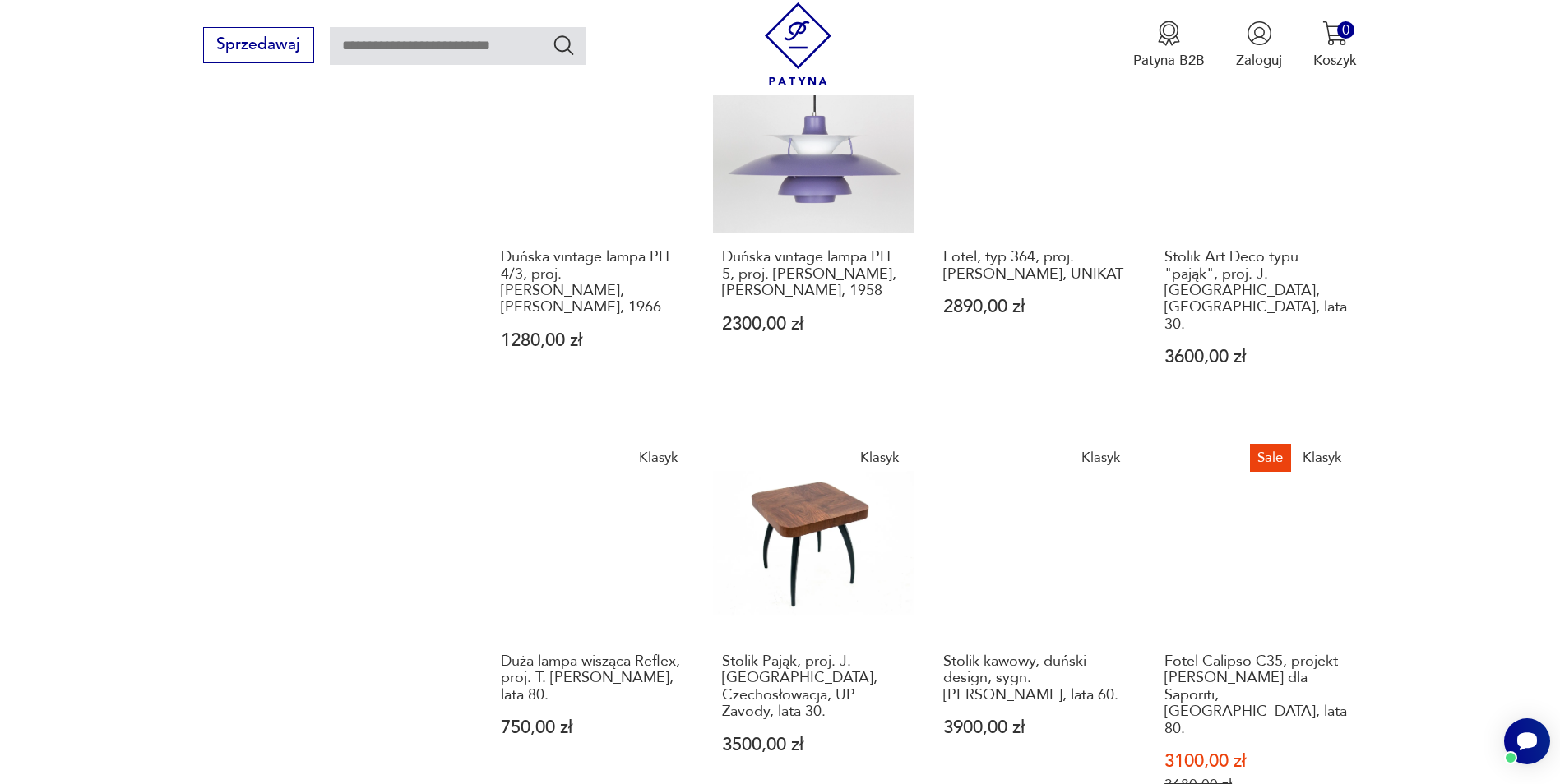
scroll to position [1249, 0]
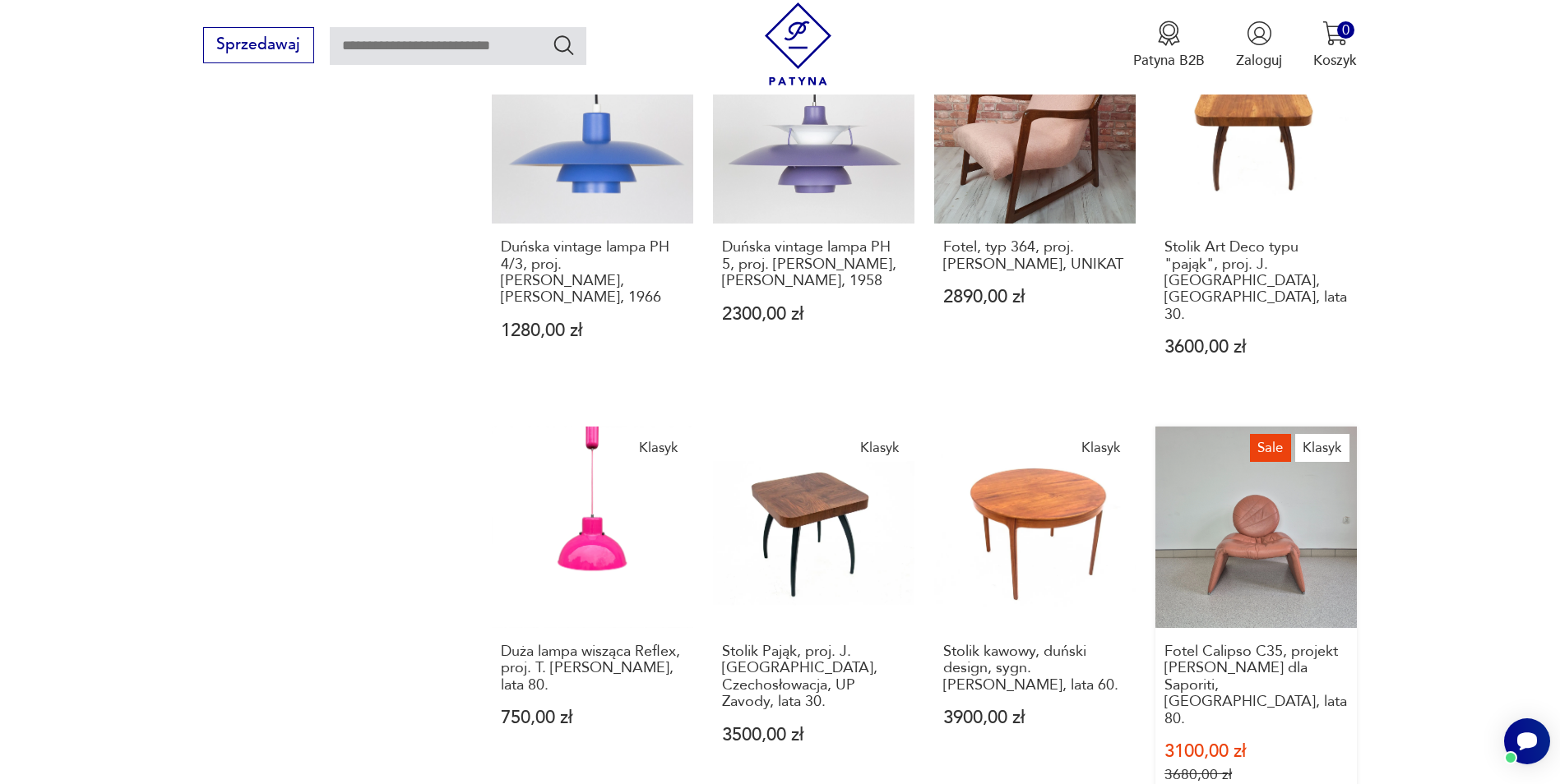
click at [1273, 461] on link "Sale Klasyk Fotel Calipso C35, projekt [PERSON_NAME] dla Saporiti, [GEOGRAPHIC_…" at bounding box center [1256, 624] width 202 height 396
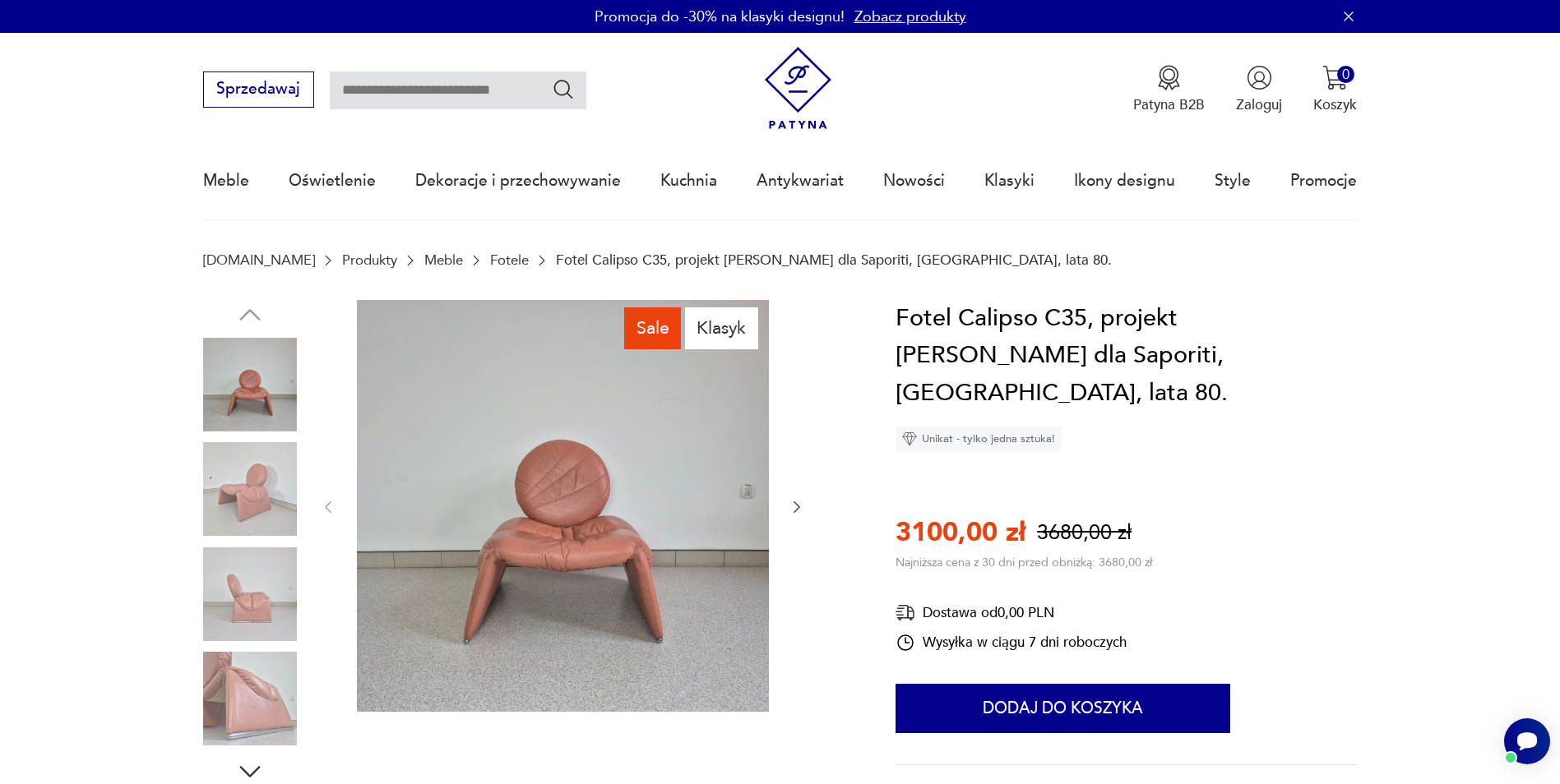
click at [567, 507] on img at bounding box center [562, 505] width 412 height 412
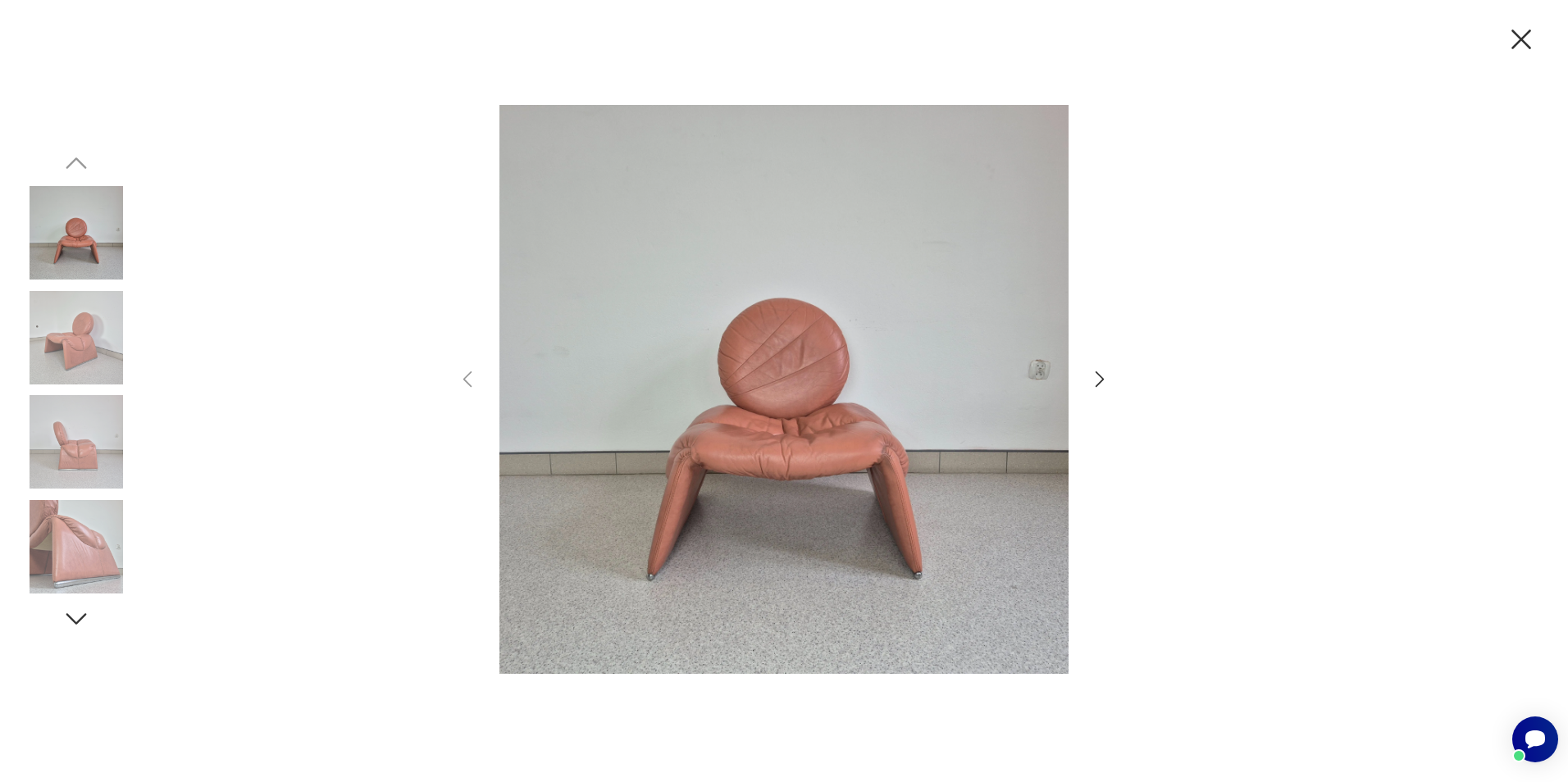
click at [1097, 378] on icon "button" at bounding box center [1101, 380] width 24 height 24
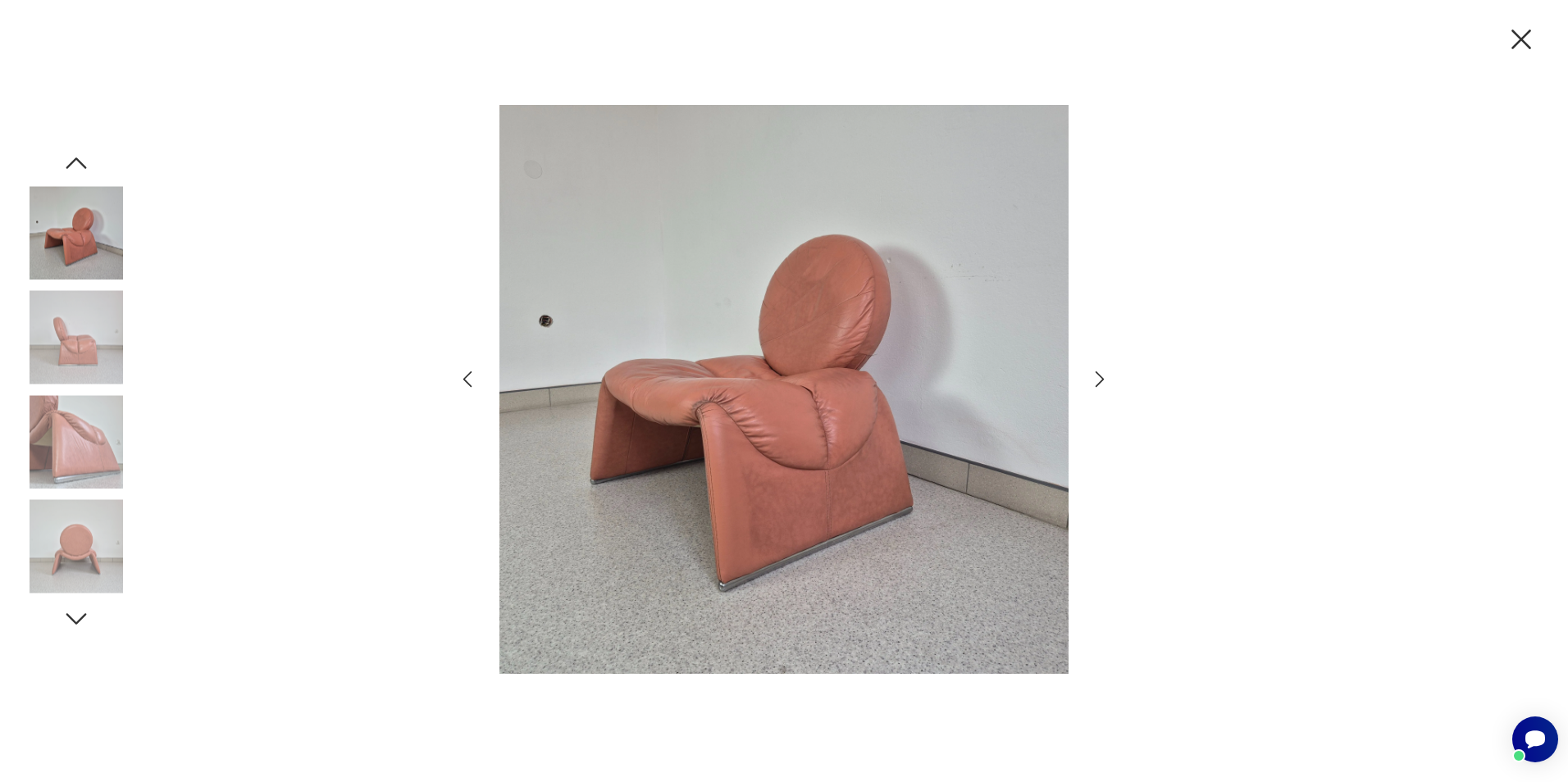
click at [1097, 378] on icon "button" at bounding box center [1101, 380] width 24 height 24
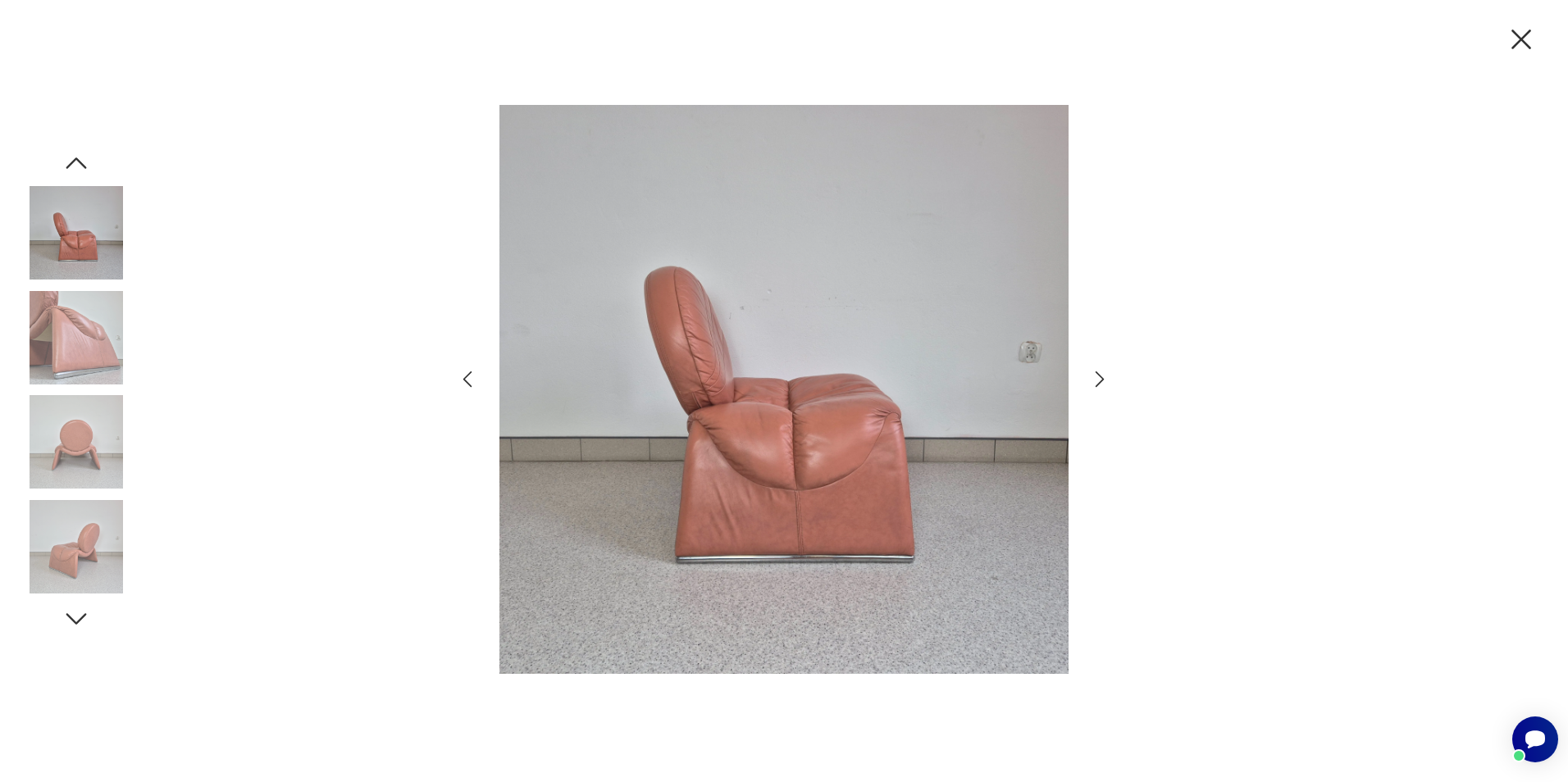
click at [1097, 378] on icon "button" at bounding box center [1101, 380] width 24 height 24
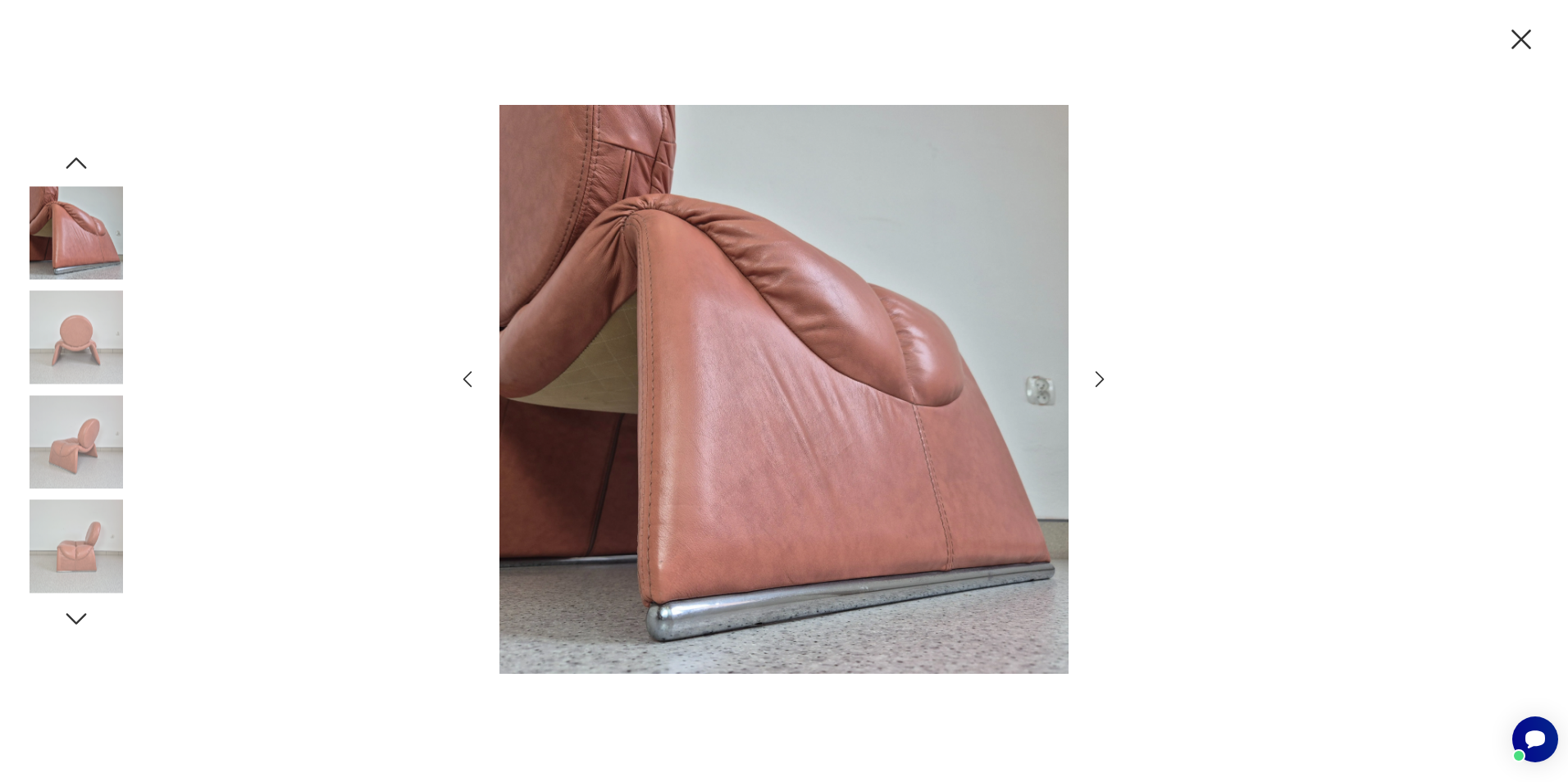
click at [1097, 378] on icon "button" at bounding box center [1101, 380] width 24 height 24
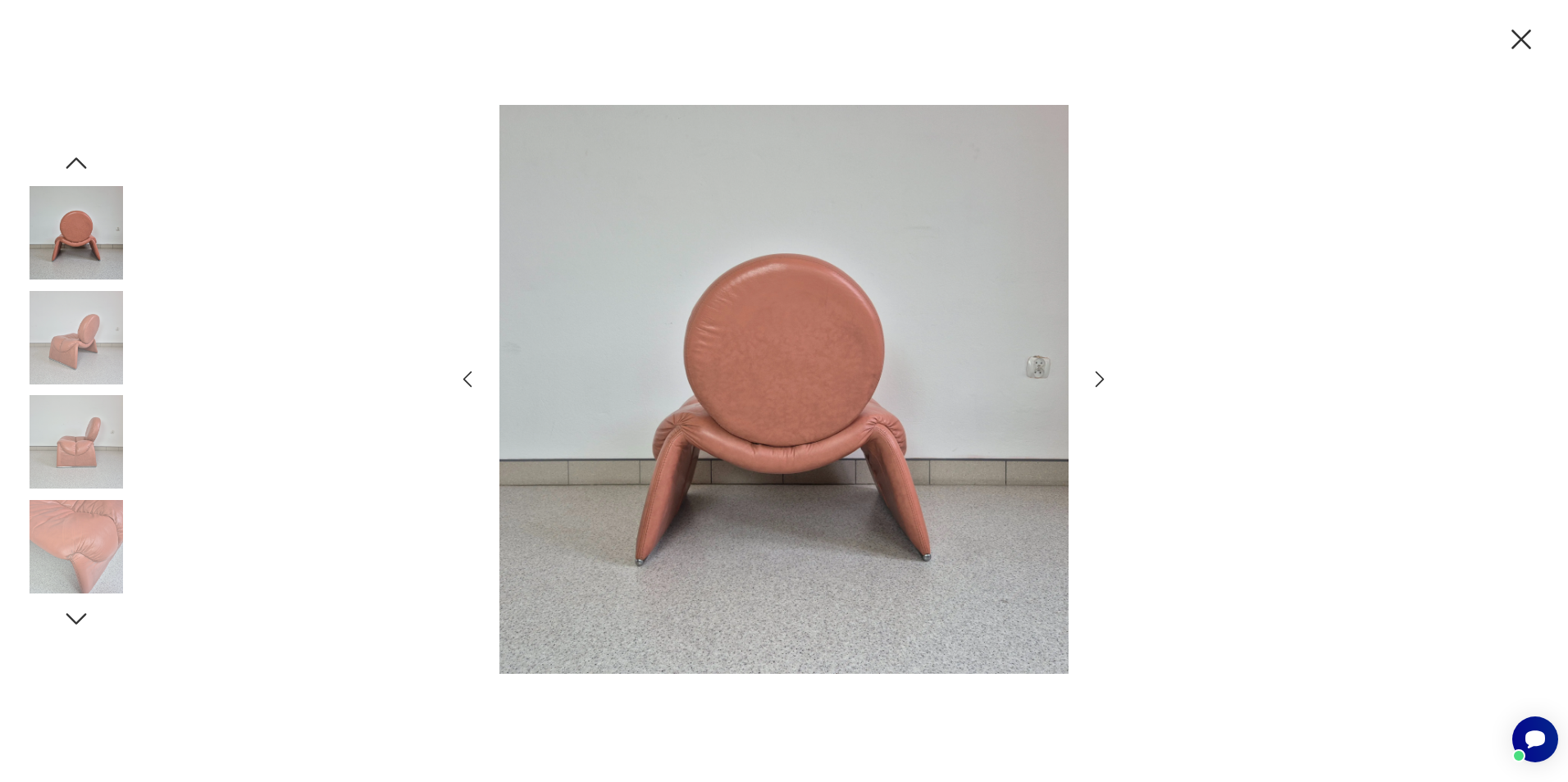
click at [1097, 378] on icon "button" at bounding box center [1101, 380] width 24 height 24
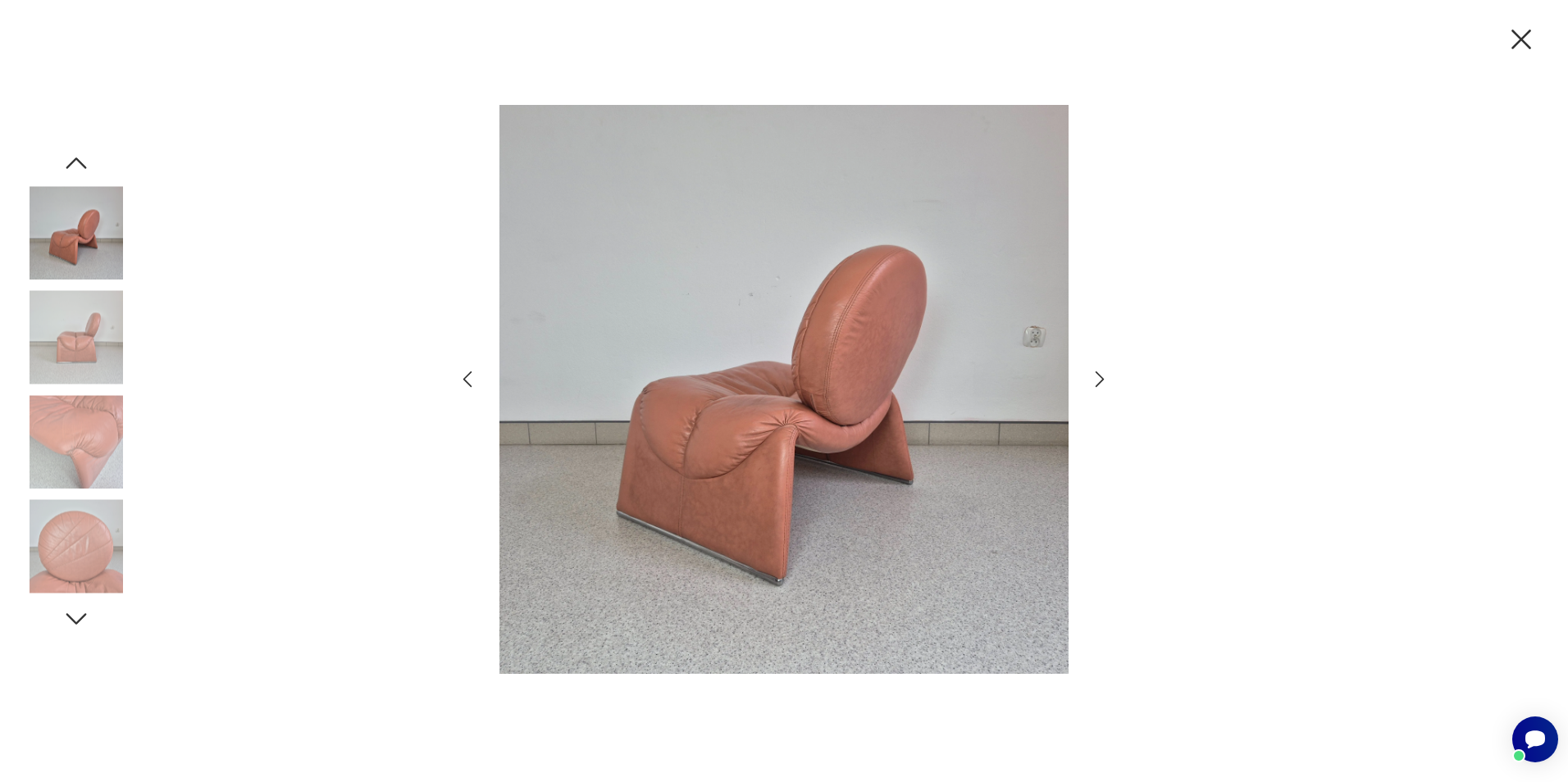
click at [1097, 378] on icon "button" at bounding box center [1101, 380] width 24 height 24
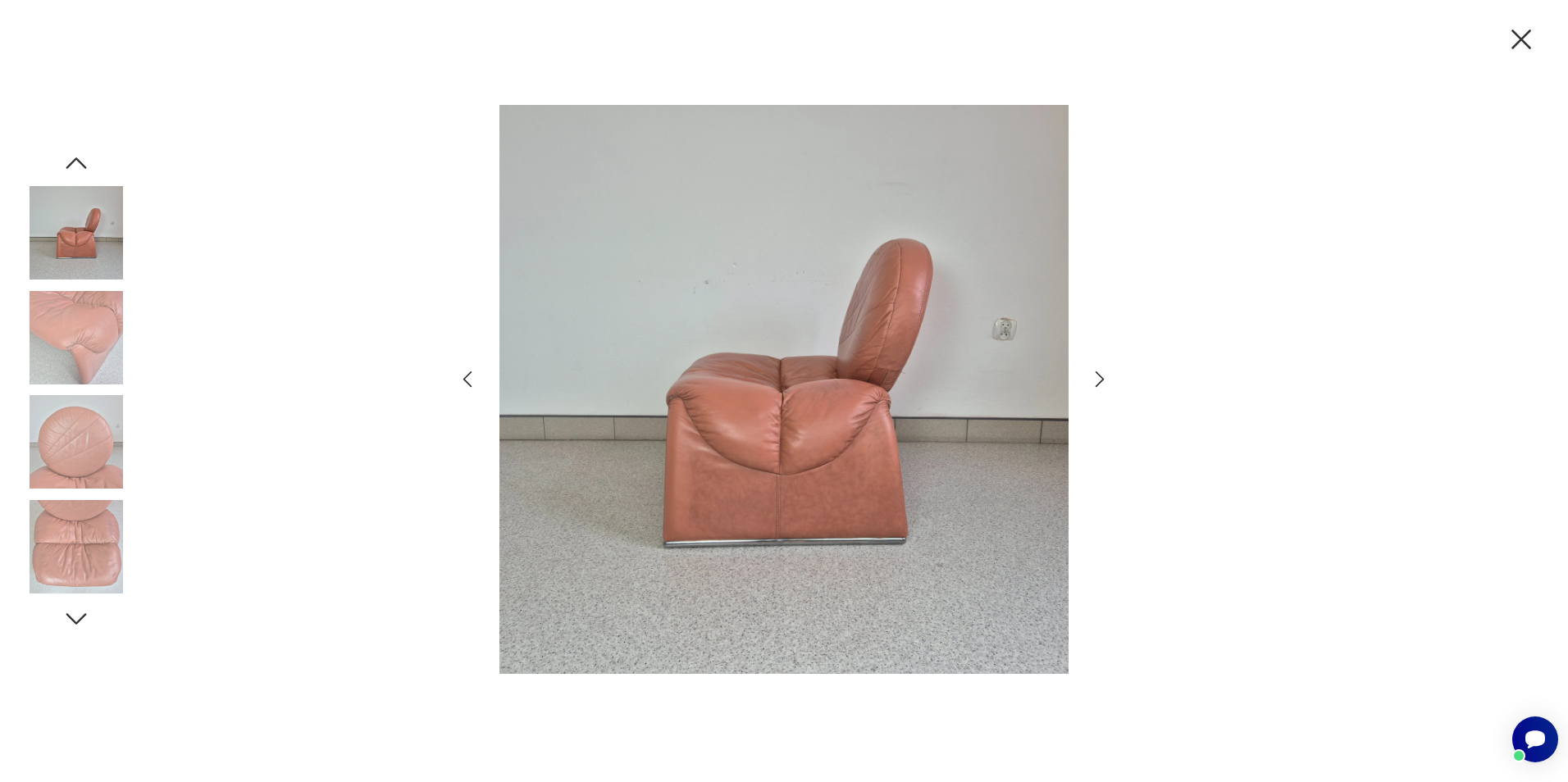
click at [1097, 378] on icon "button" at bounding box center [1101, 380] width 24 height 24
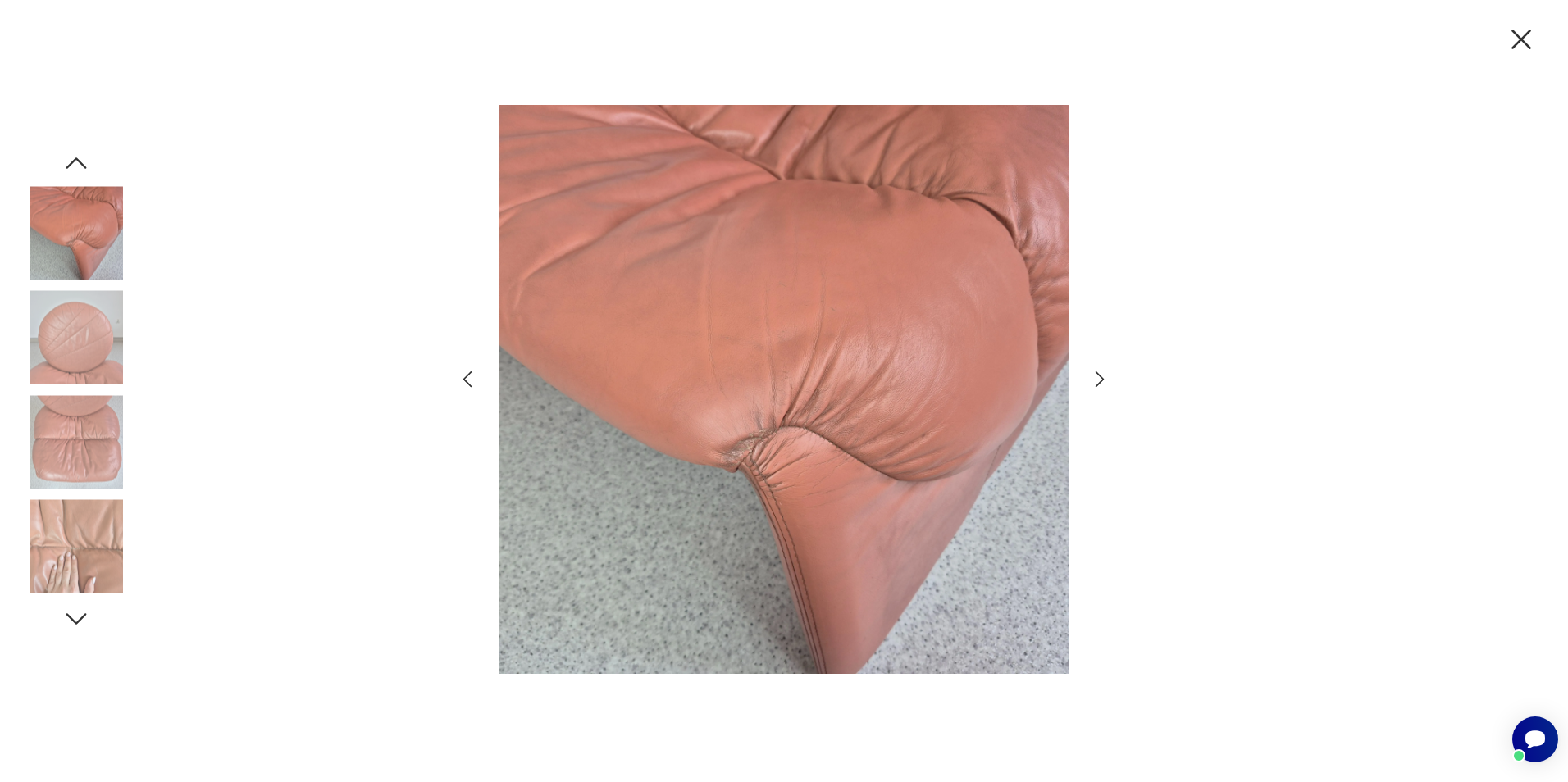
click at [1097, 378] on icon "button" at bounding box center [1101, 380] width 24 height 24
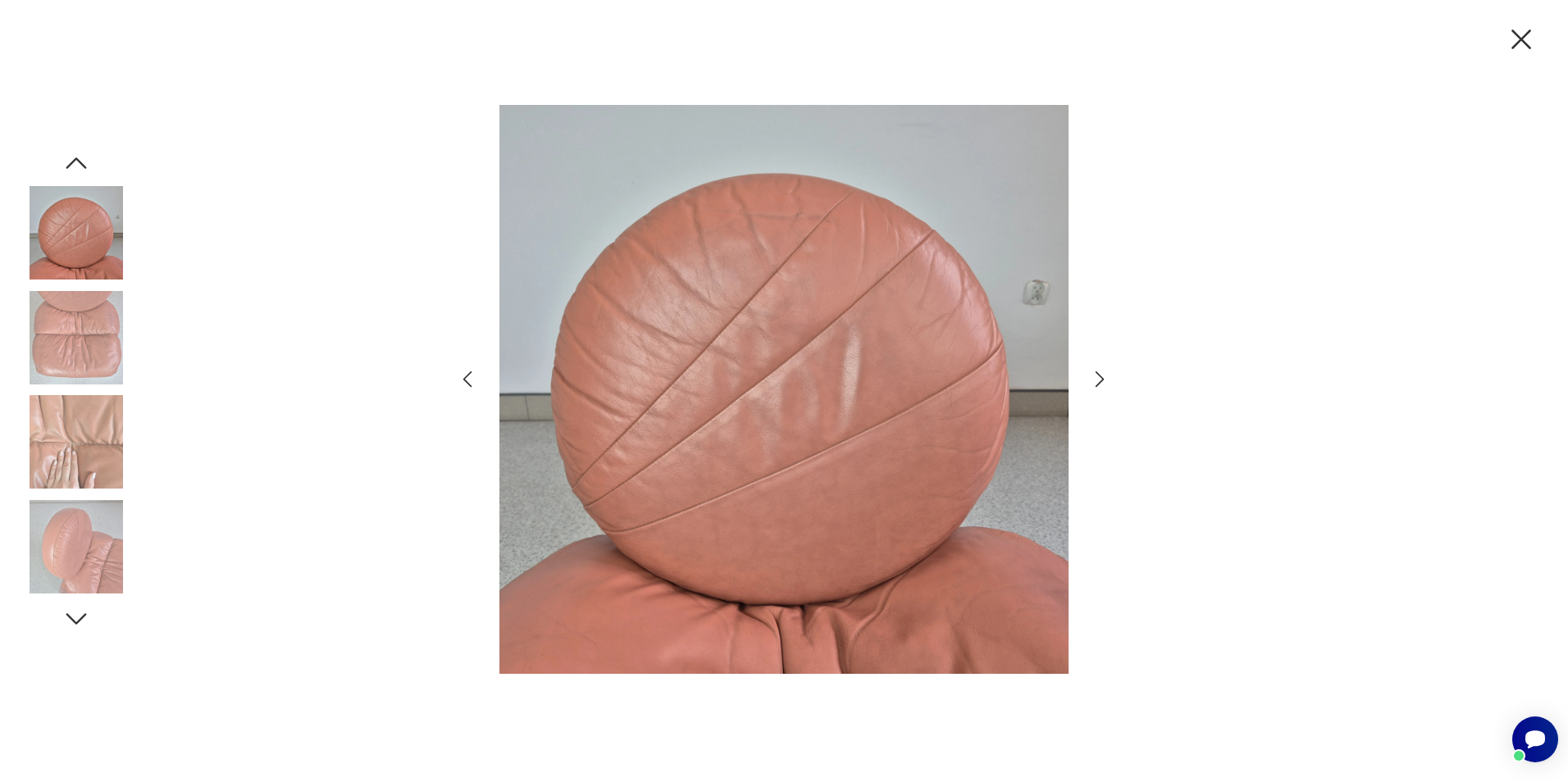
click at [1097, 378] on icon "button" at bounding box center [1101, 380] width 24 height 24
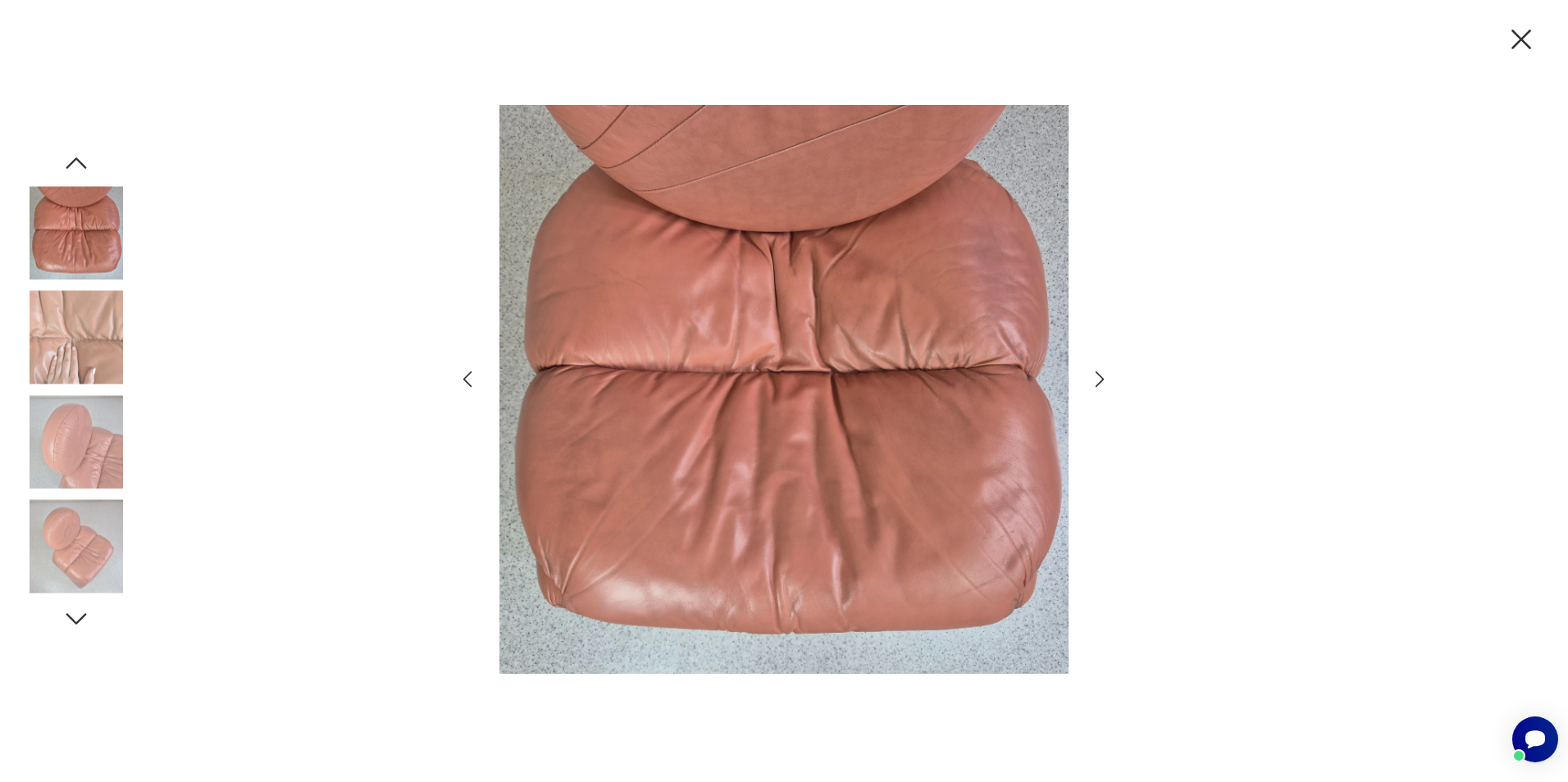
click at [1524, 34] on icon "button" at bounding box center [1521, 39] width 34 height 34
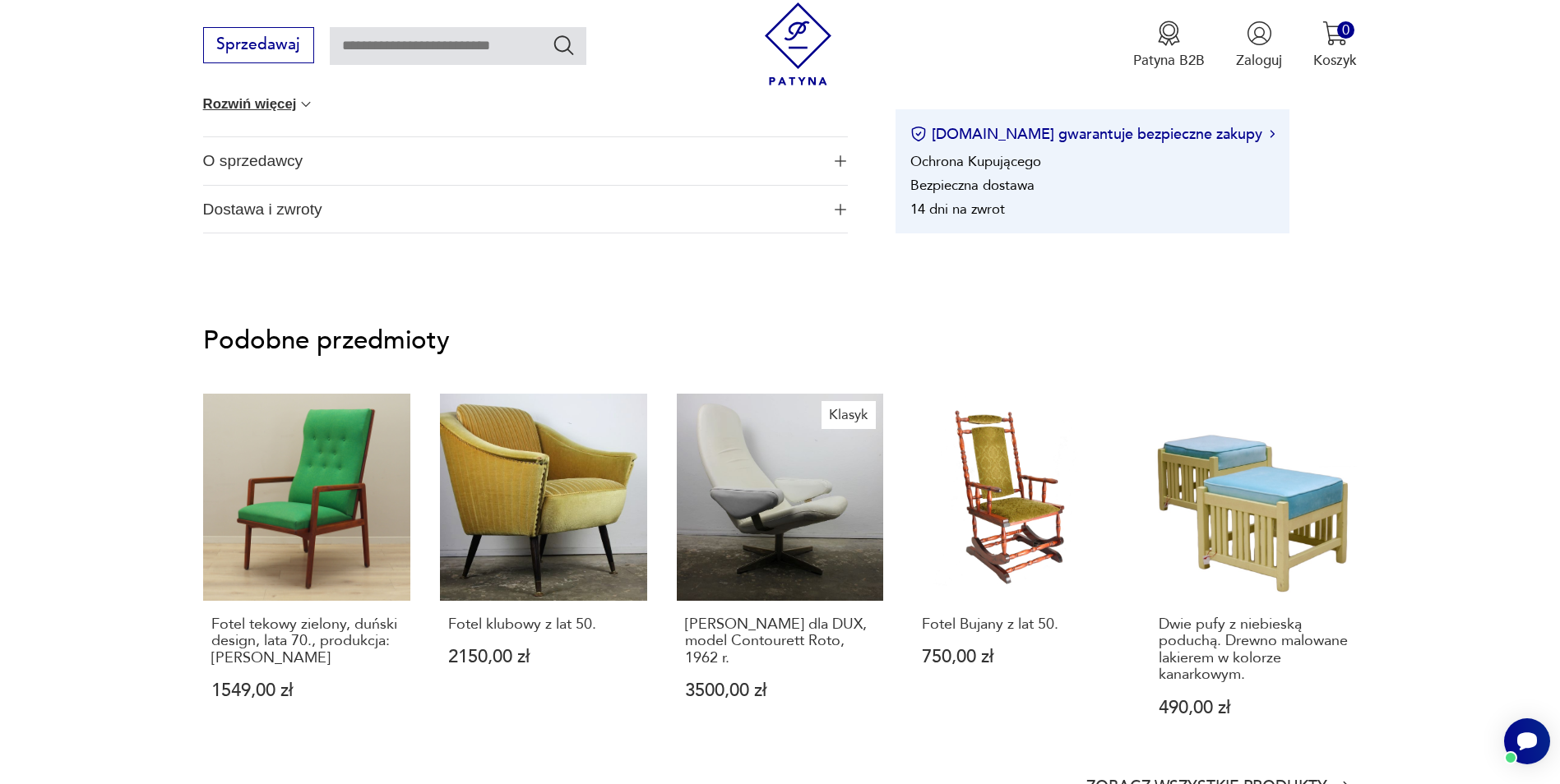
scroll to position [1397, 0]
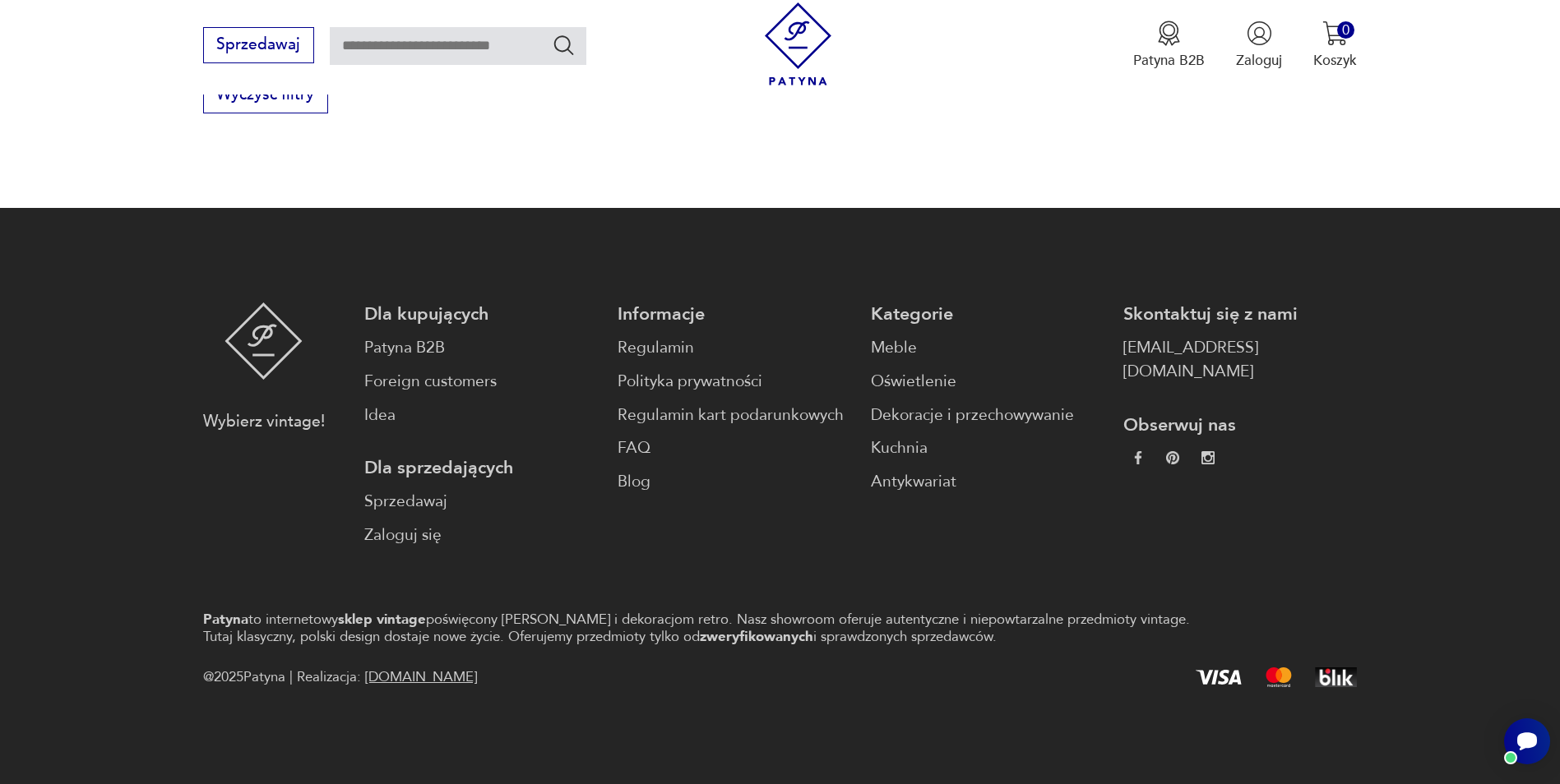
scroll to position [1397, 0]
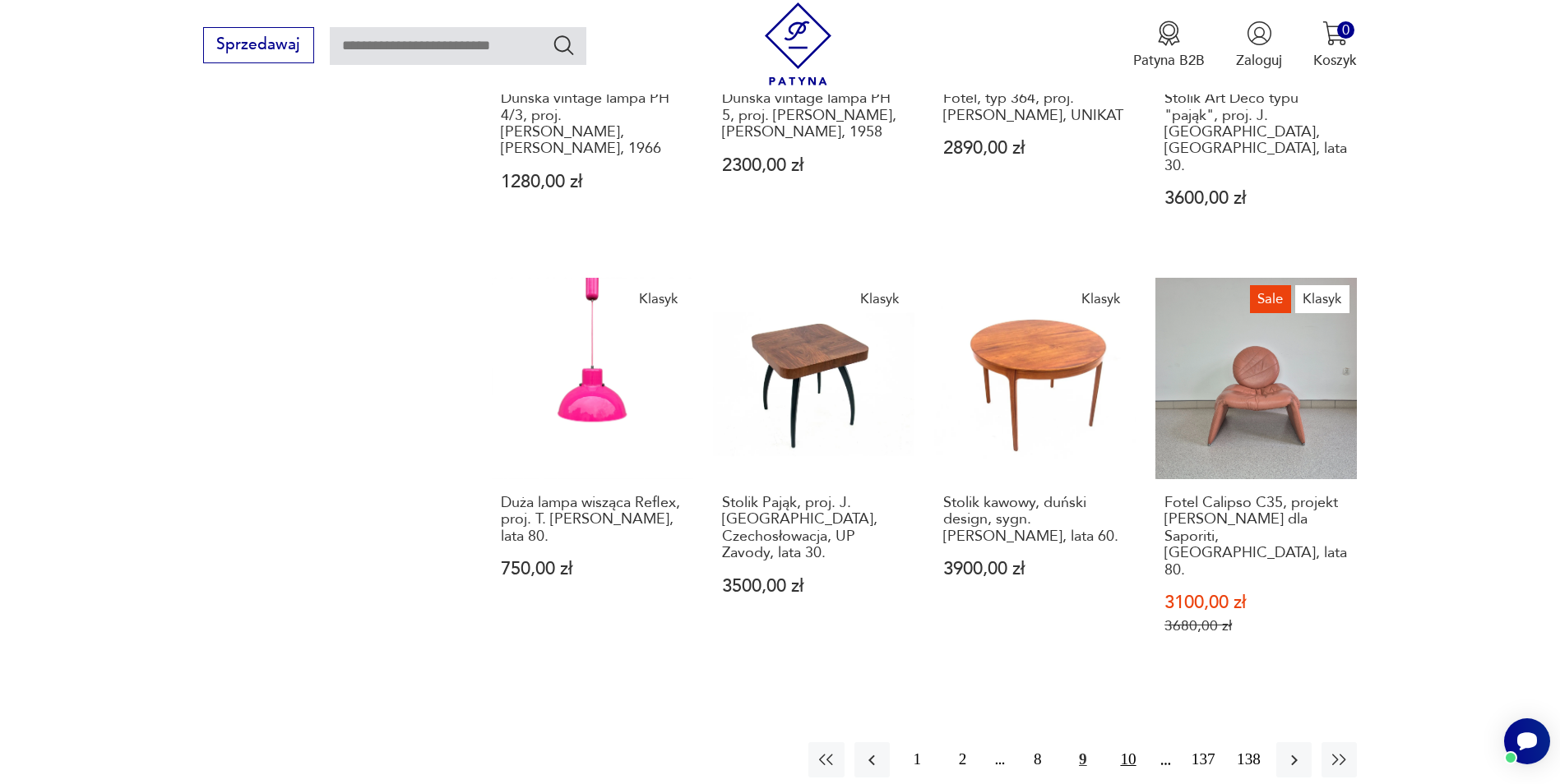
click at [1127, 742] on button "10" at bounding box center [1128, 760] width 35 height 35
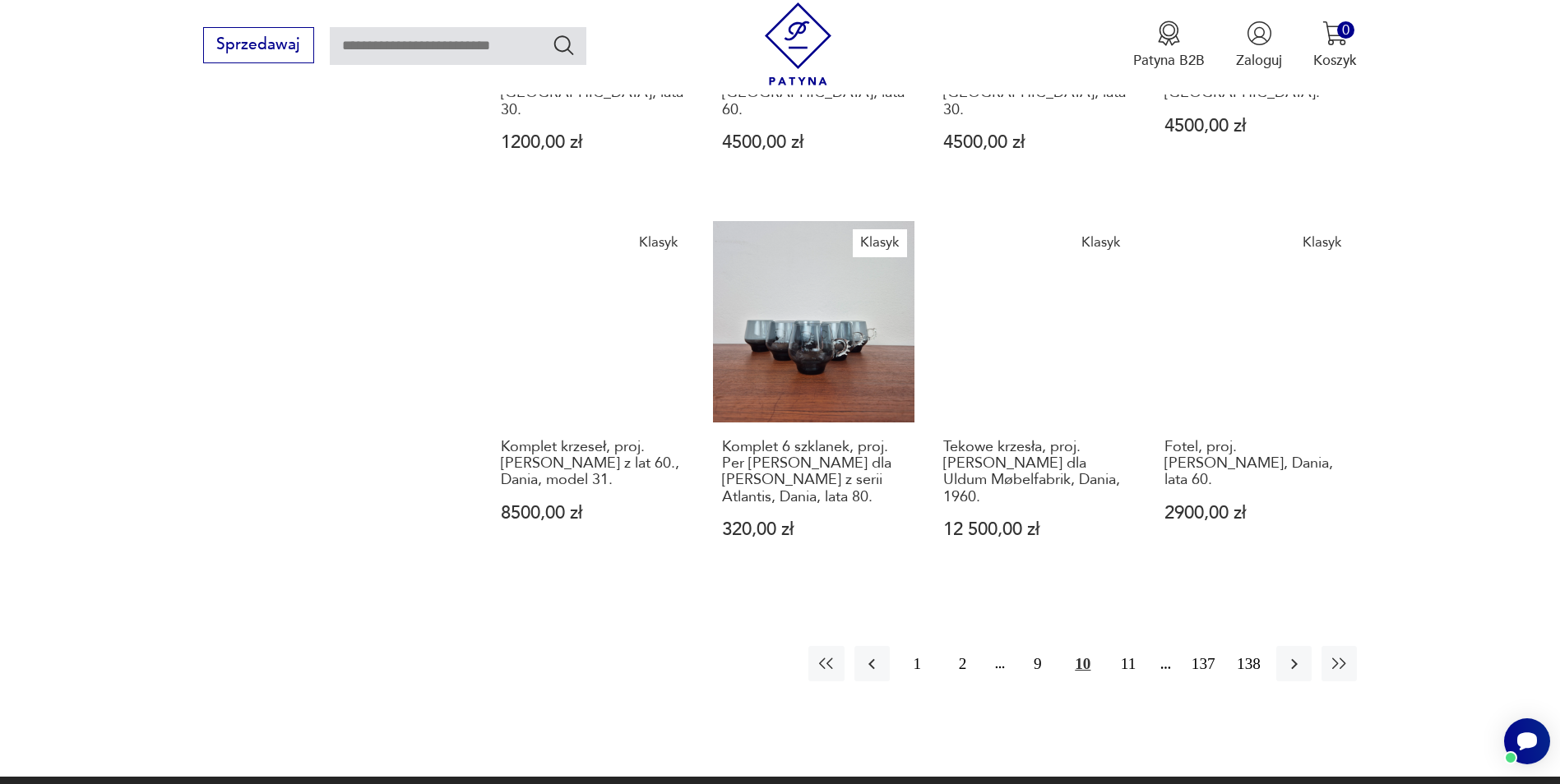
scroll to position [1495, 0]
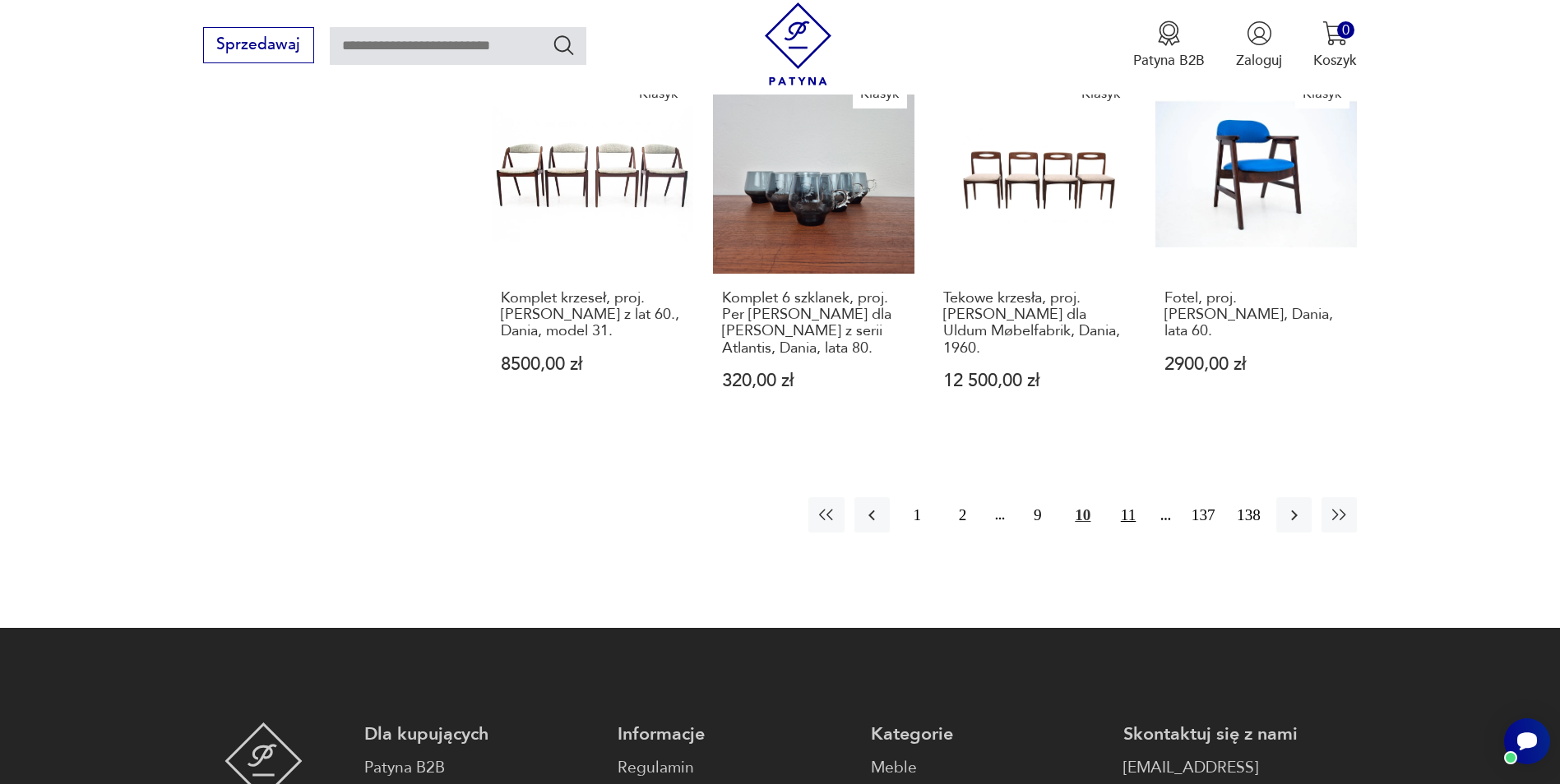
click at [1128, 497] on button "11" at bounding box center [1128, 515] width 35 height 35
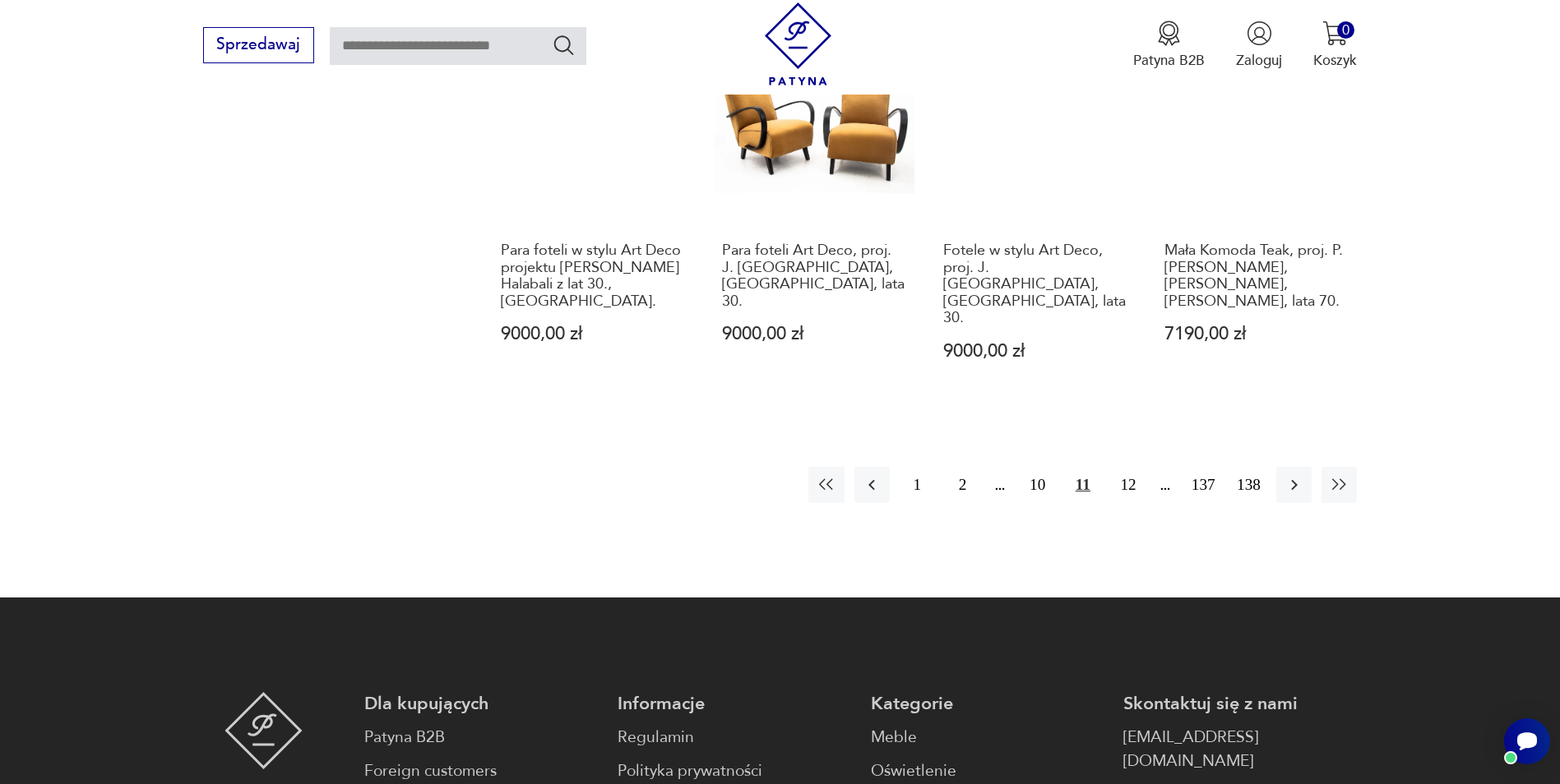
scroll to position [1577, 0]
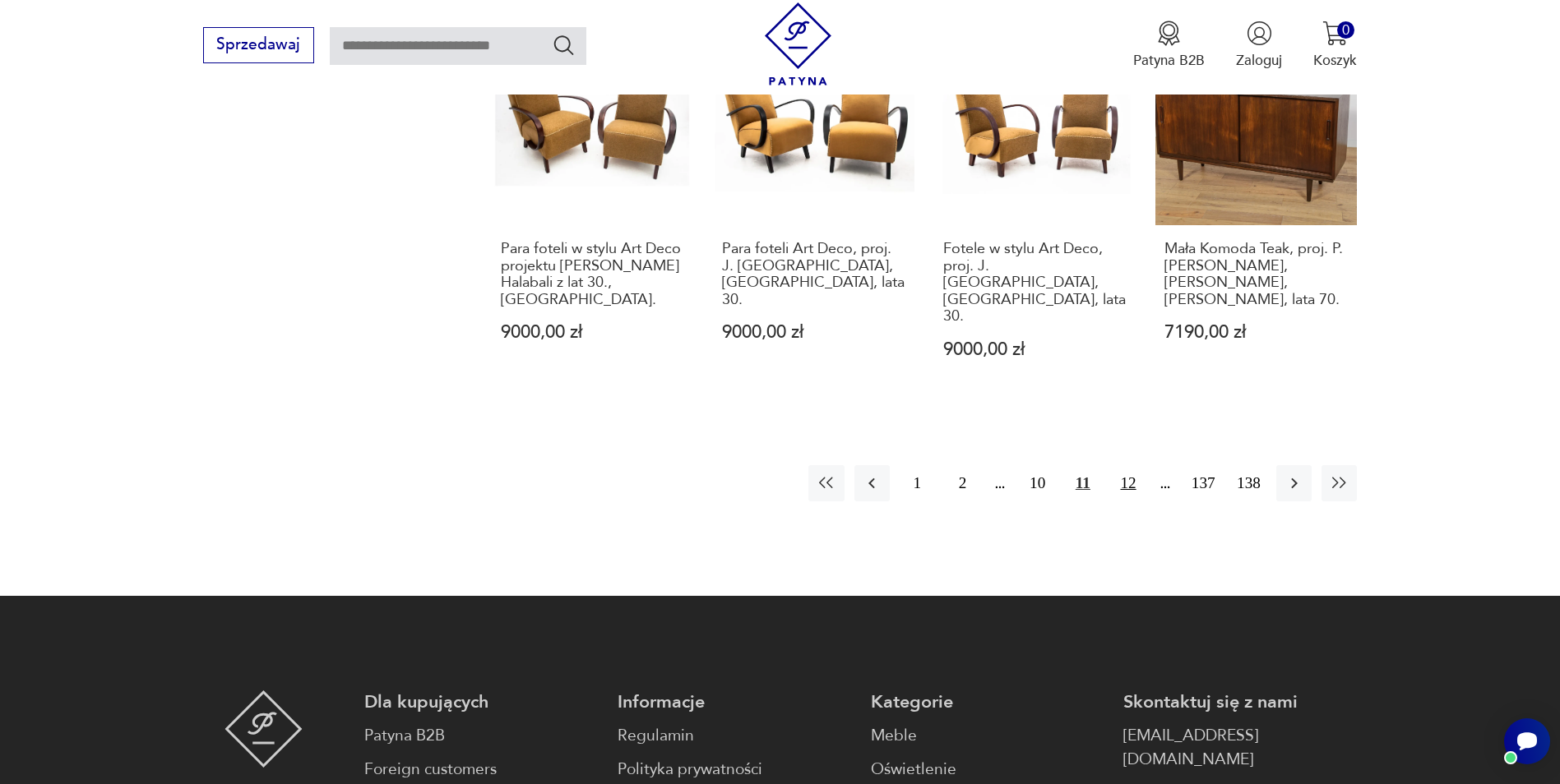
click at [1127, 465] on button "12" at bounding box center [1128, 483] width 35 height 35
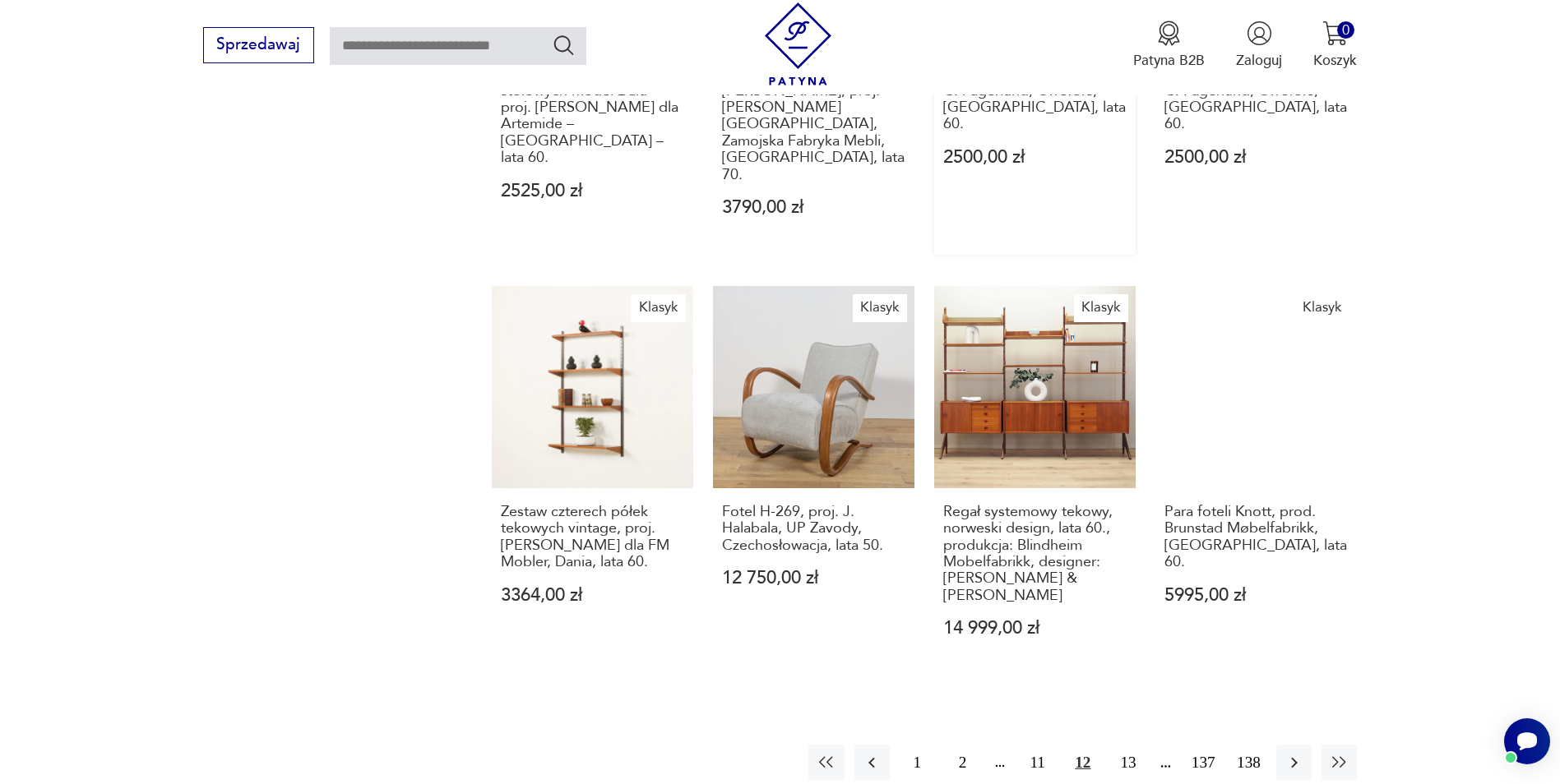
scroll to position [1413, 0]
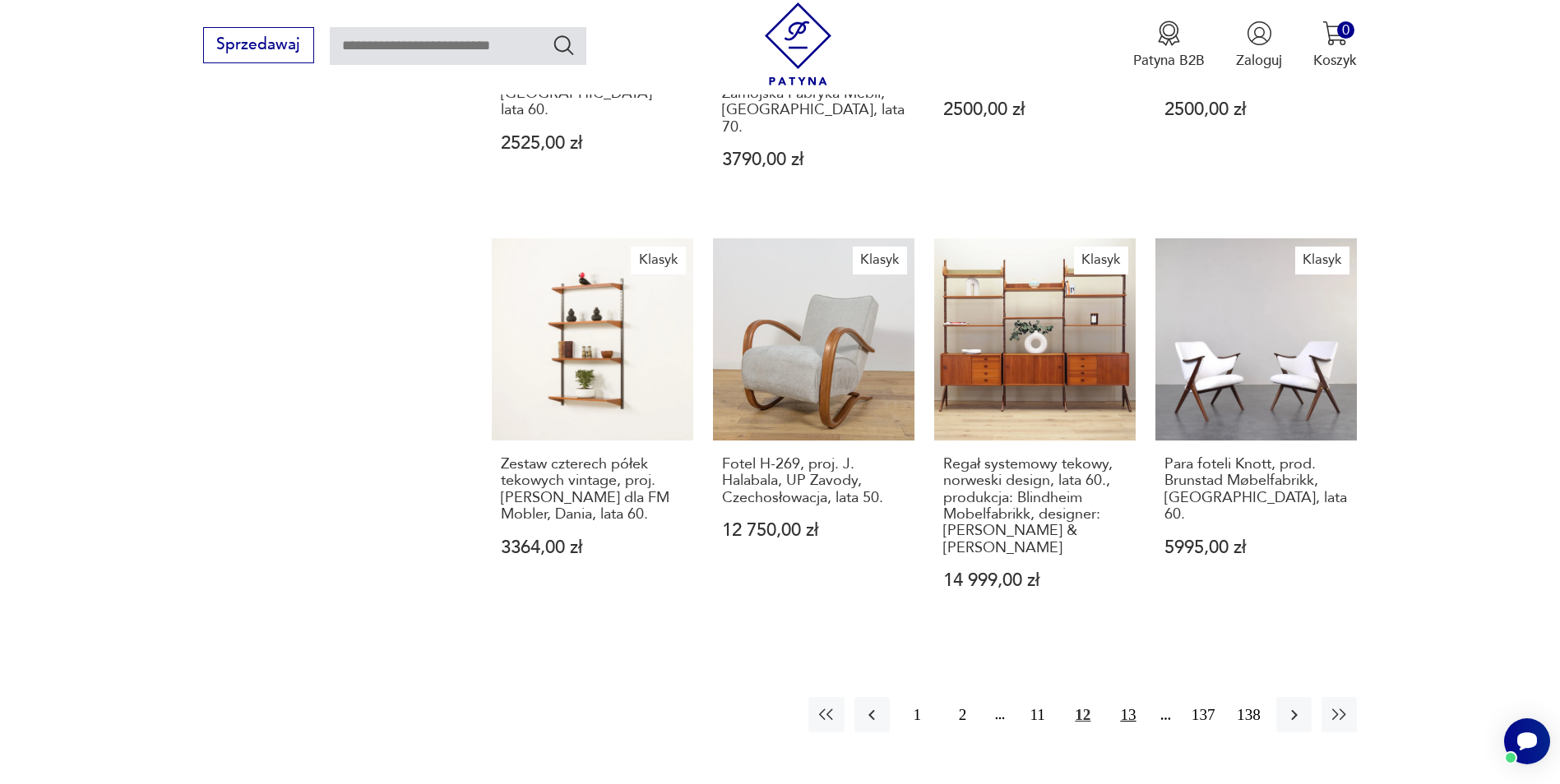
click at [1123, 697] on button "13" at bounding box center [1128, 715] width 35 height 35
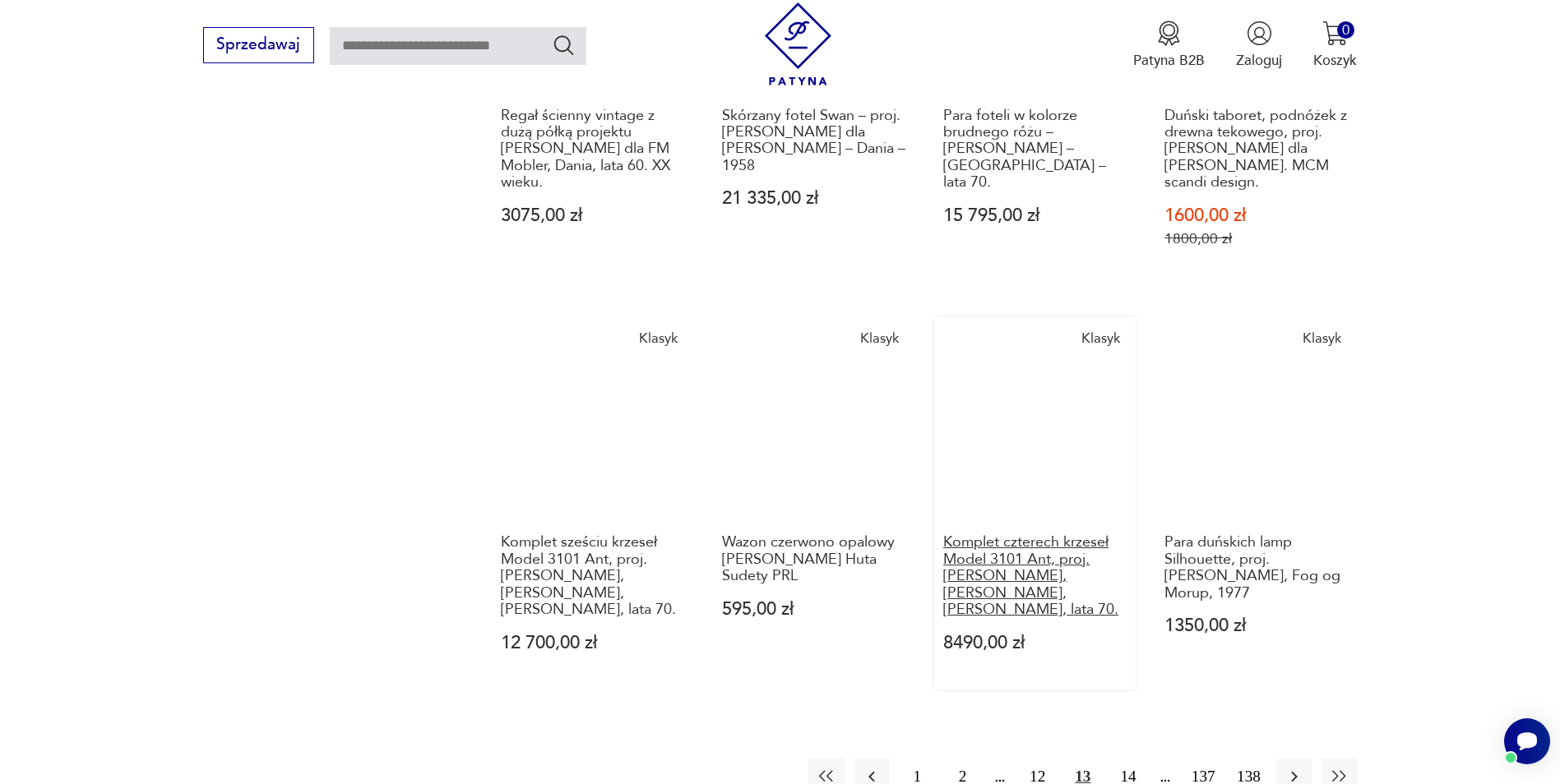
scroll to position [1495, 0]
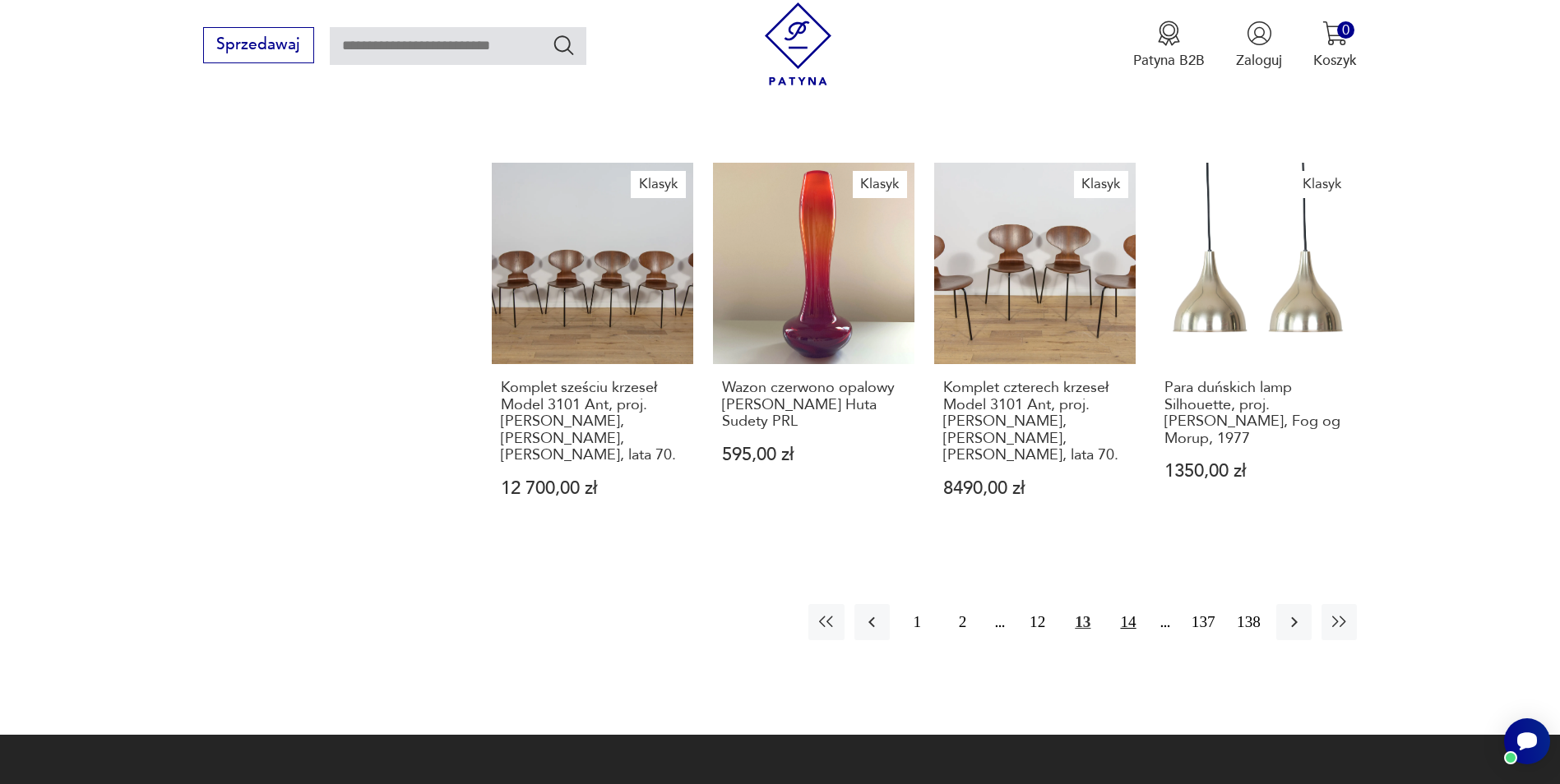
click at [1129, 604] on button "14" at bounding box center [1128, 622] width 35 height 35
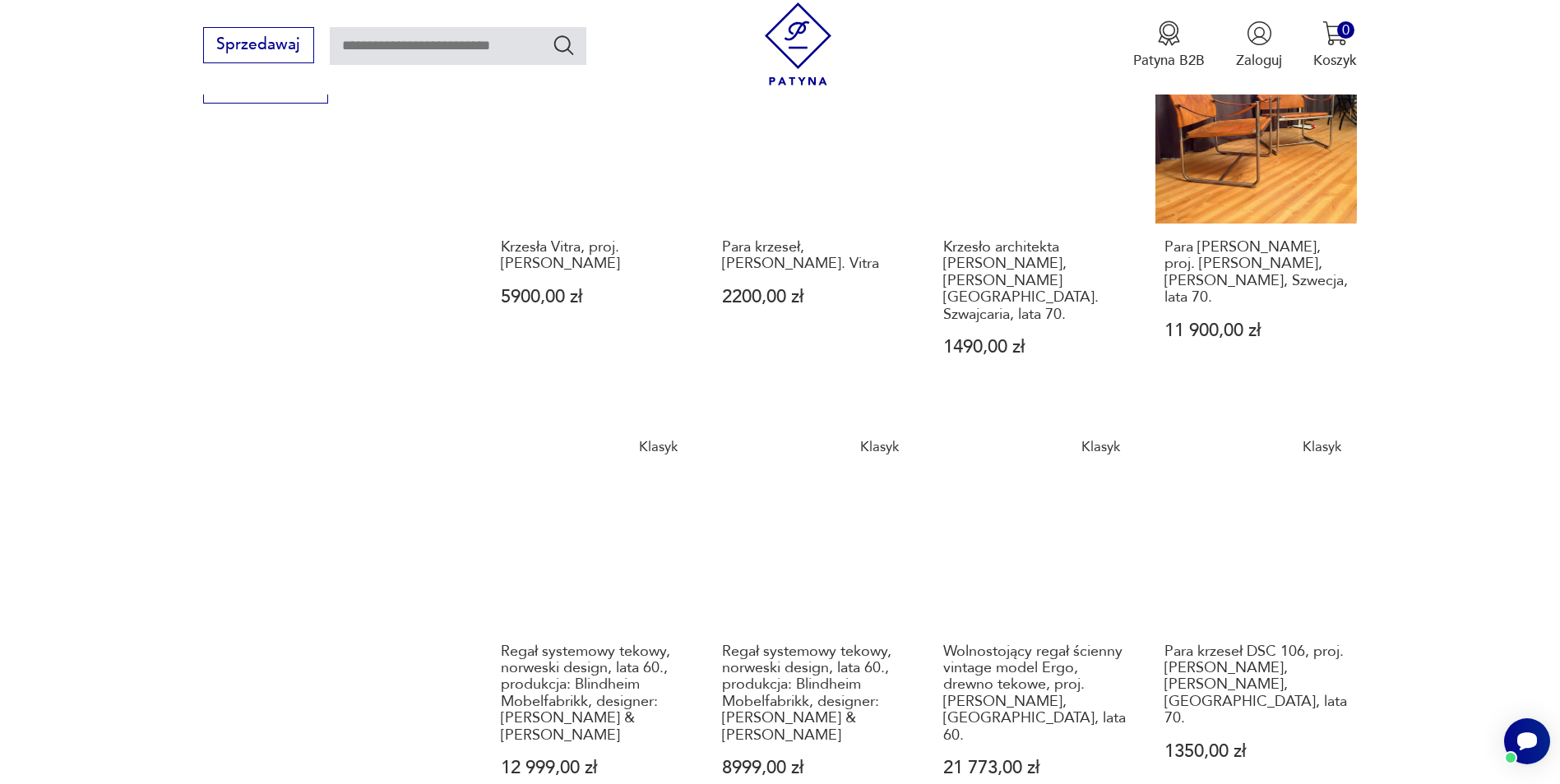
scroll to position [1413, 0]
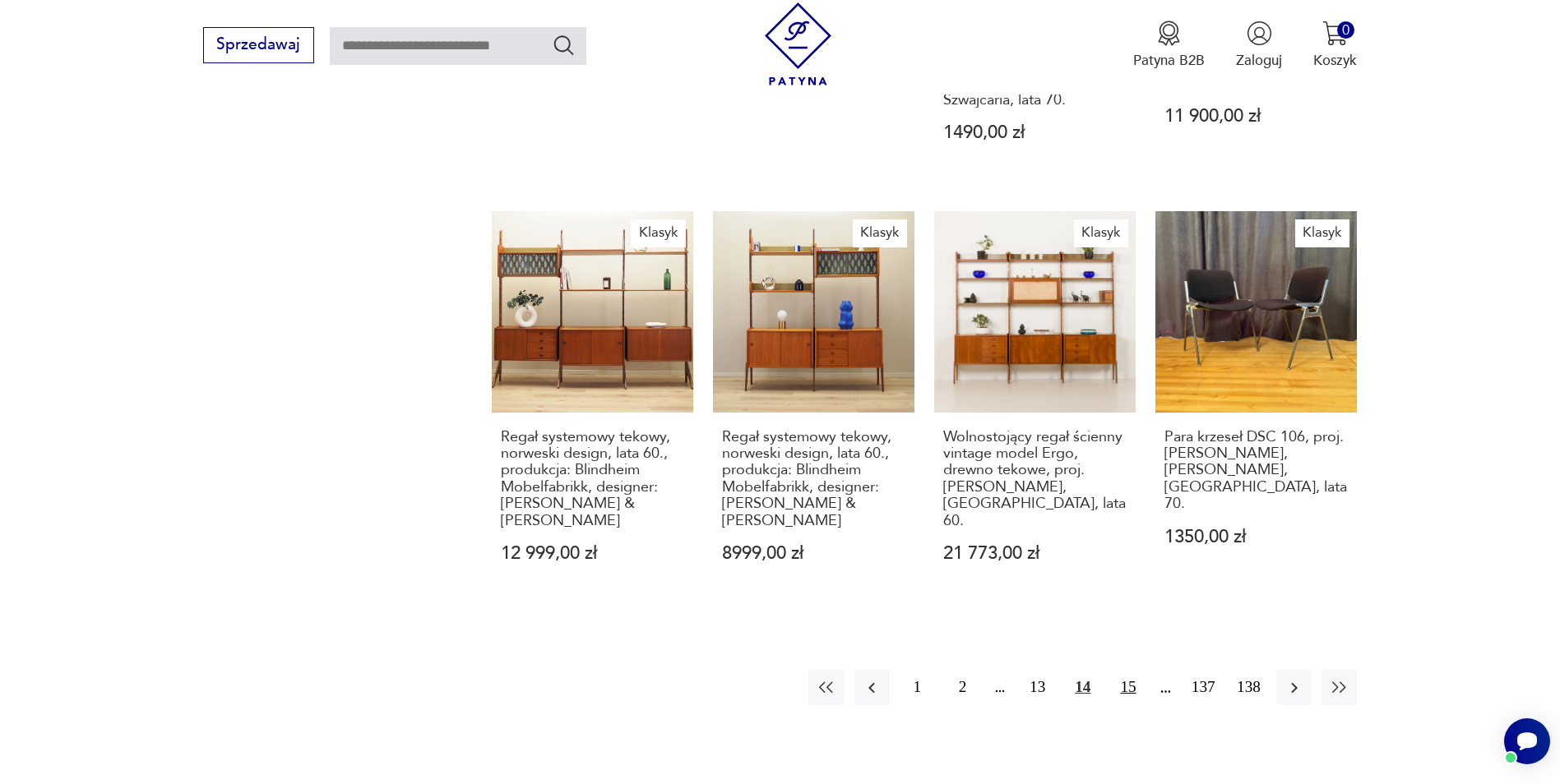
click at [1125, 670] on button "15" at bounding box center [1128, 688] width 35 height 35
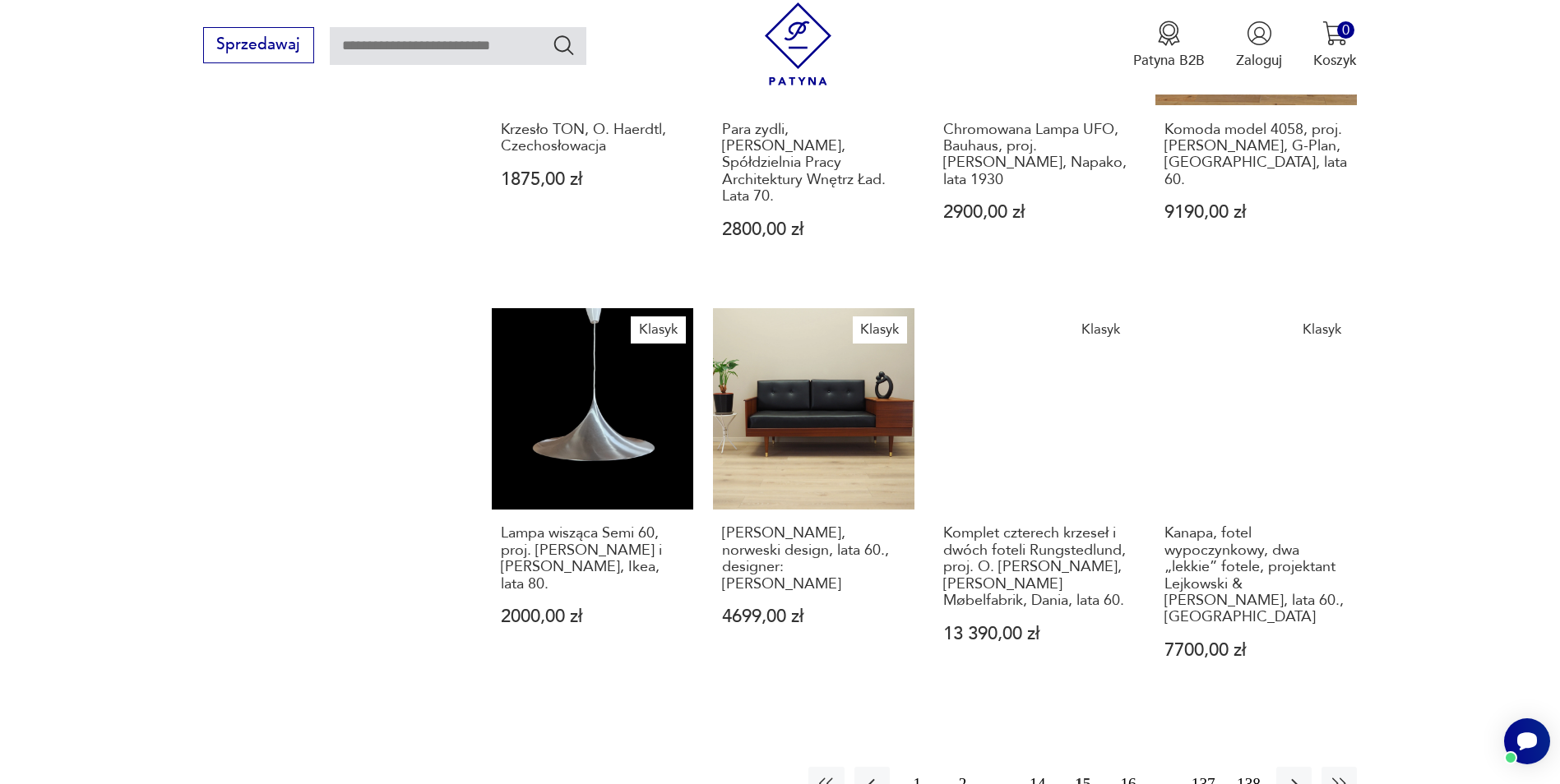
scroll to position [1331, 0]
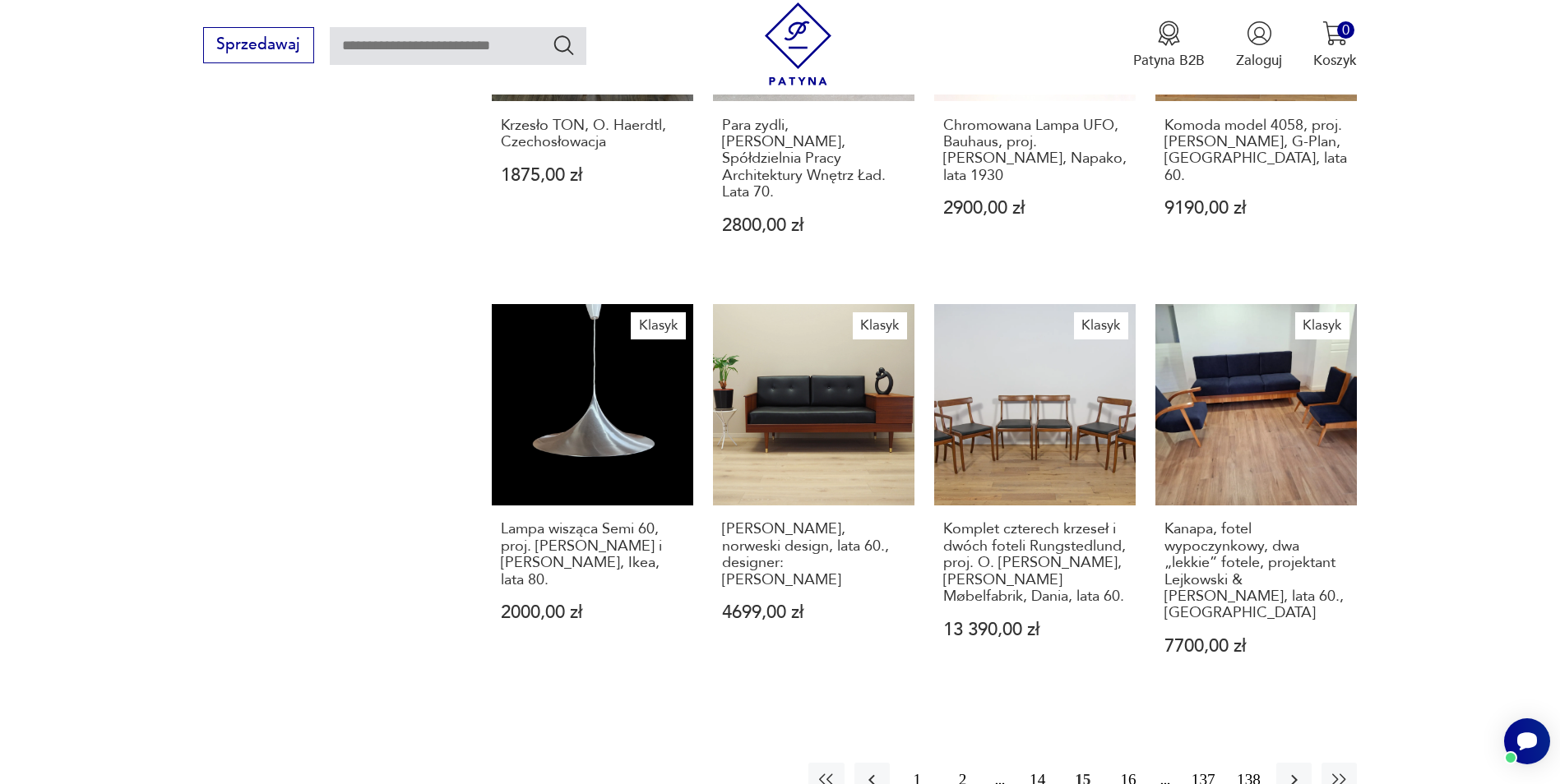
click at [1125, 763] on button "16" at bounding box center [1128, 780] width 35 height 35
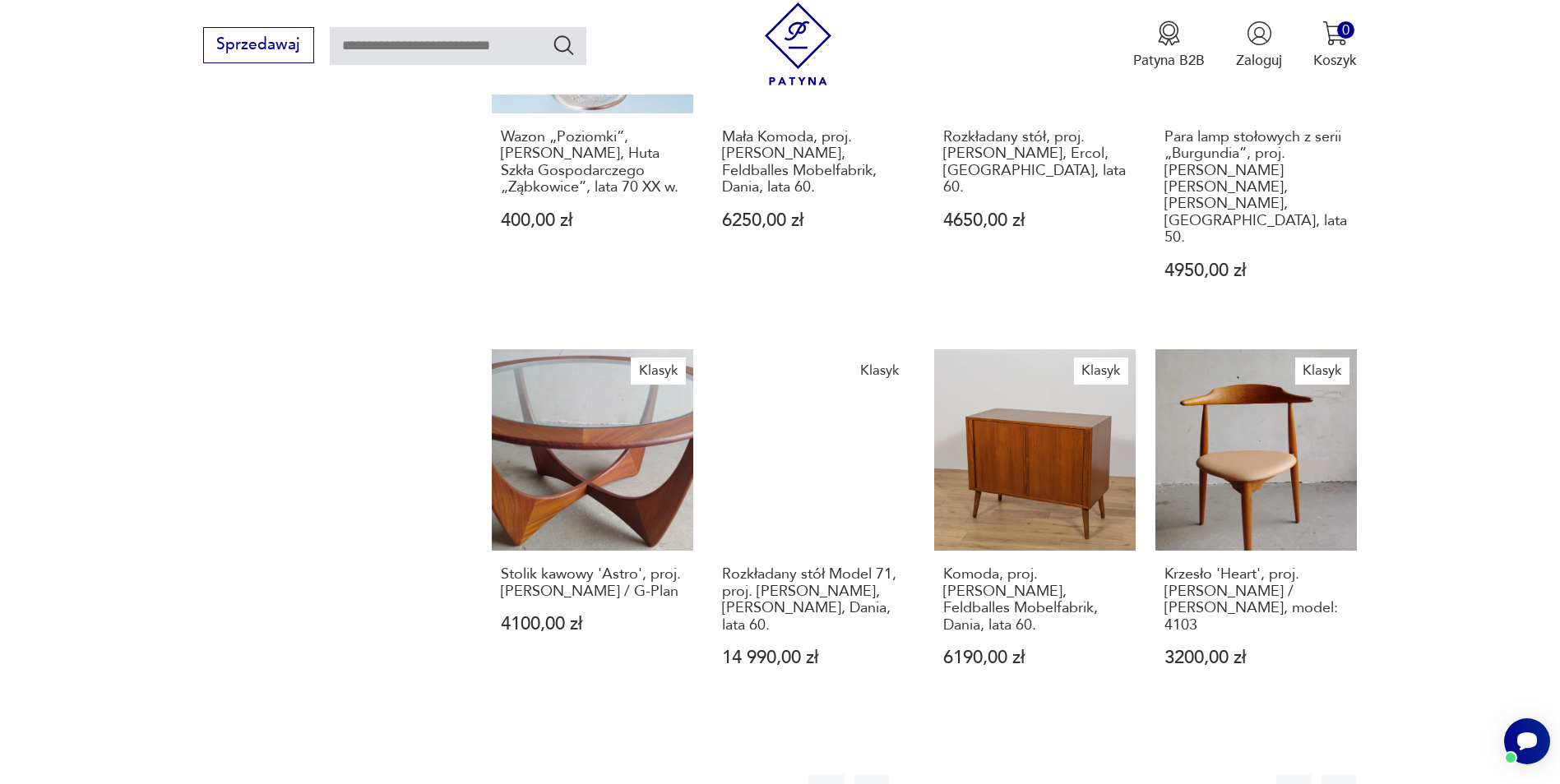
scroll to position [1331, 0]
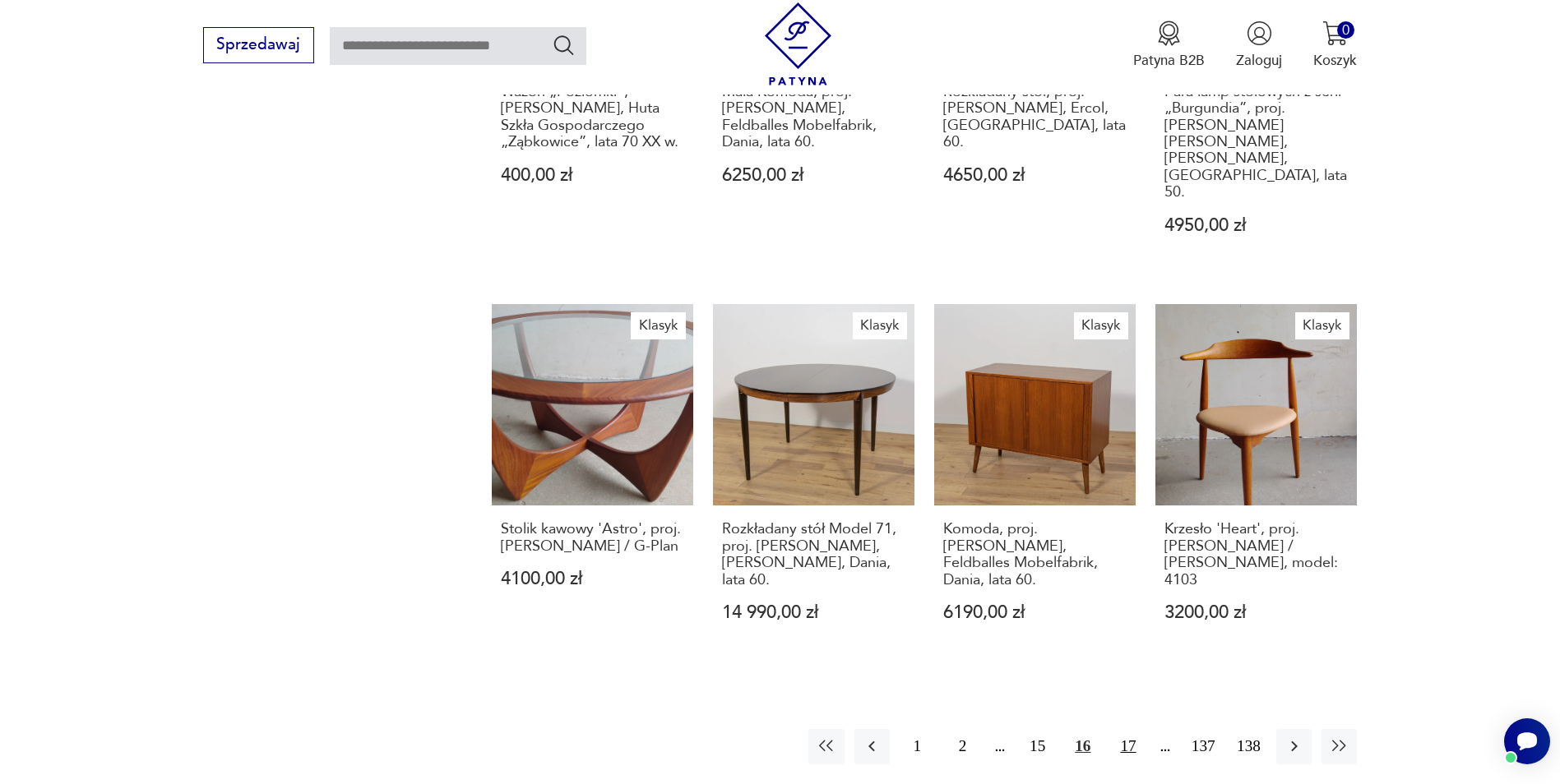
click at [1127, 729] on button "17" at bounding box center [1128, 747] width 35 height 35
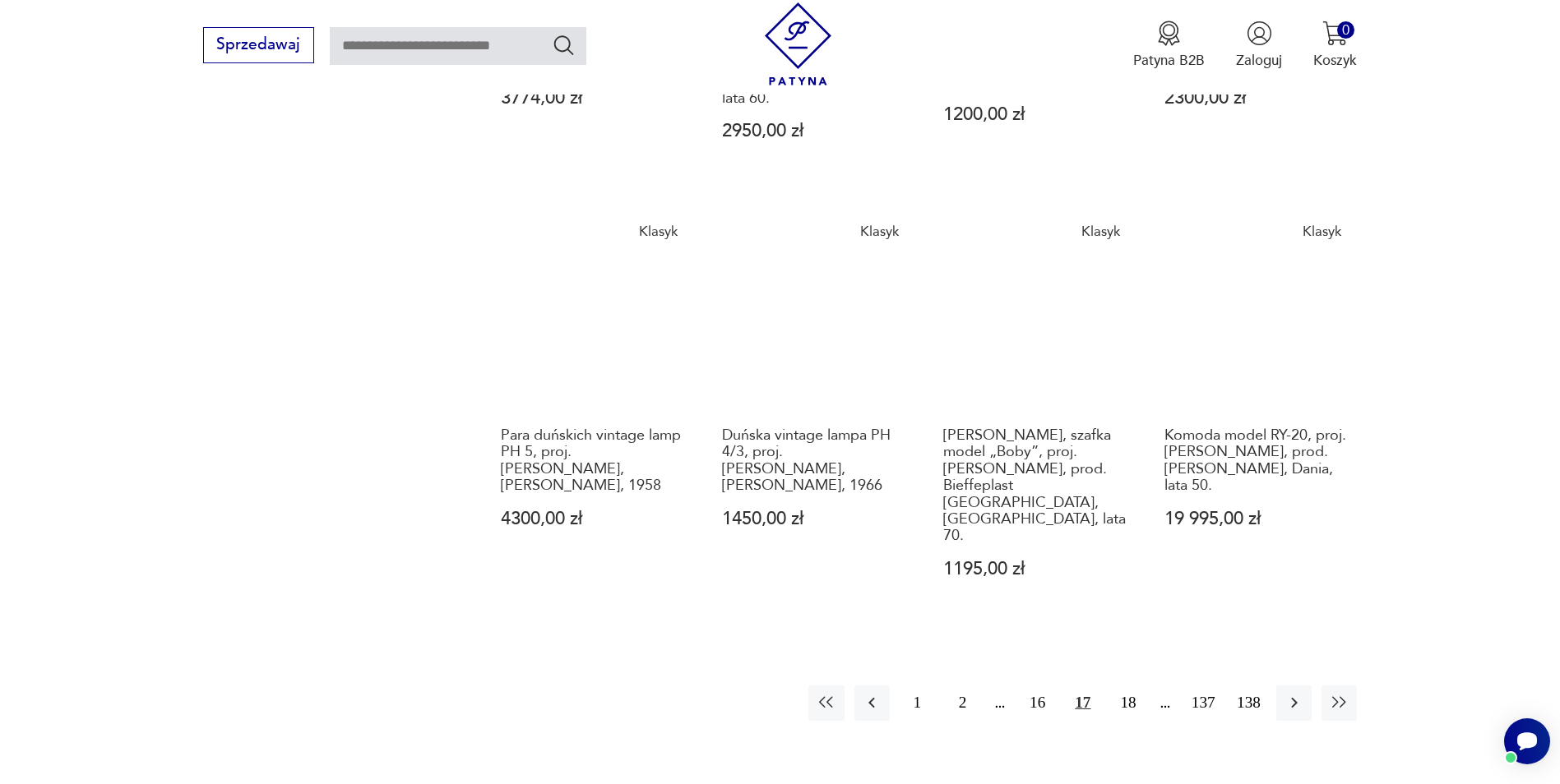
scroll to position [1413, 0]
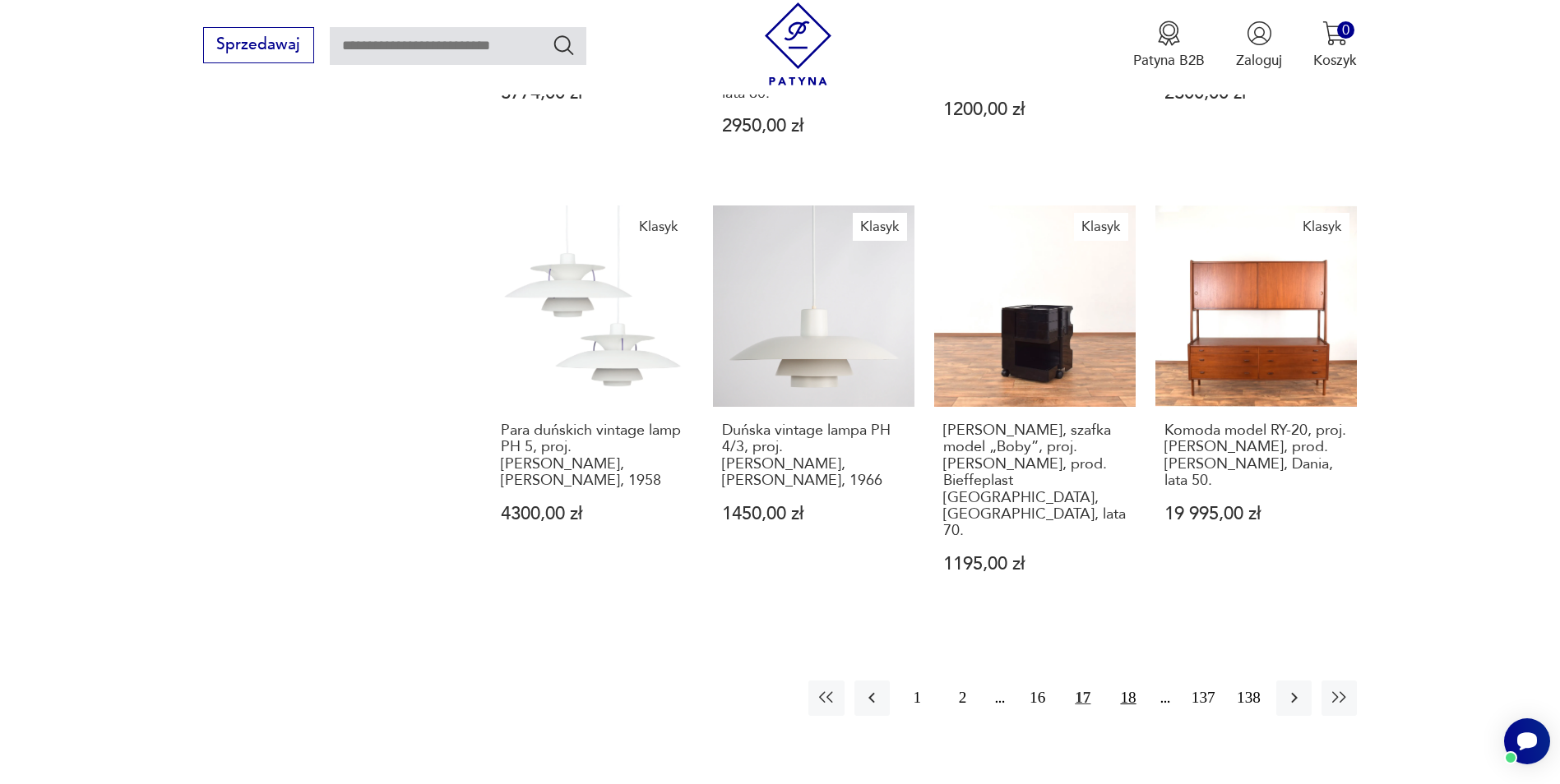
click at [1127, 680] on button "18" at bounding box center [1128, 698] width 35 height 35
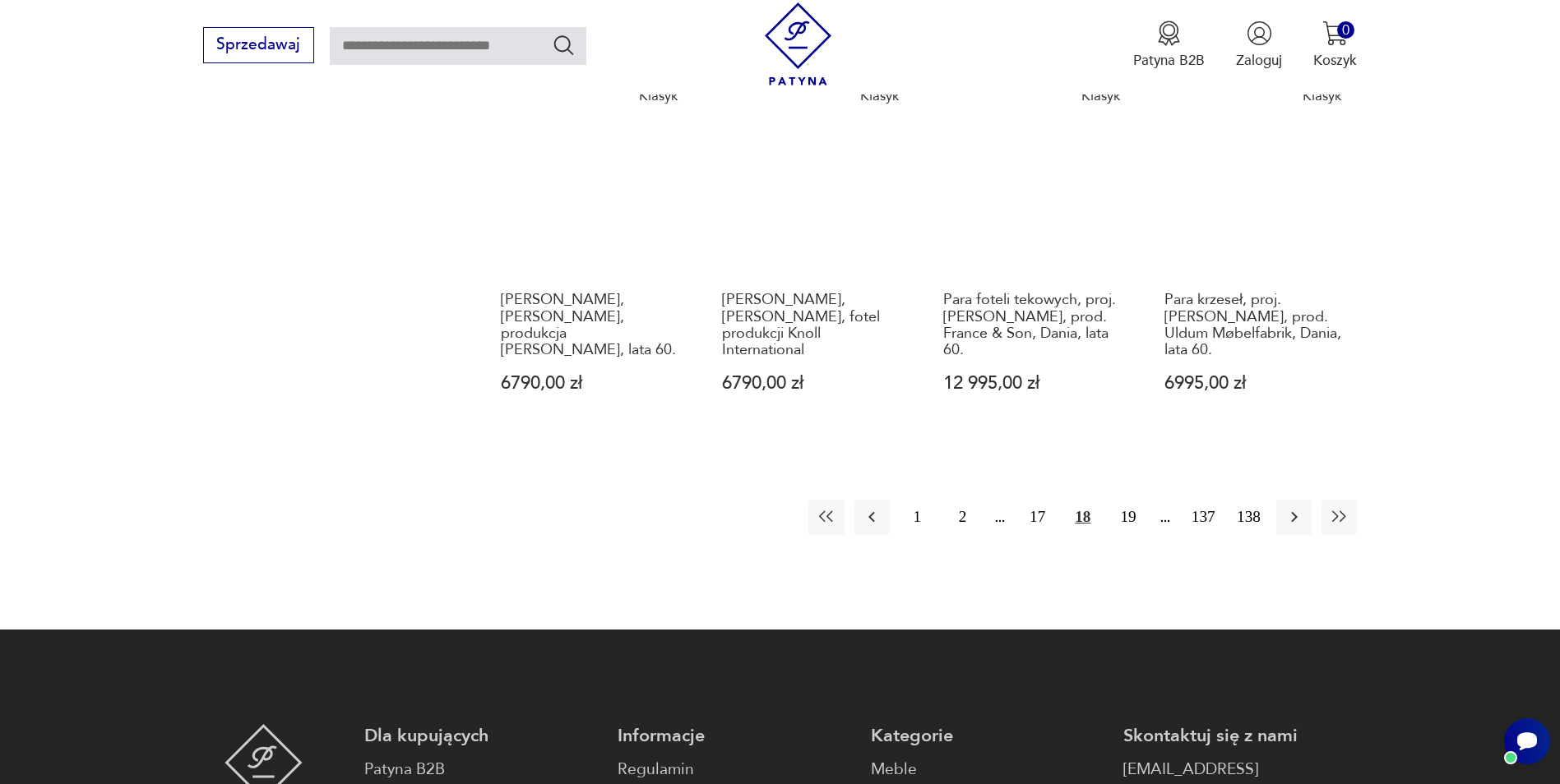
scroll to position [1659, 0]
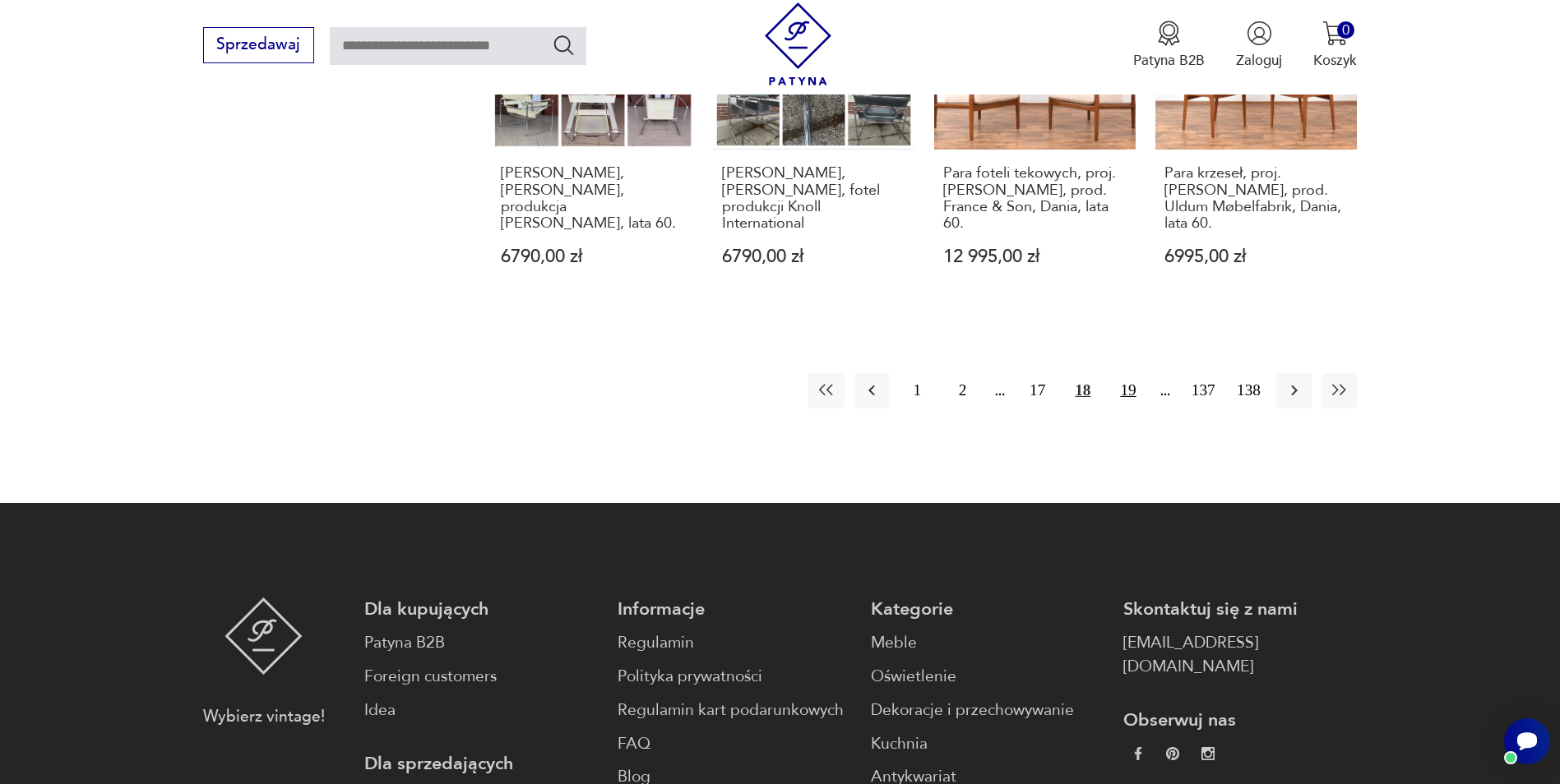
click at [1130, 373] on button "19" at bounding box center [1128, 391] width 35 height 35
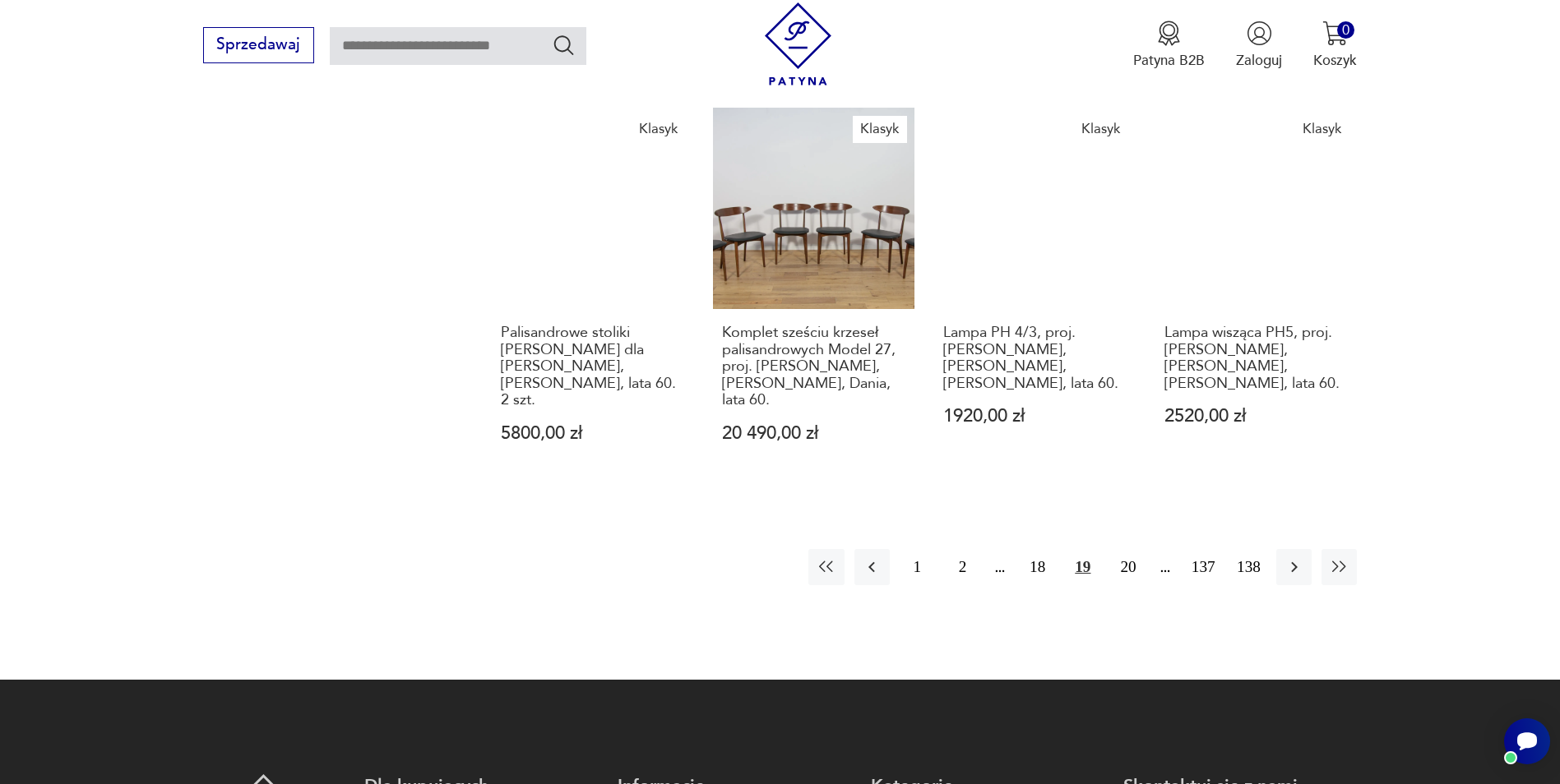
scroll to position [1495, 0]
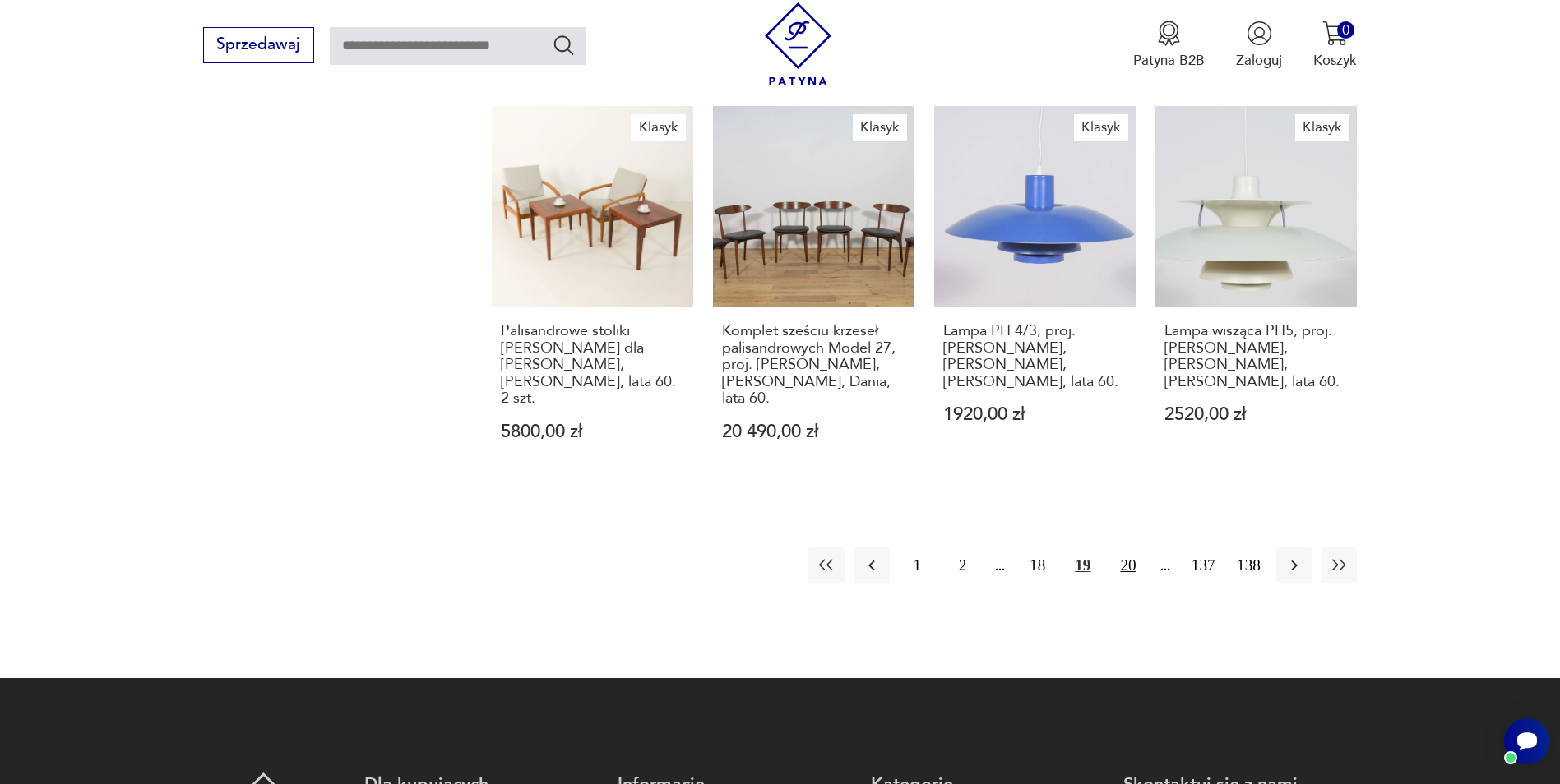
click at [1129, 548] on button "20" at bounding box center [1128, 566] width 35 height 35
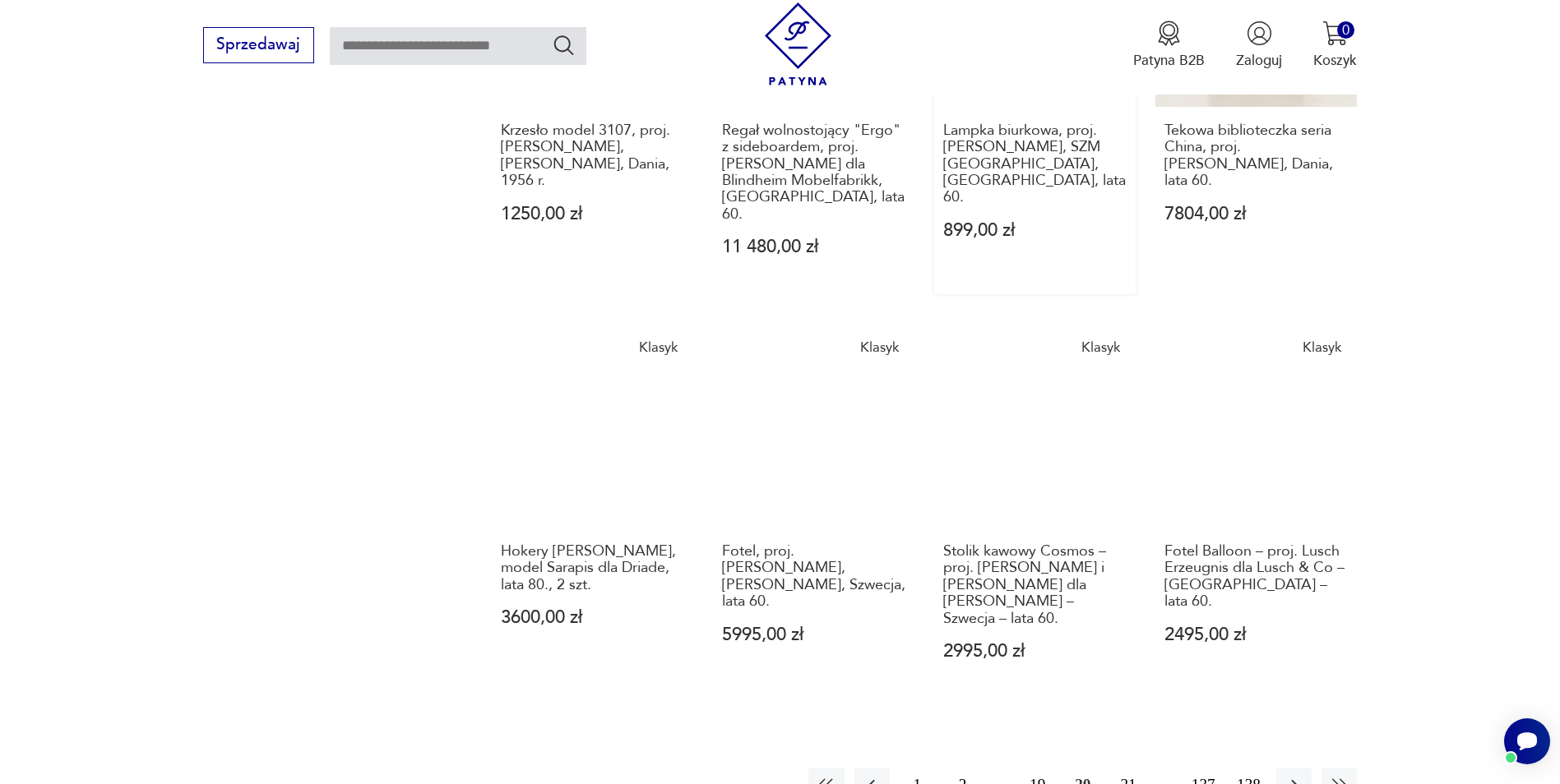
scroll to position [1331, 0]
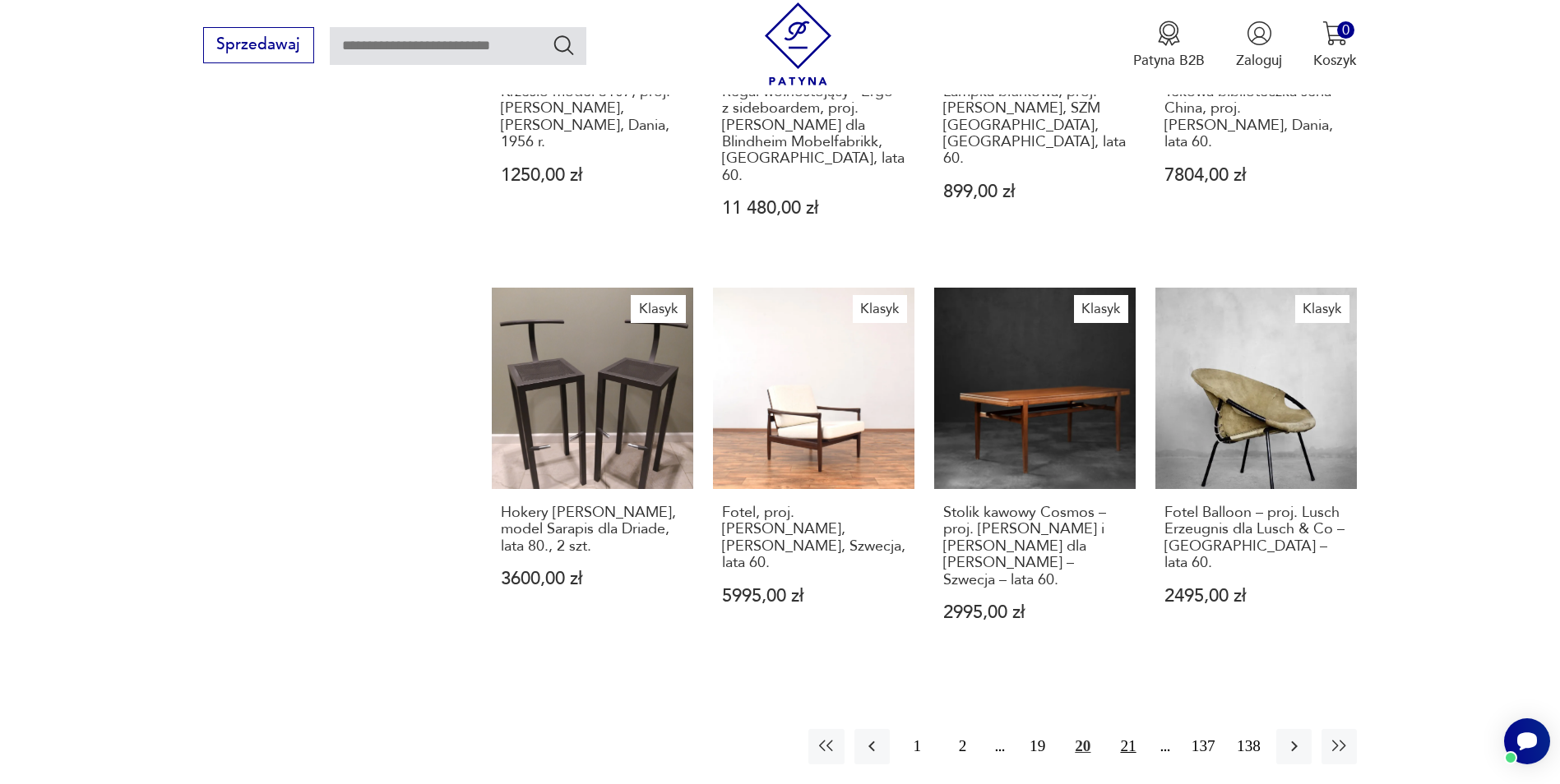
click at [1130, 729] on button "21" at bounding box center [1128, 747] width 35 height 35
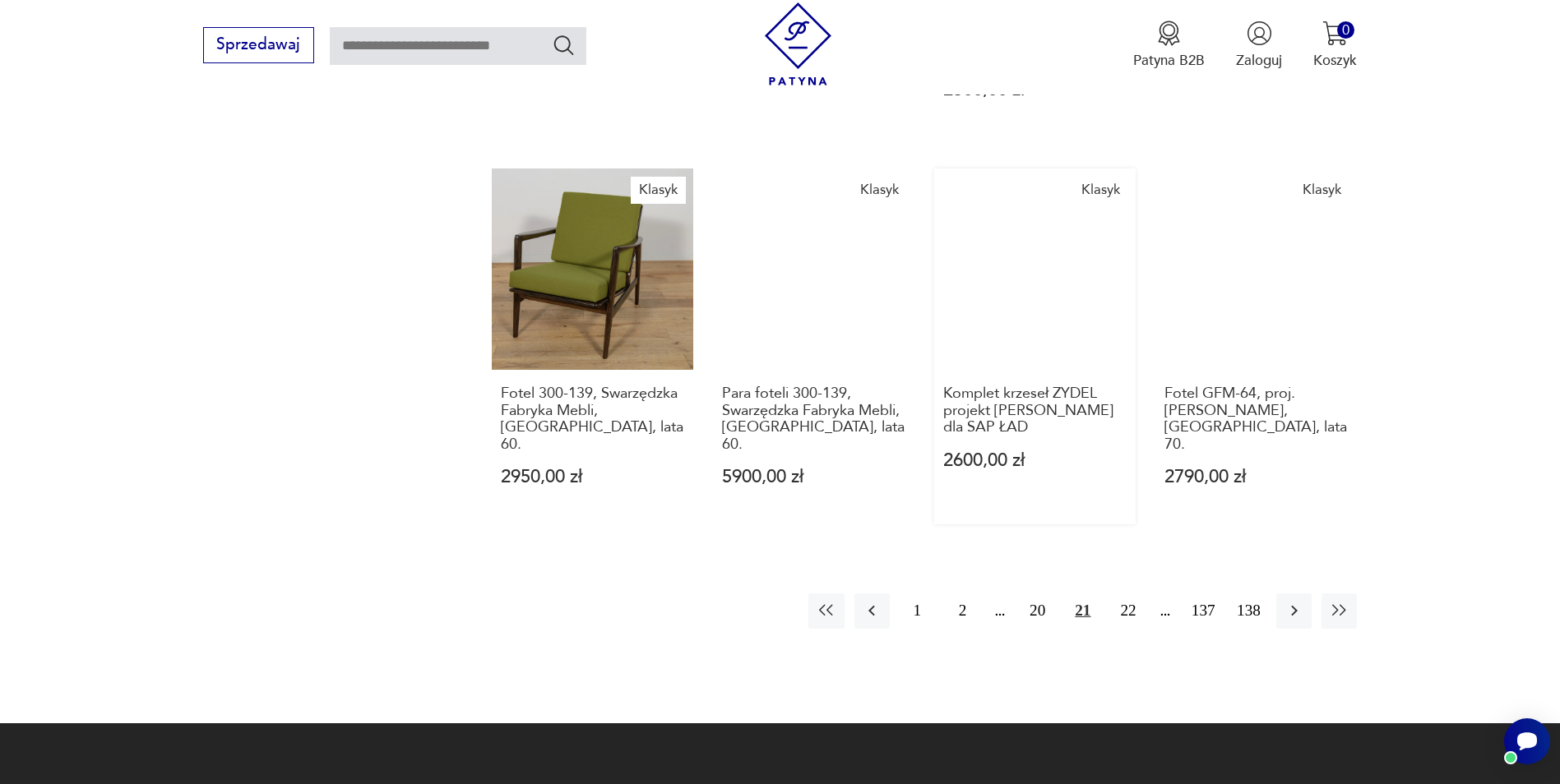
scroll to position [1495, 0]
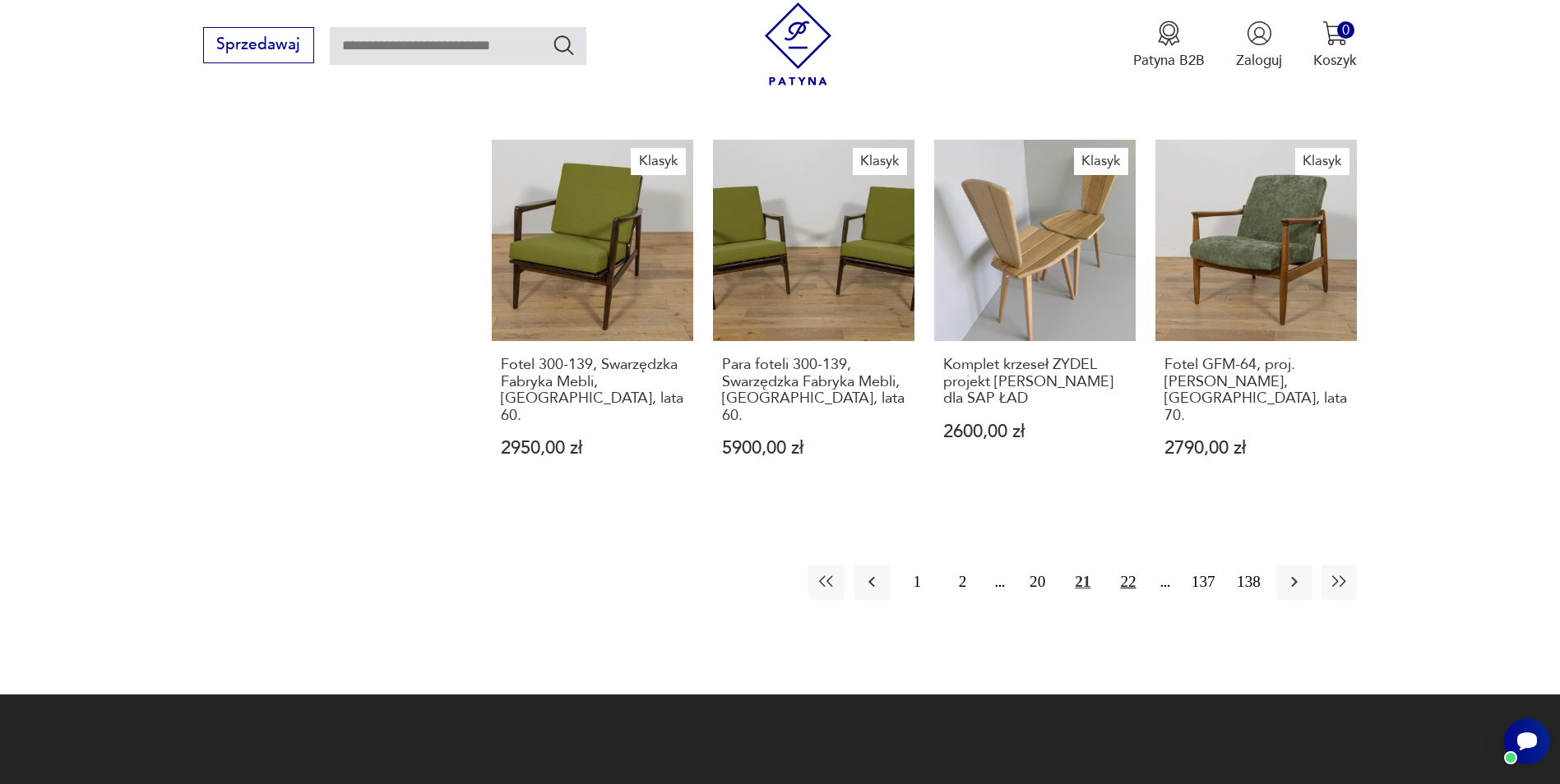
click at [1123, 565] on button "22" at bounding box center [1128, 582] width 35 height 35
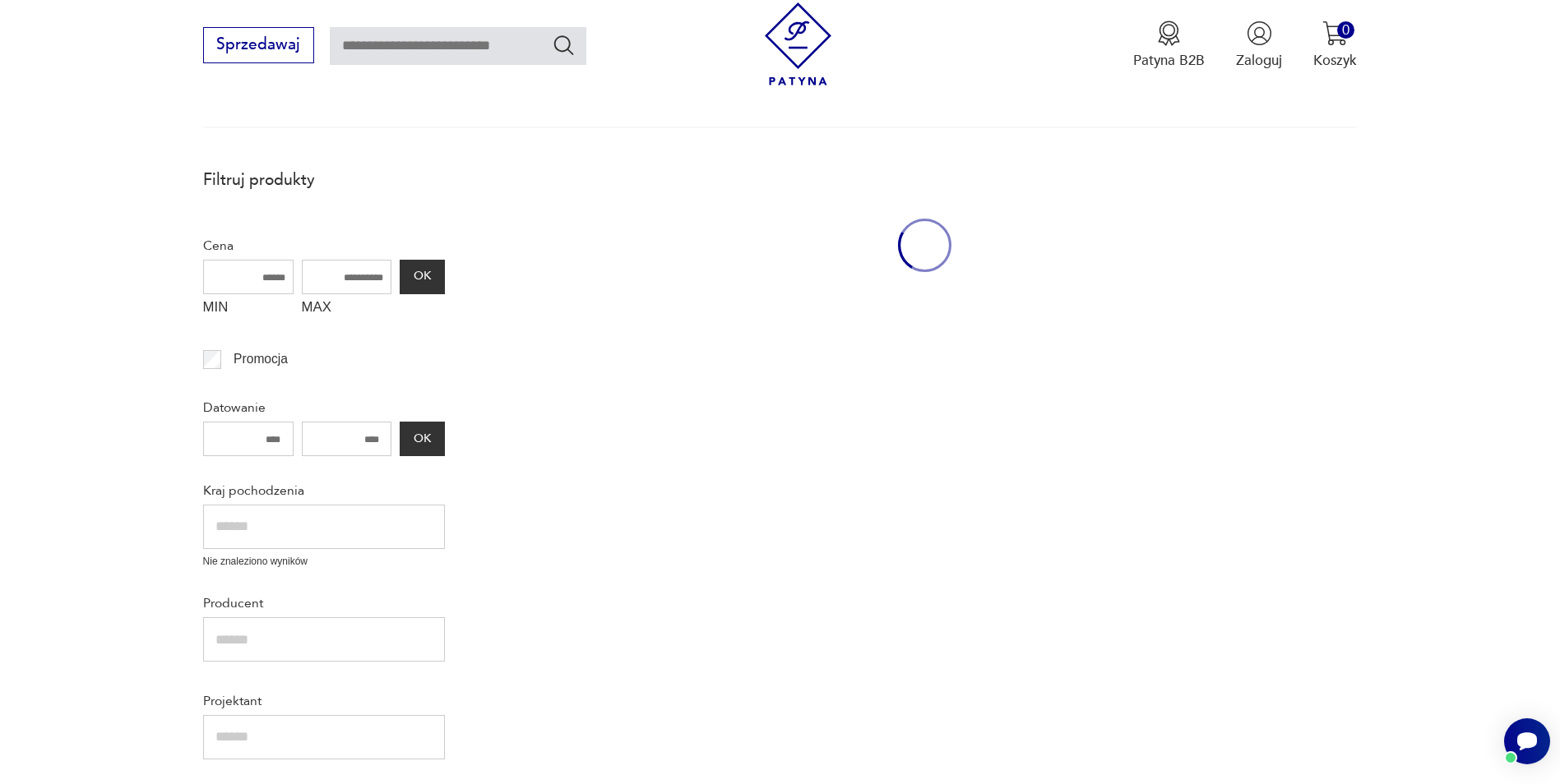
scroll to position [98, 0]
